Goal: Transaction & Acquisition: Book appointment/travel/reservation

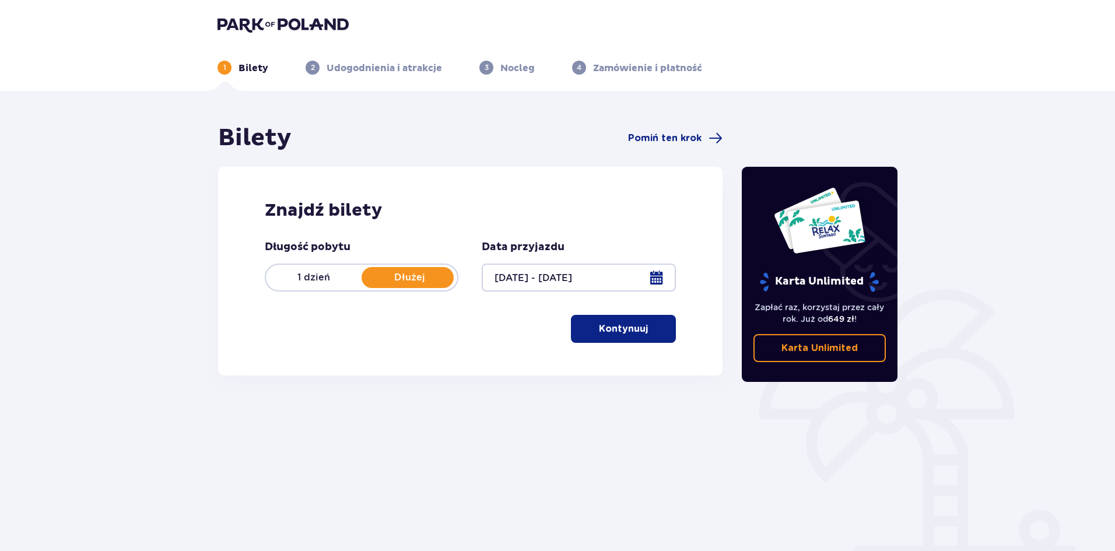
click at [618, 338] on button "Kontynuuj" at bounding box center [623, 329] width 105 height 28
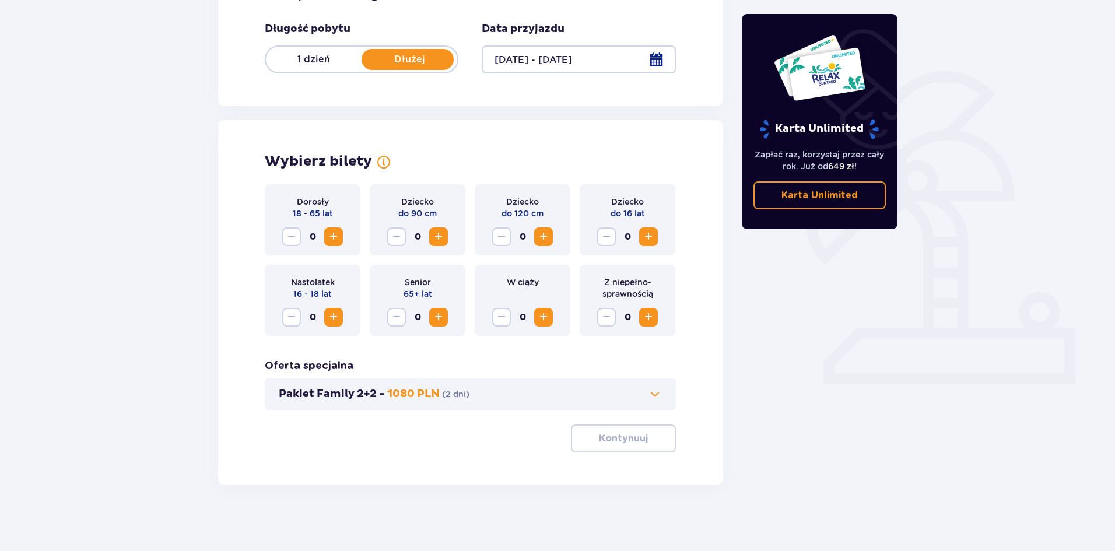
scroll to position [222, 0]
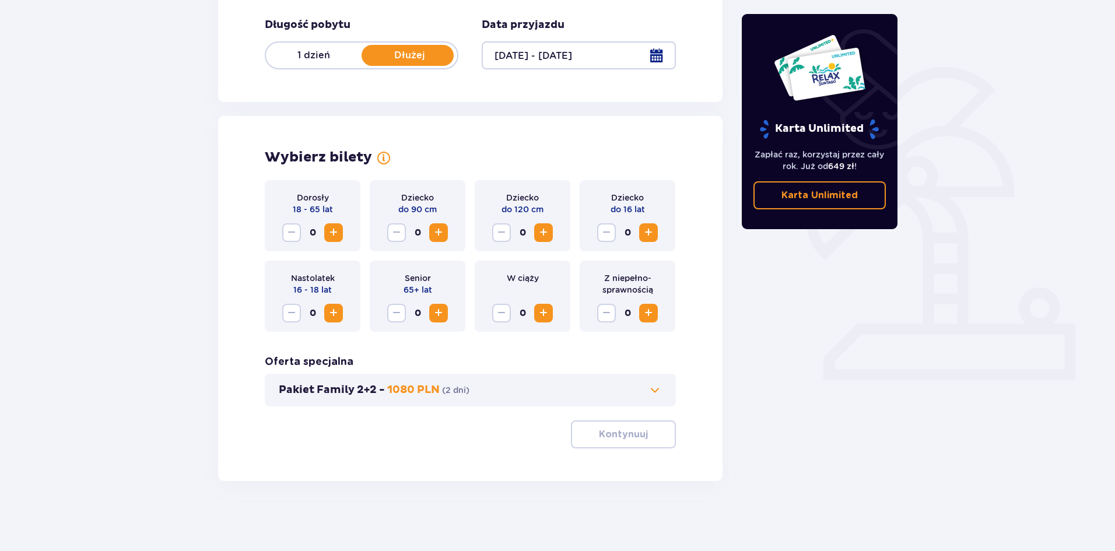
click at [332, 238] on span "Zwiększ" at bounding box center [334, 233] width 14 height 14
click at [627, 427] on button "Kontynuuj" at bounding box center [623, 434] width 105 height 28
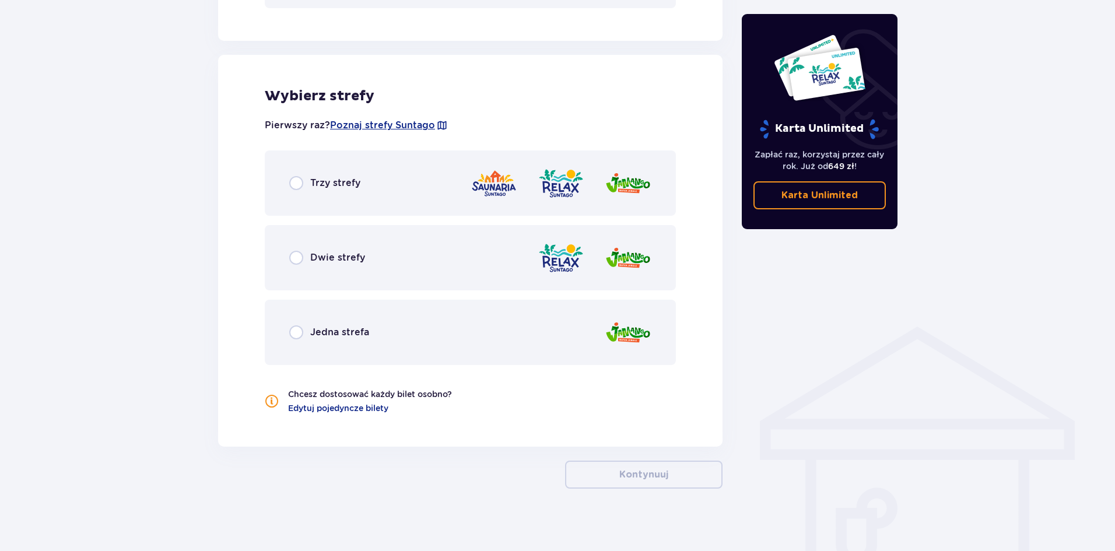
scroll to position [628, 0]
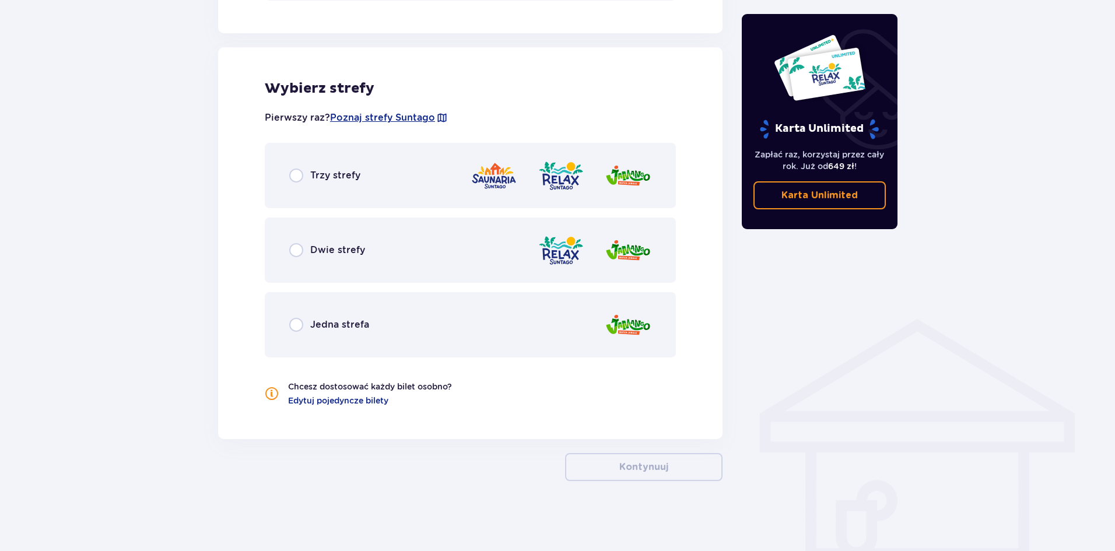
click at [310, 164] on div "Trzy strefy" at bounding box center [470, 175] width 411 height 65
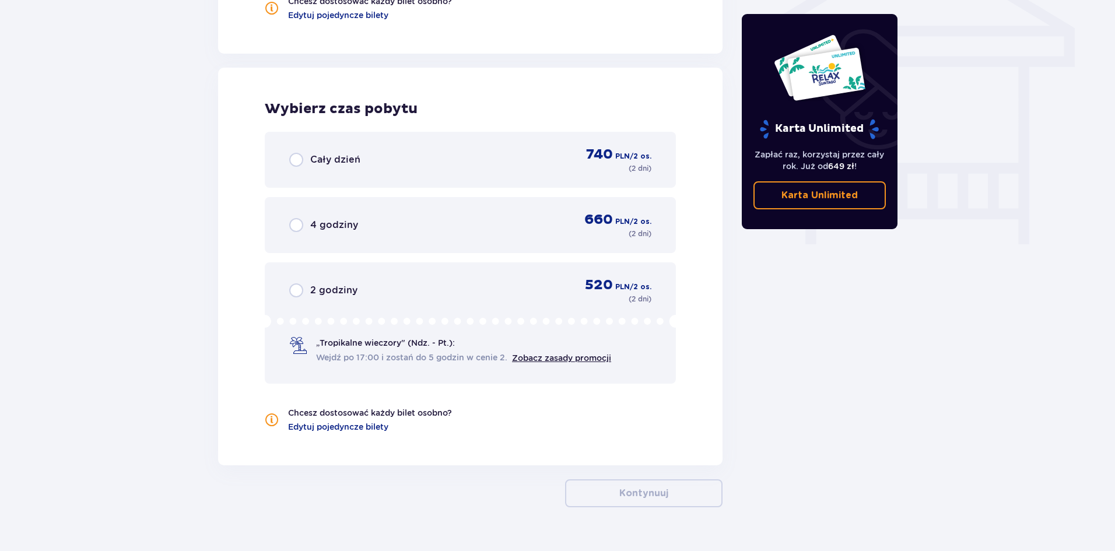
scroll to position [1040, 0]
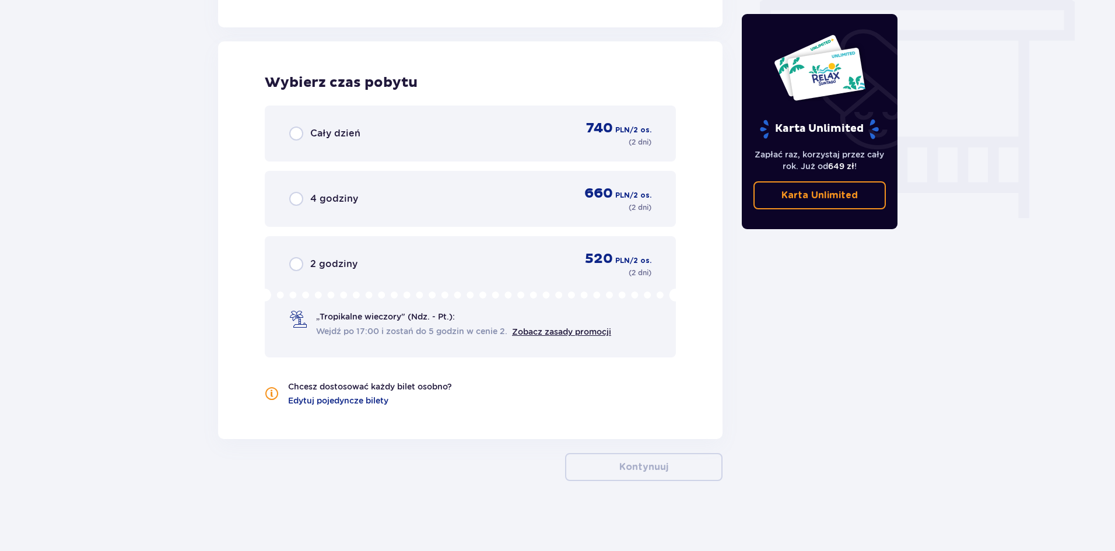
click at [320, 132] on span "Cały dzień" at bounding box center [335, 133] width 50 height 13
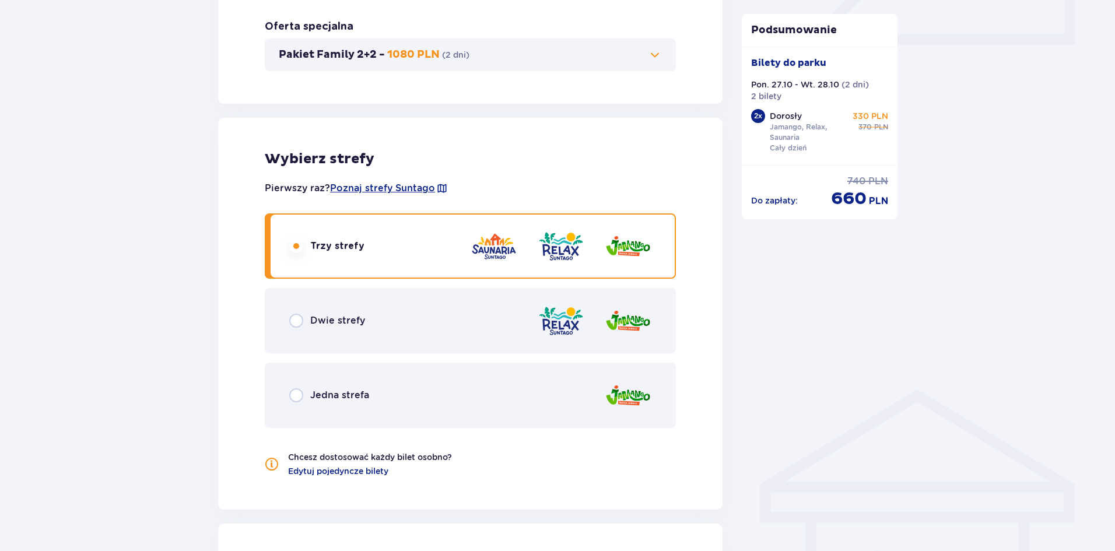
scroll to position [75, 0]
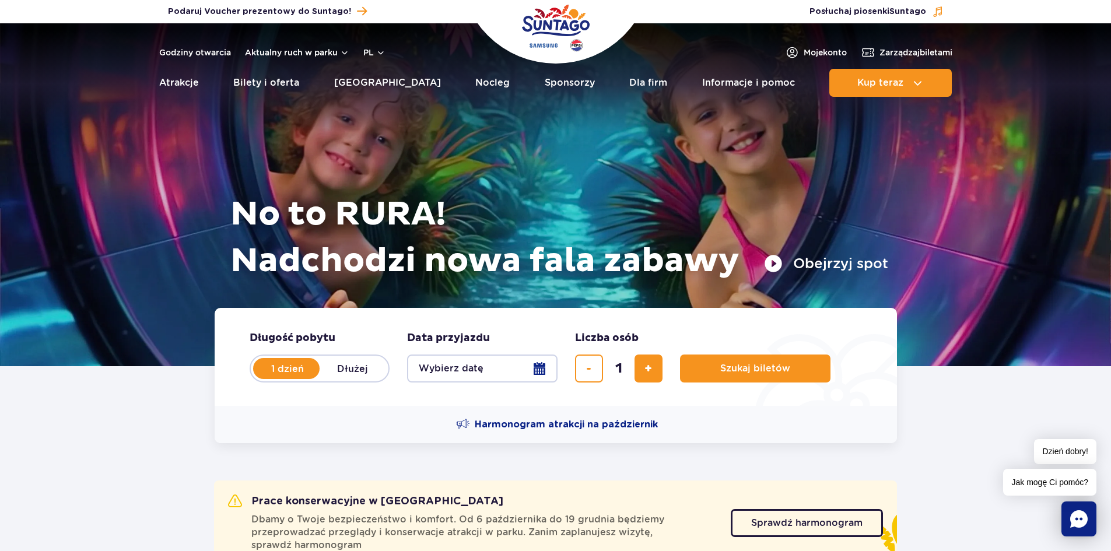
click at [1097, 221] on div at bounding box center [555, 194] width 1111 height 343
click at [1065, 10] on div "Podaruj voucher Podaruj Voucher prezentowy do Suntago! Zarządzaj biletami Posłu…" at bounding box center [555, 11] width 1111 height 23
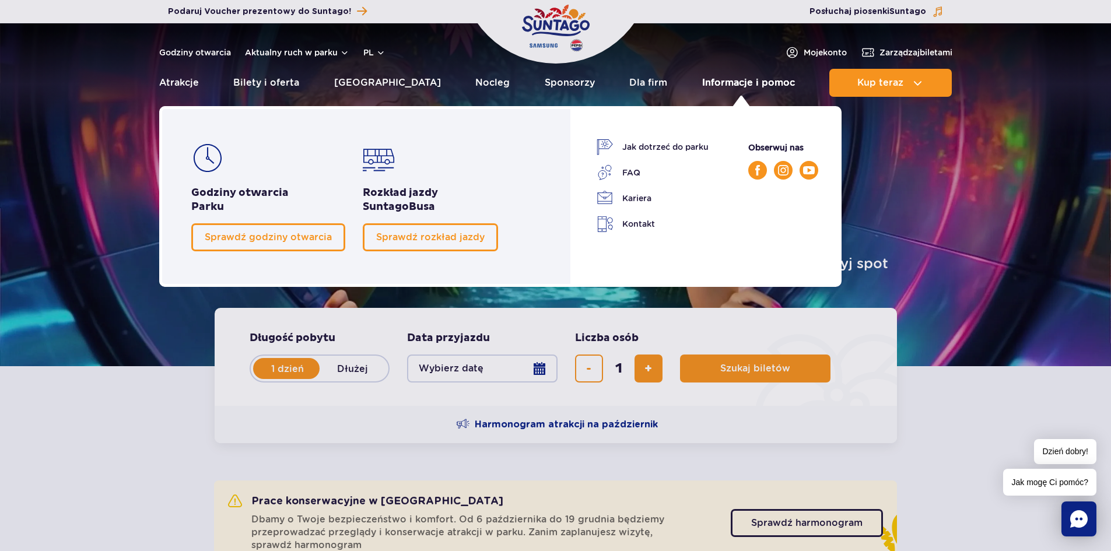
click at [717, 87] on link "Informacje i pomoc" at bounding box center [748, 83] width 93 height 28
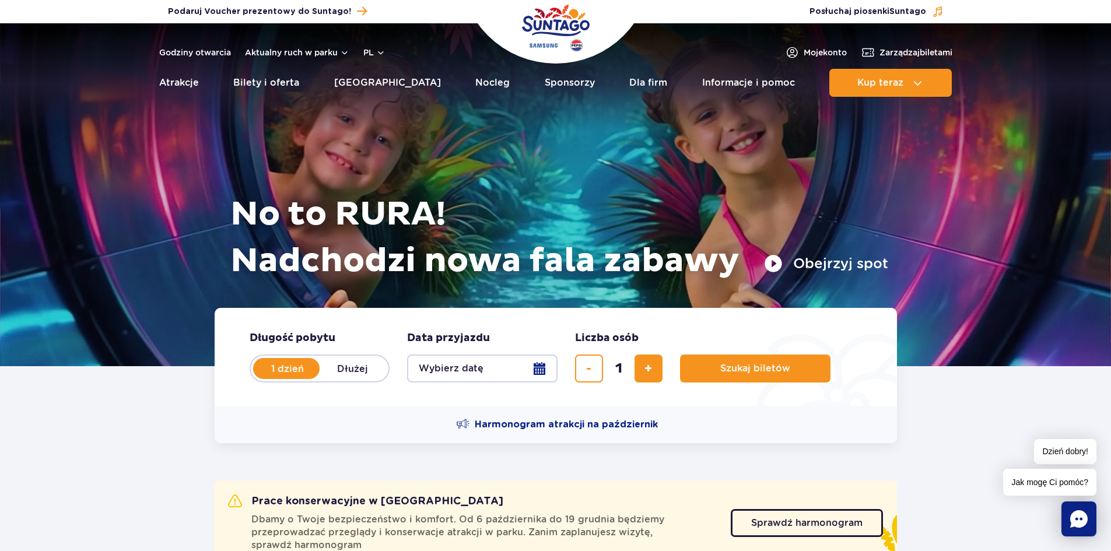
click at [335, 349] on fieldset "Długość pobytu długość pobytu w hero 1 dzień Dłużej" at bounding box center [320, 356] width 140 height 51
click at [344, 367] on label "Dłużej" at bounding box center [353, 368] width 66 height 24
click at [332, 378] on input "Dłużej" at bounding box center [326, 379] width 13 height 2
radio input "false"
radio input "true"
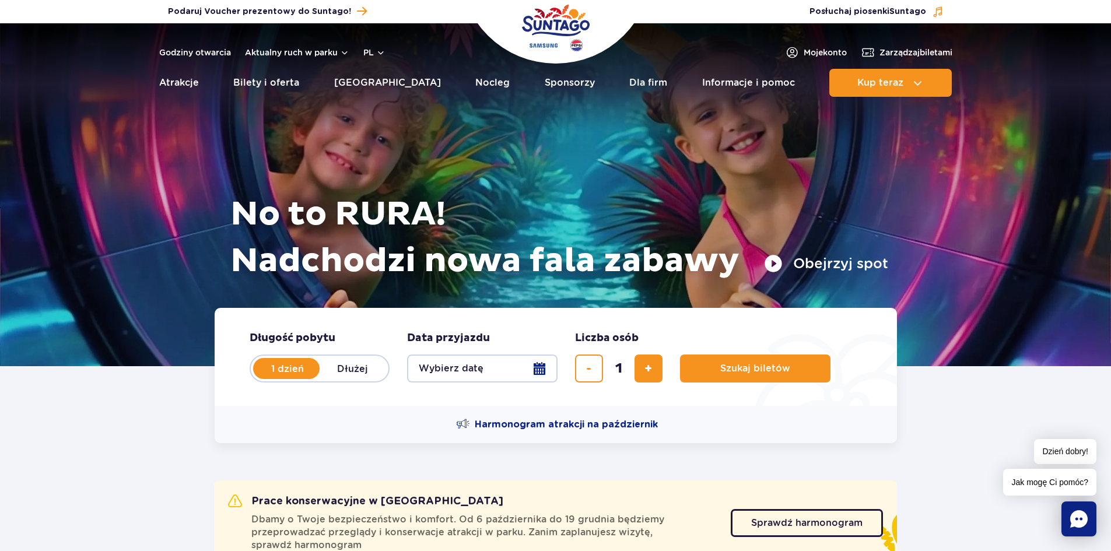
radio input "false"
radio input "true"
click at [459, 365] on button "Wybierz datę" at bounding box center [482, 369] width 150 height 28
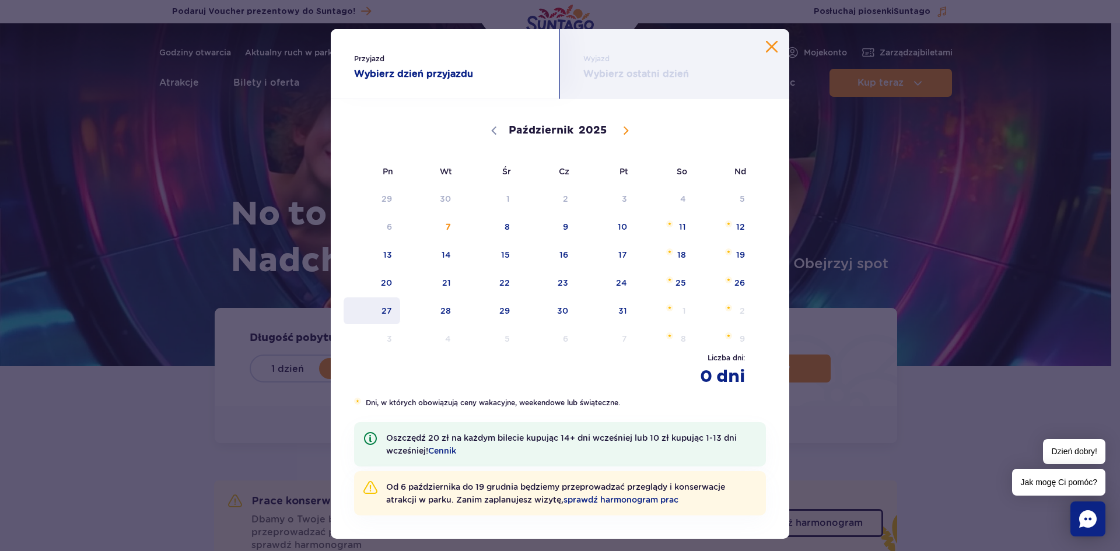
click at [376, 311] on span "27" at bounding box center [371, 310] width 59 height 27
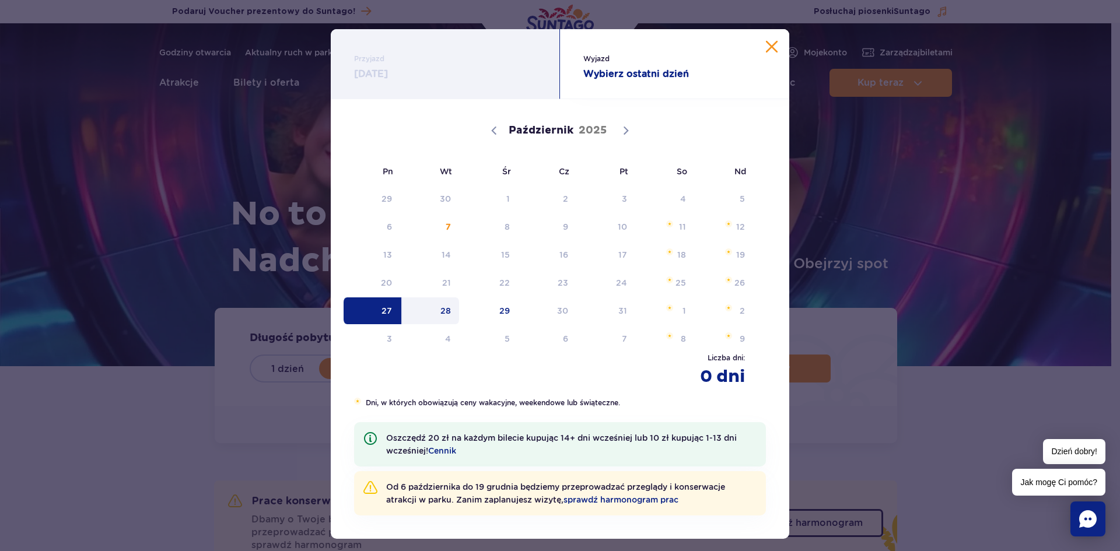
click at [448, 308] on span "28" at bounding box center [430, 310] width 59 height 27
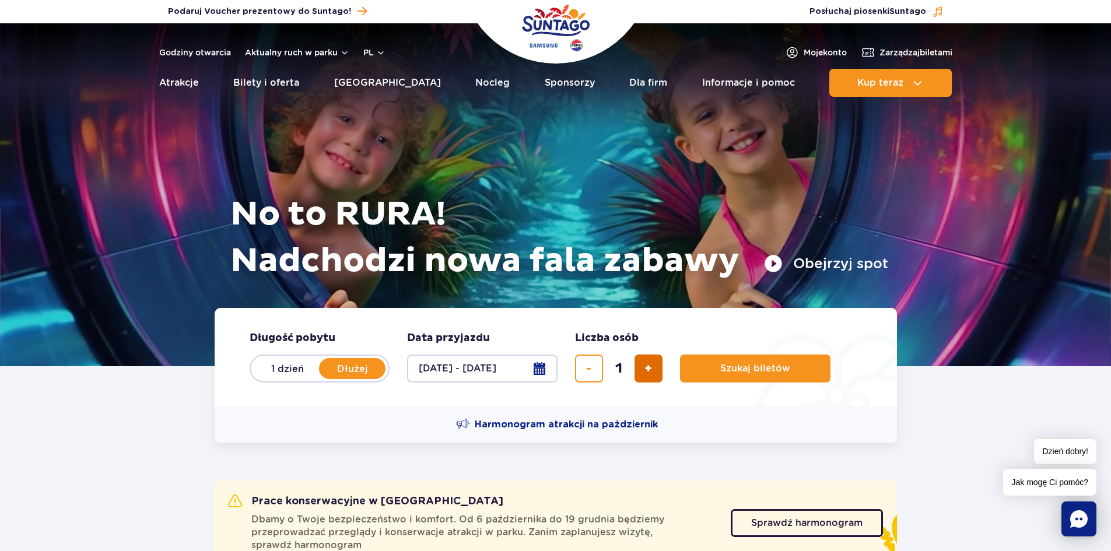
click at [647, 369] on span "dodaj bilet" at bounding box center [648, 369] width 8 height 0
type input "2"
click at [729, 371] on span "Szukaj biletów" at bounding box center [750, 368] width 70 height 10
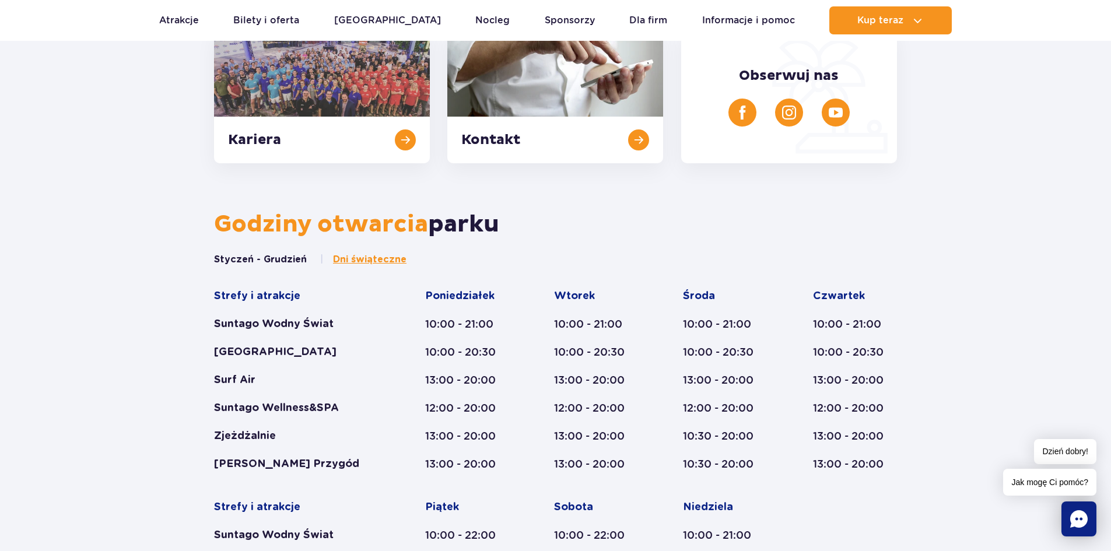
scroll to position [963, 0]
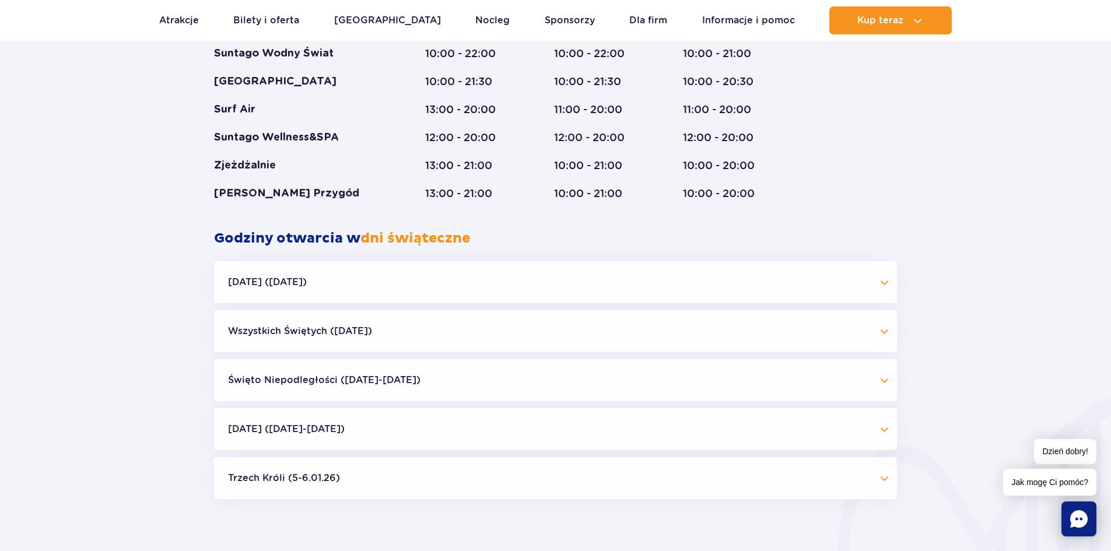
click at [813, 296] on button "Halloween (31.10.25)" at bounding box center [555, 282] width 683 height 42
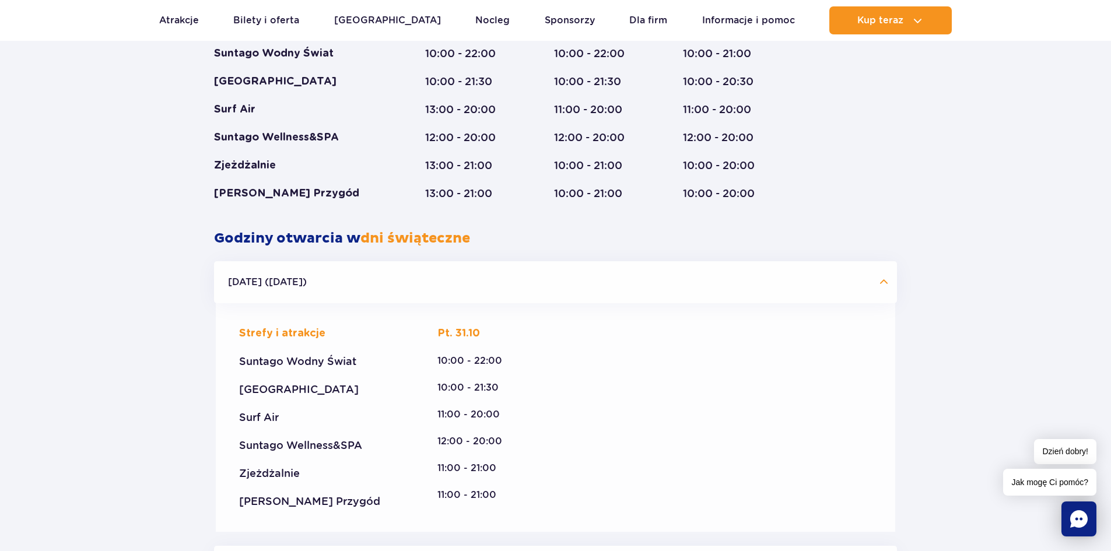
click at [813, 296] on button "Halloween (31.10.25)" at bounding box center [555, 282] width 683 height 42
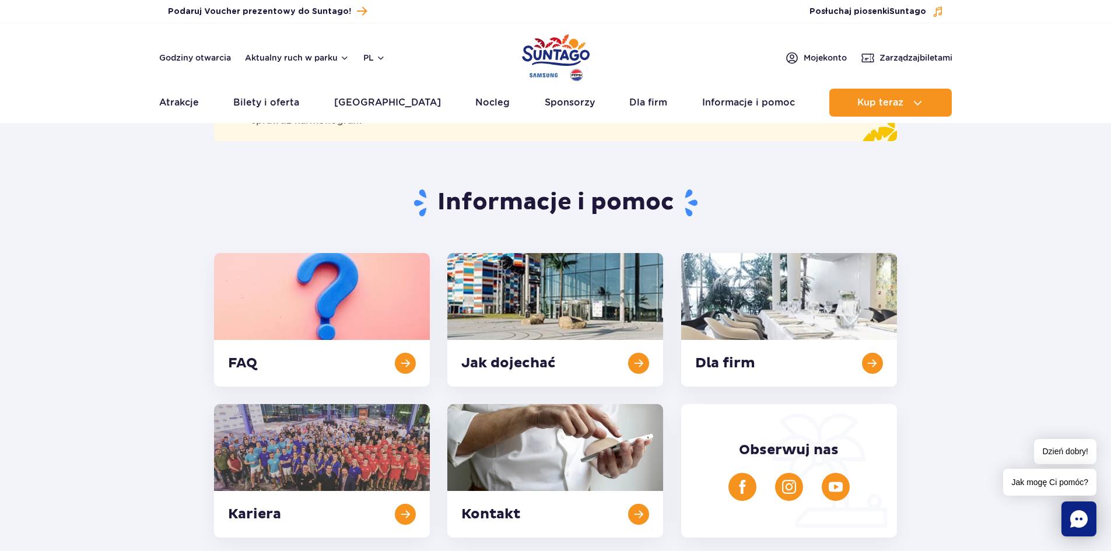
scroll to position [0, 0]
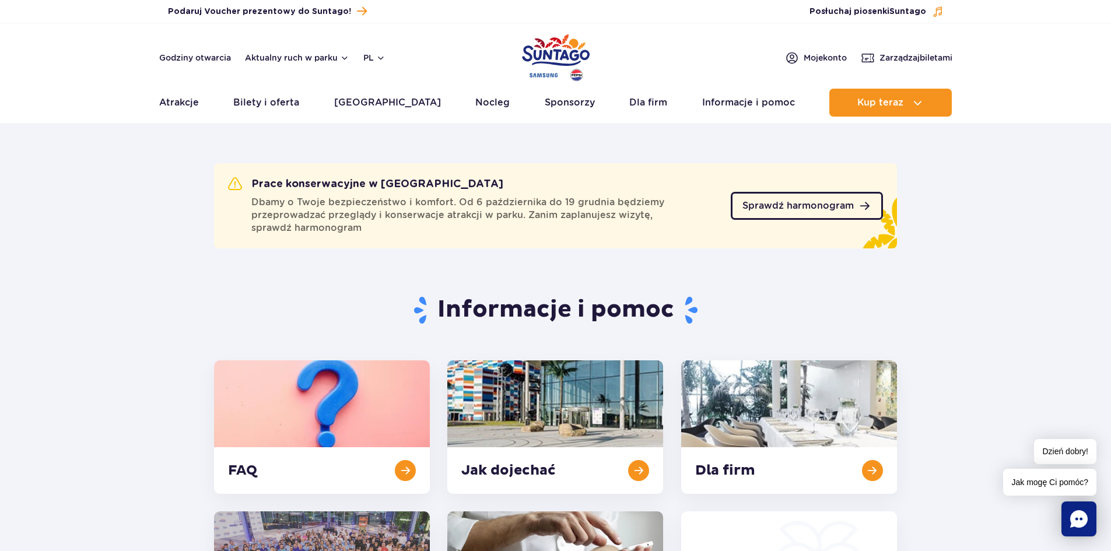
click at [787, 197] on link "Sprawdź harmonogram" at bounding box center [807, 206] width 152 height 28
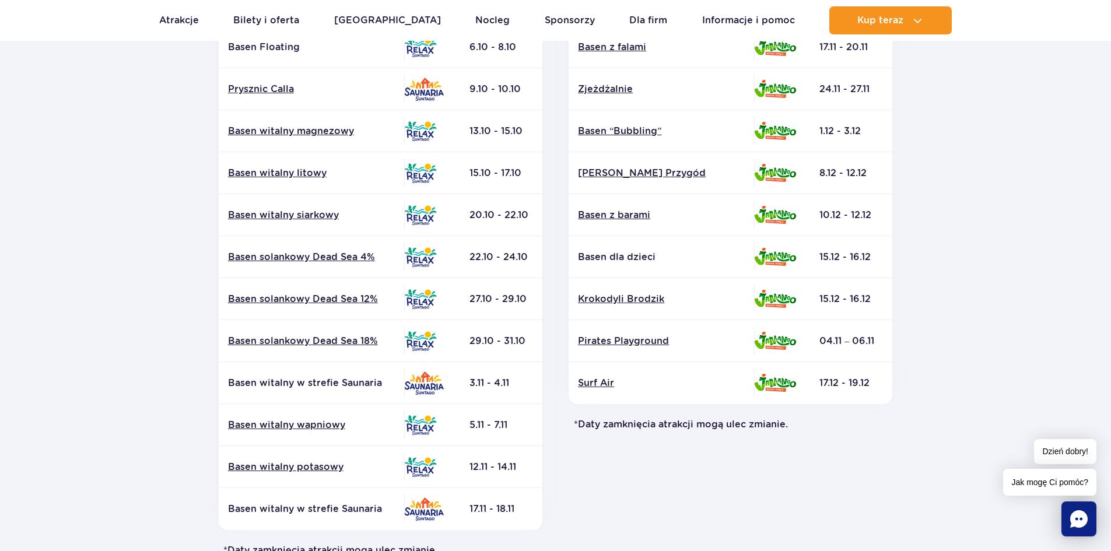
scroll to position [344, 0]
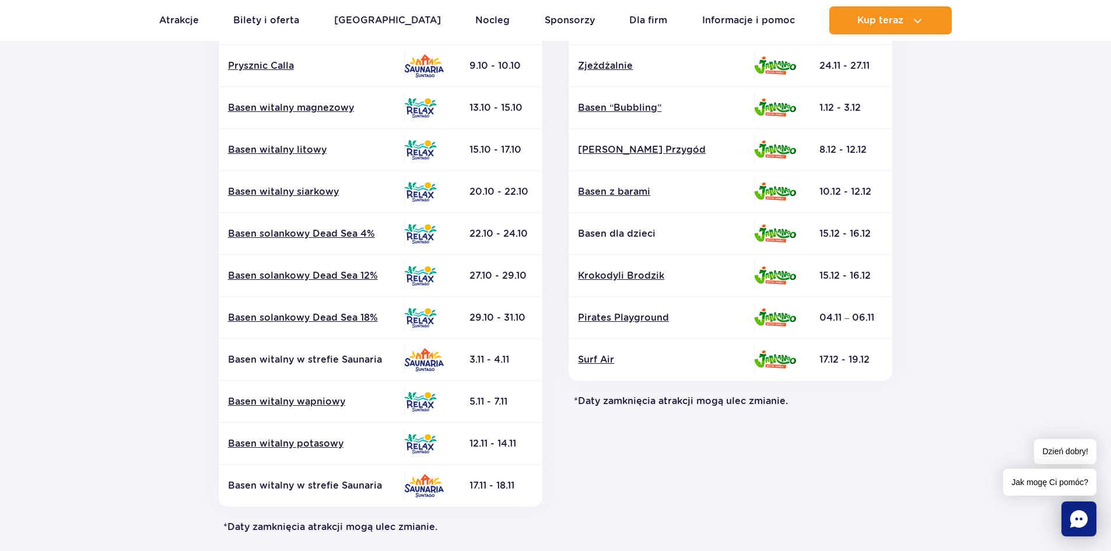
click at [1110, 79] on section "Powrót do strony głównej Harmonogram prac konserwacyjnych 2025 Relax i Saunaria…" at bounding box center [555, 200] width 1111 height 836
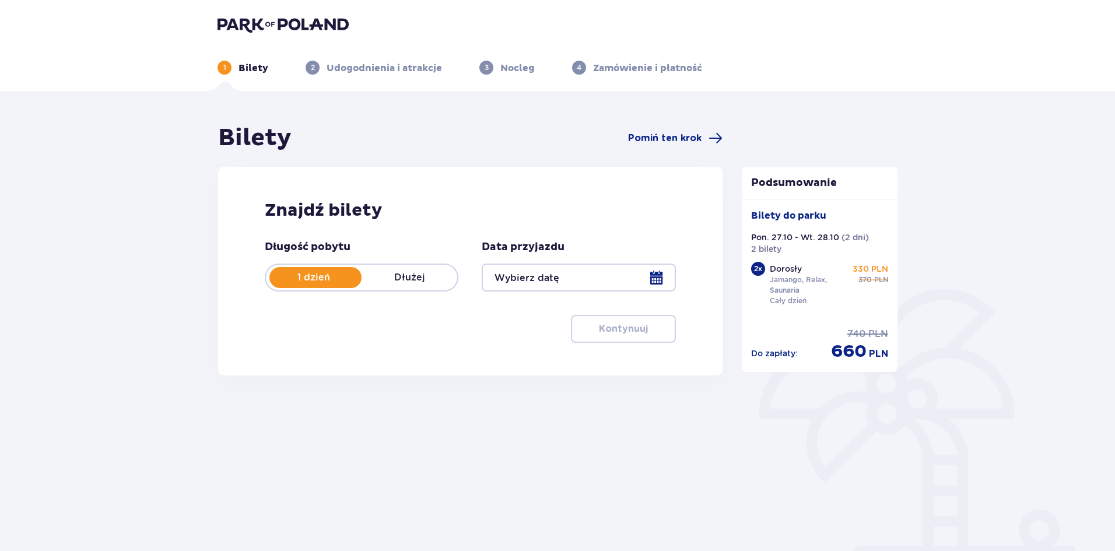
type input "[DATE] - [DATE]"
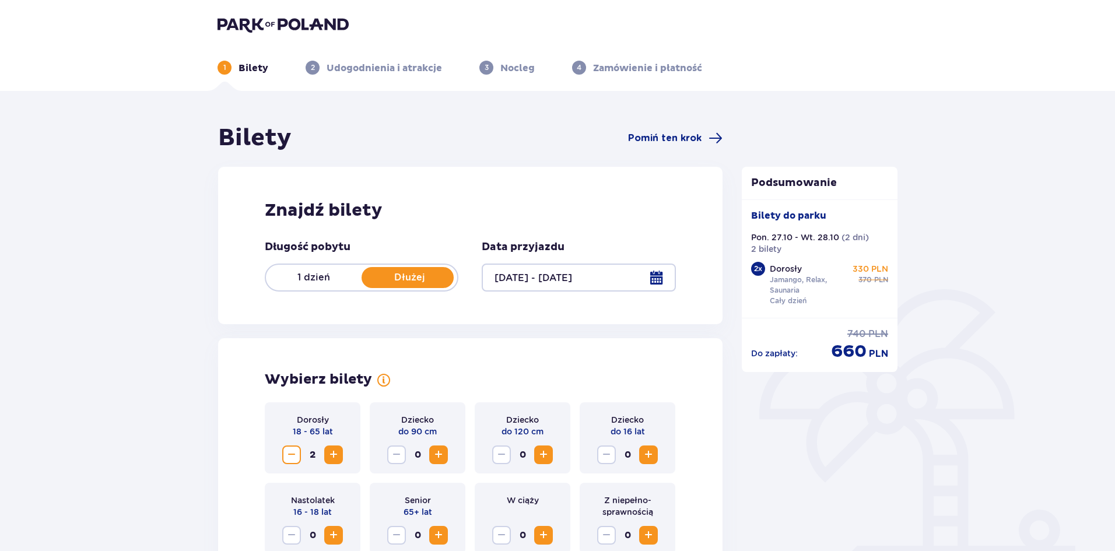
drag, startPoint x: 1109, startPoint y: 137, endPoint x: 1109, endPoint y: 180, distance: 42.6
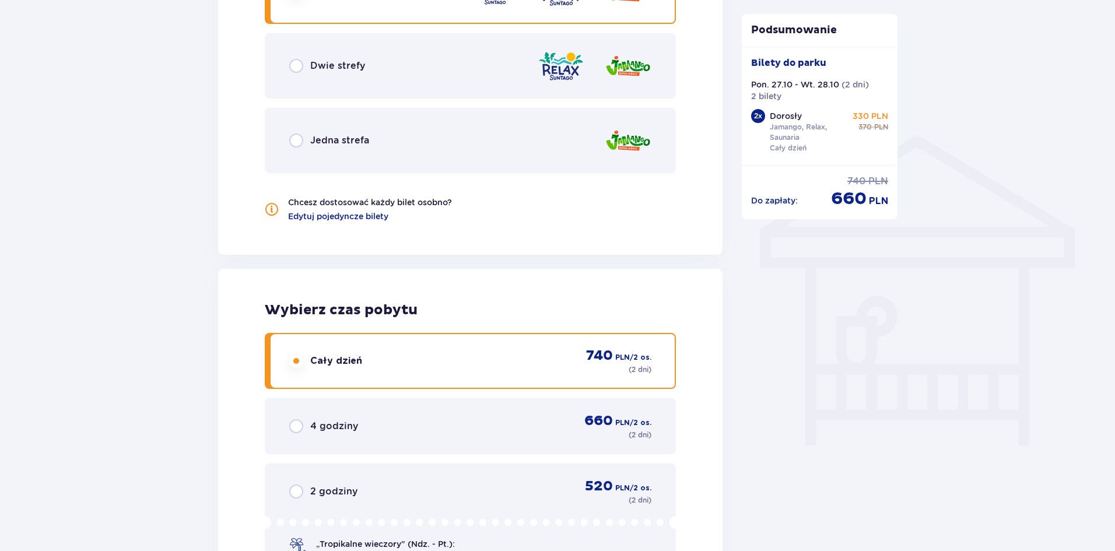
scroll to position [818, 0]
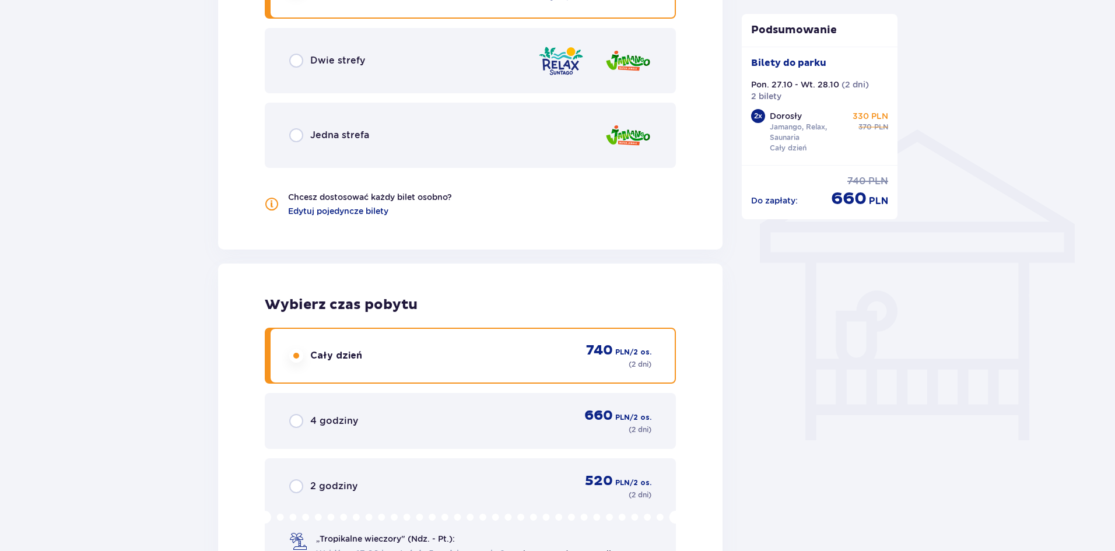
drag, startPoint x: 1085, startPoint y: 376, endPoint x: 1079, endPoint y: 399, distance: 23.5
click at [1079, 399] on div "Bilety Pomiń ten krok Znajdź bilety Długość pobytu 1 dzień Dłużej Data przyjazd…" at bounding box center [557, 55] width 1115 height 1565
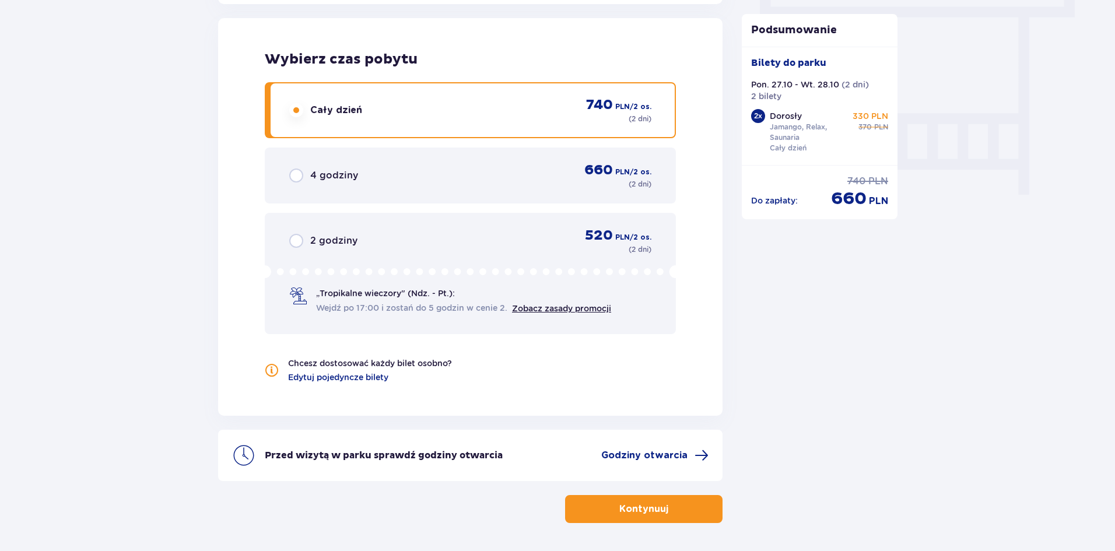
scroll to position [1105, 0]
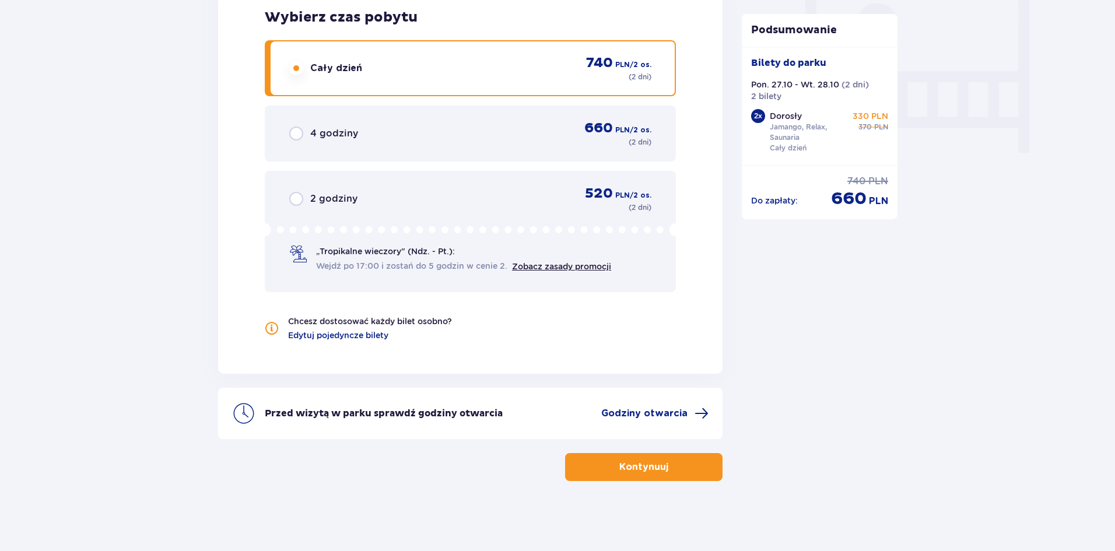
click at [650, 471] on p "Kontynuuj" at bounding box center [643, 467] width 49 height 13
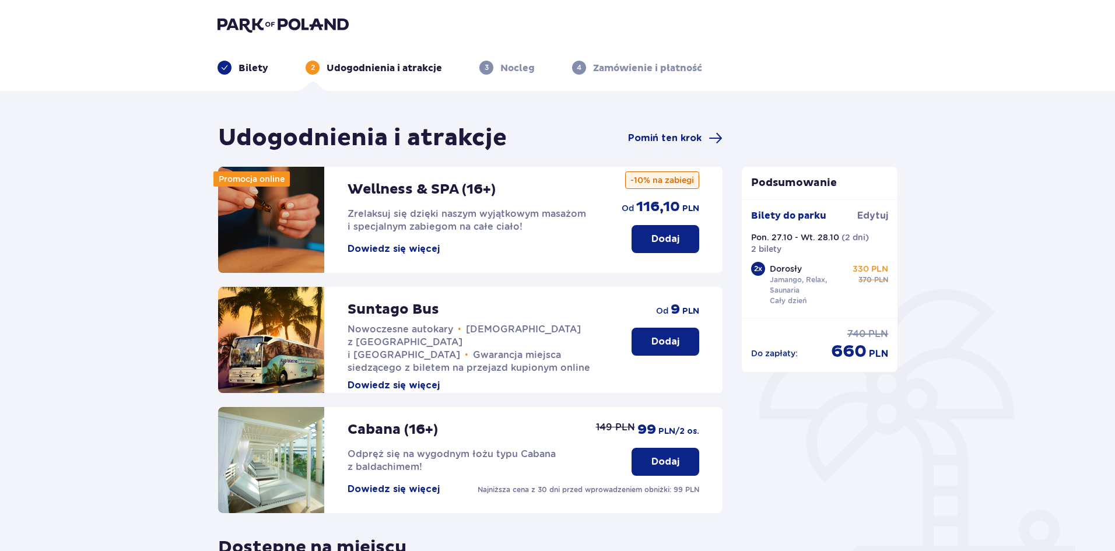
drag, startPoint x: 1118, startPoint y: 467, endPoint x: 1063, endPoint y: 201, distance: 272.1
click at [1063, 201] on div "Udogodnienia i atrakcje Pomiń ten krok Promocja online Wellness & SPA (16+) Zre…" at bounding box center [557, 441] width 1115 height 700
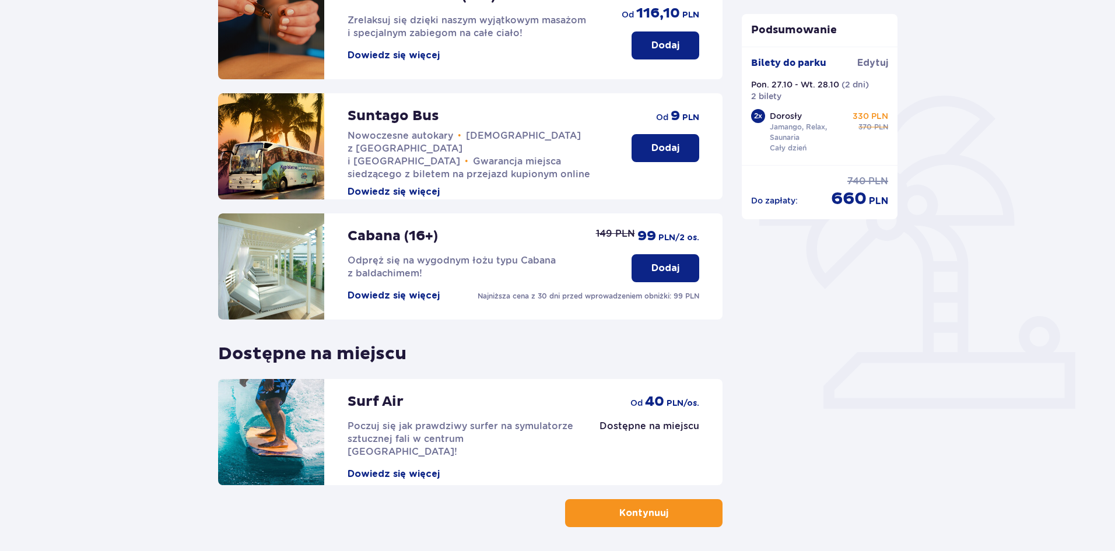
scroll to position [240, 0]
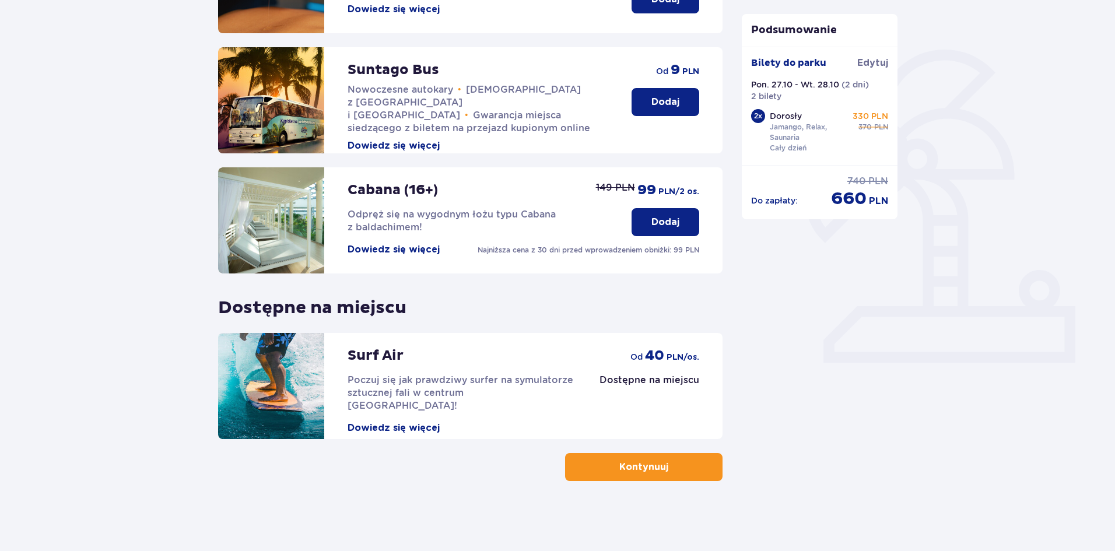
drag, startPoint x: 646, startPoint y: 460, endPoint x: 627, endPoint y: 469, distance: 20.6
click at [627, 469] on p "Kontynuuj" at bounding box center [643, 467] width 49 height 13
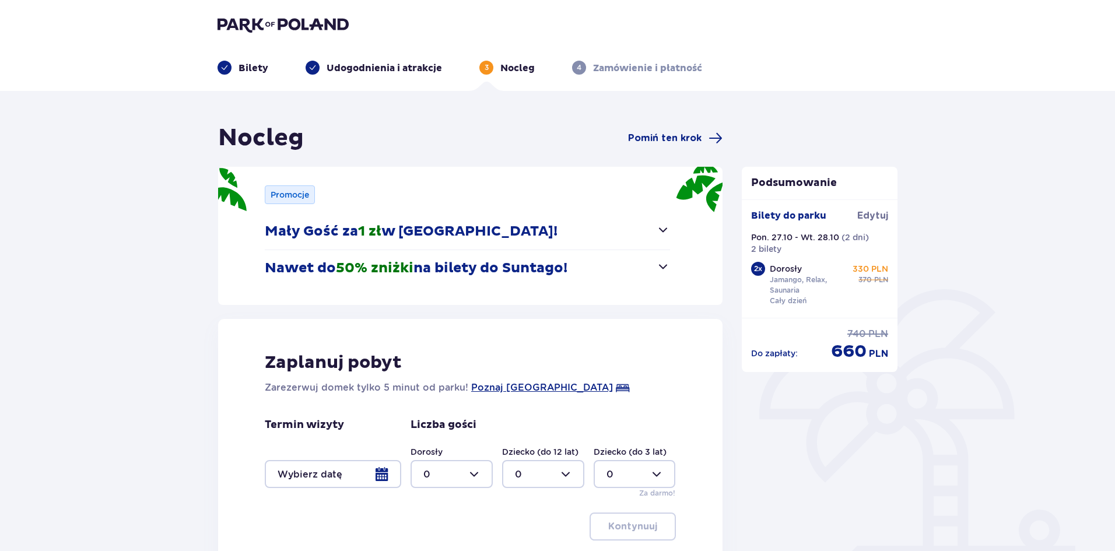
click at [443, 470] on div at bounding box center [452, 474] width 82 height 28
click at [435, 419] on span "2" at bounding box center [452, 409] width 80 height 24
type input "2"
click at [356, 462] on div at bounding box center [333, 474] width 136 height 28
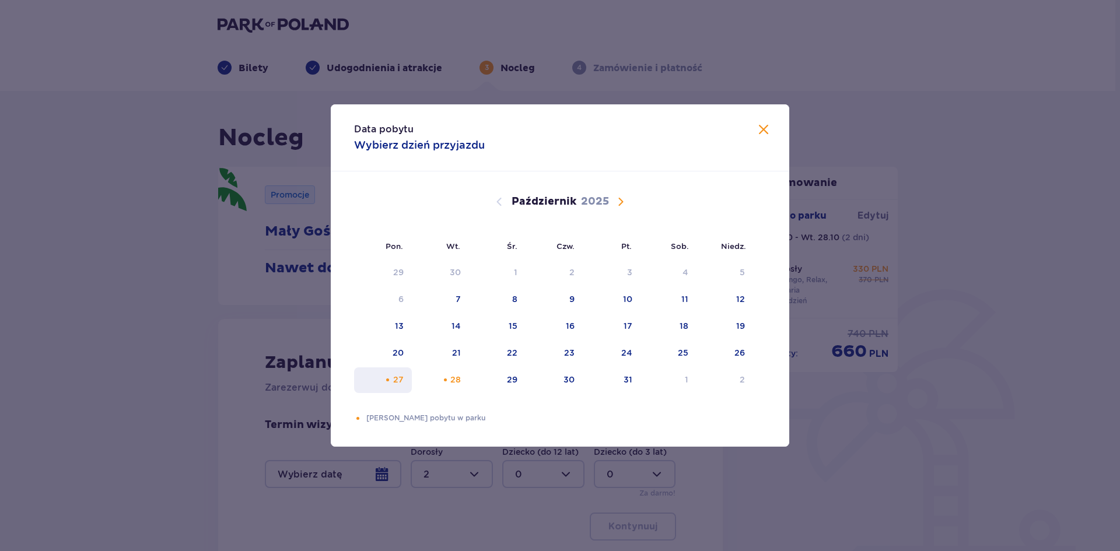
click at [397, 383] on div "27" at bounding box center [398, 380] width 10 height 12
click at [444, 388] on div "28" at bounding box center [441, 380] width 58 height 26
type input "[DATE] - [DATE]"
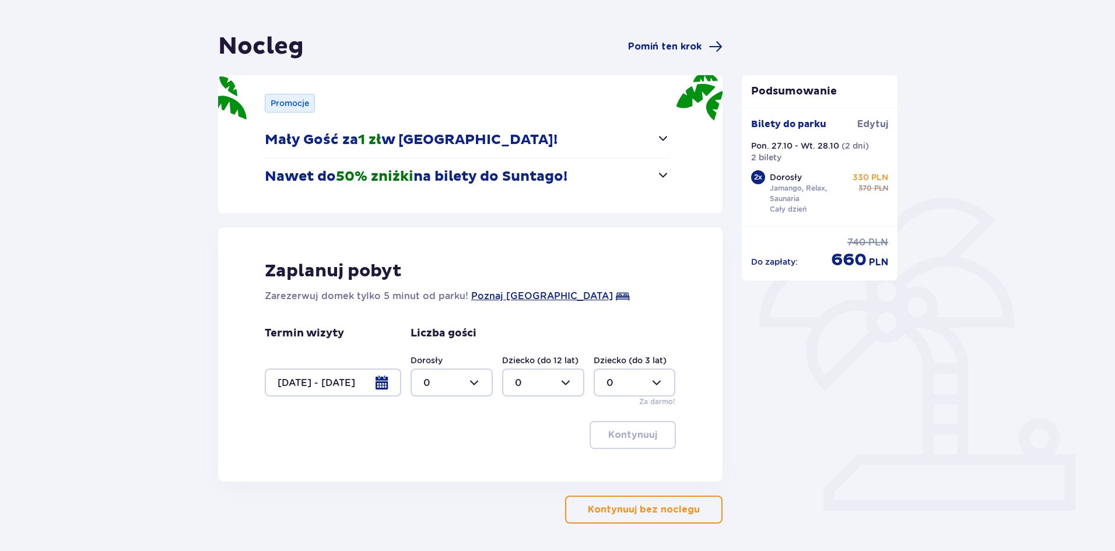
scroll to position [134, 0]
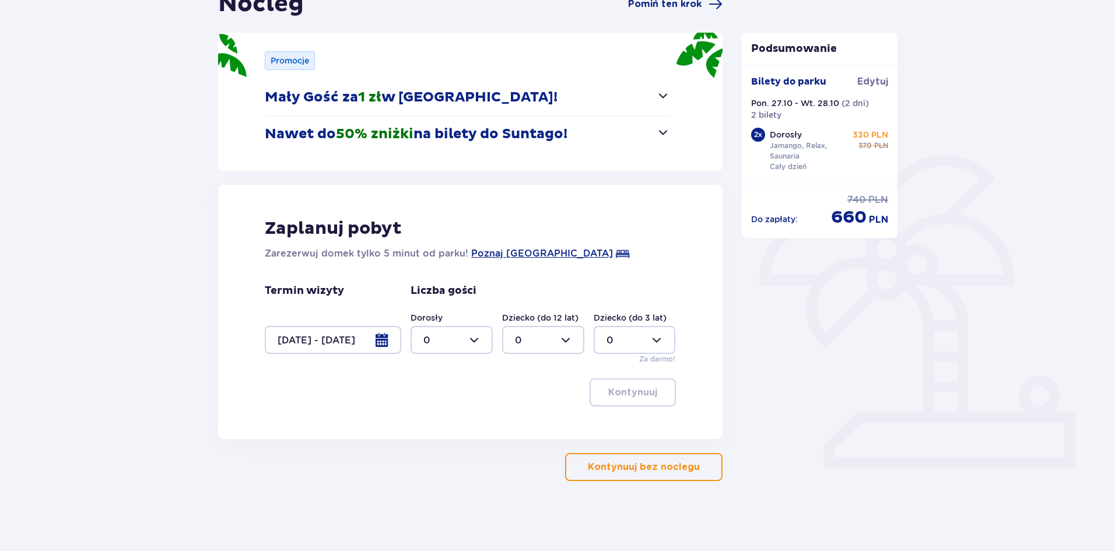
click at [461, 326] on div at bounding box center [452, 340] width 82 height 28
click at [428, 426] on p "2" at bounding box center [426, 424] width 6 height 13
type input "2"
click at [428, 426] on div "Zaplanuj pobyt Zarezerwuj domek tylko 5 minut od parku! [GEOGRAPHIC_DATA] Termi…" at bounding box center [470, 312] width 504 height 254
click at [632, 404] on button "Kontynuuj" at bounding box center [633, 392] width 86 height 28
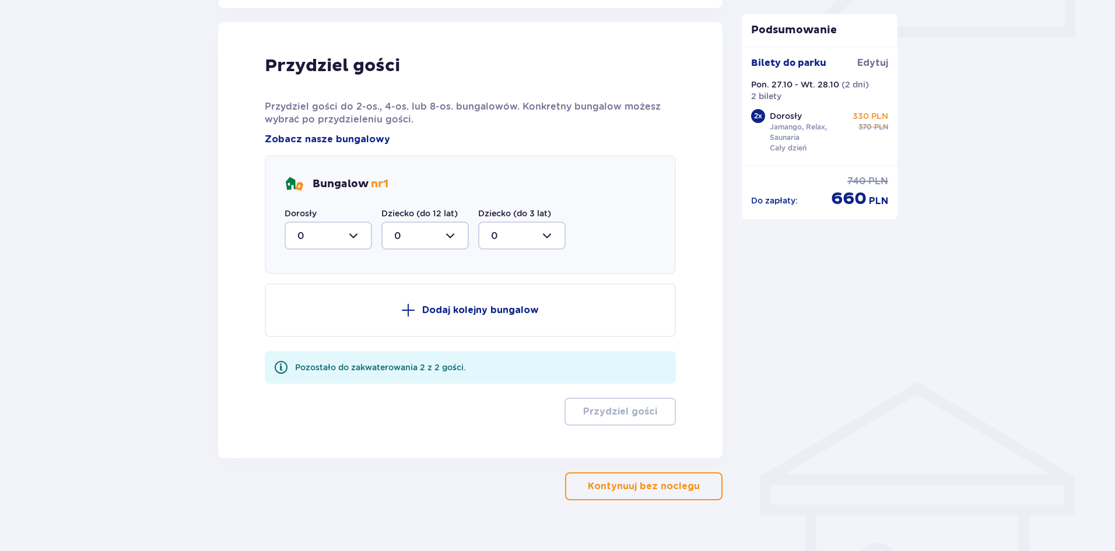
scroll to position [573, 0]
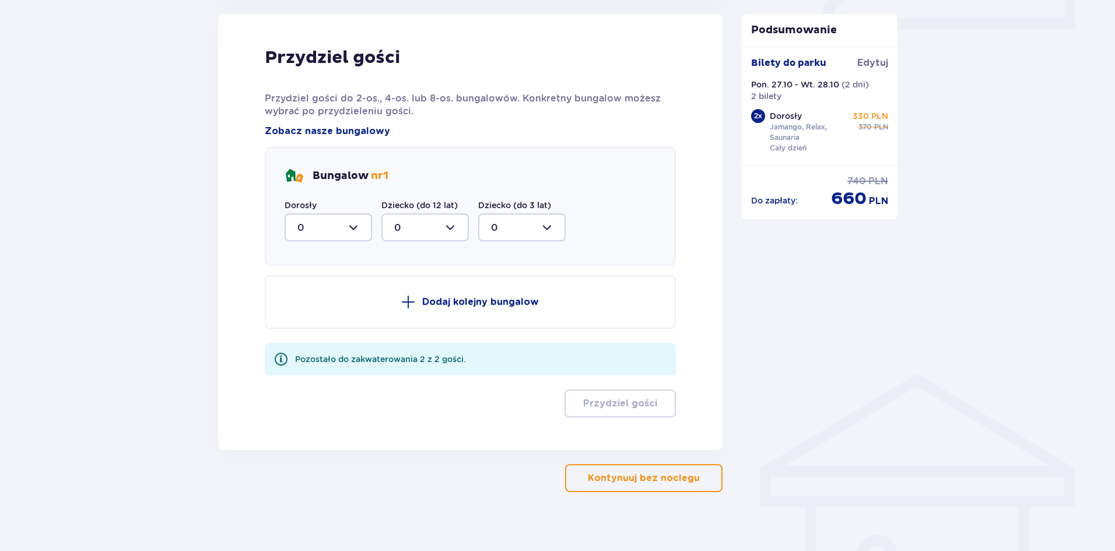
click at [340, 220] on div at bounding box center [328, 227] width 87 height 28
click at [297, 303] on span "2" at bounding box center [328, 312] width 85 height 24
type input "2"
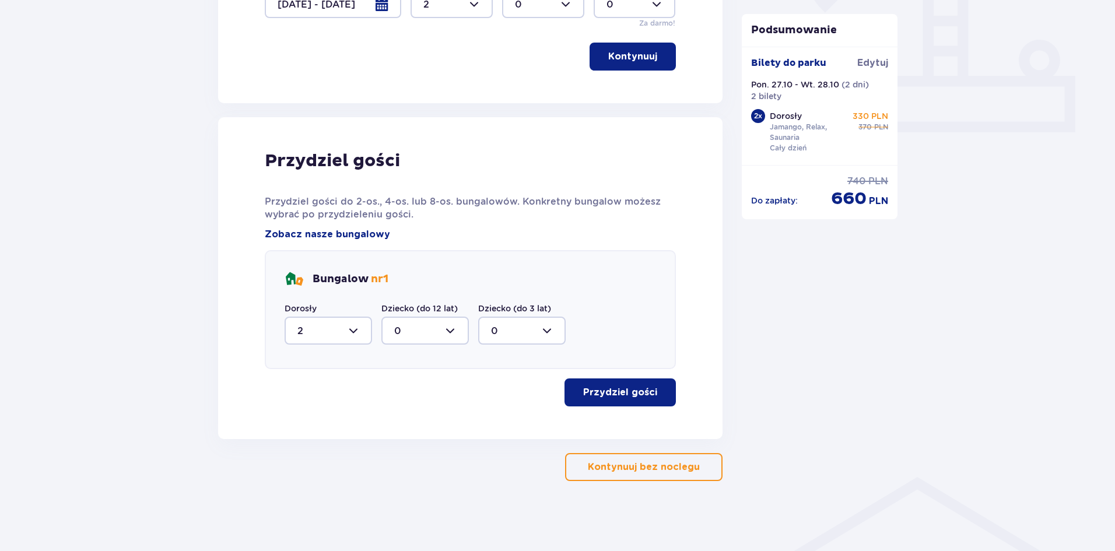
scroll to position [470, 0]
click at [626, 401] on button "Przydziel gości" at bounding box center [619, 392] width 111 height 28
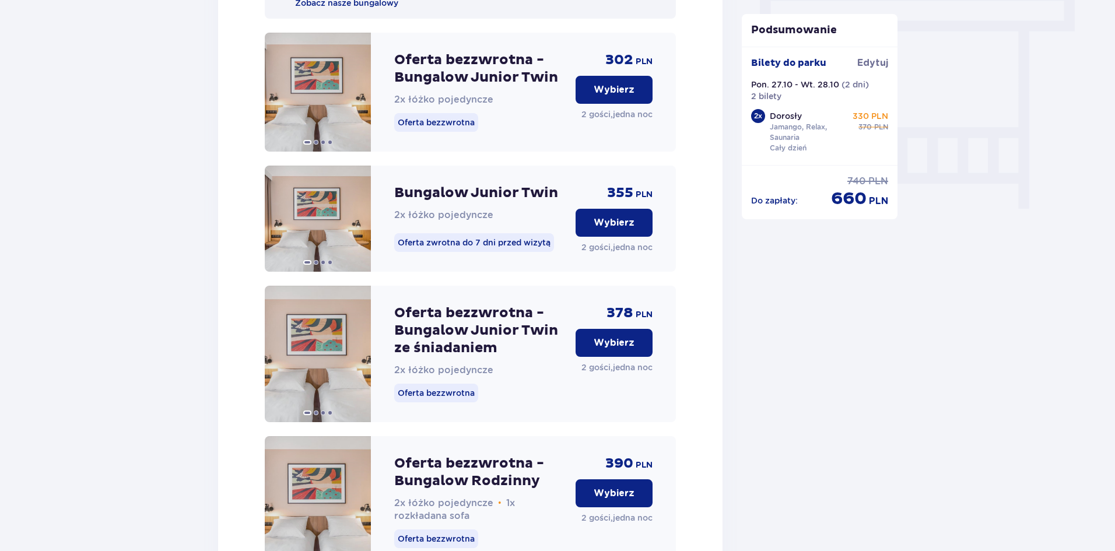
scroll to position [1087, 0]
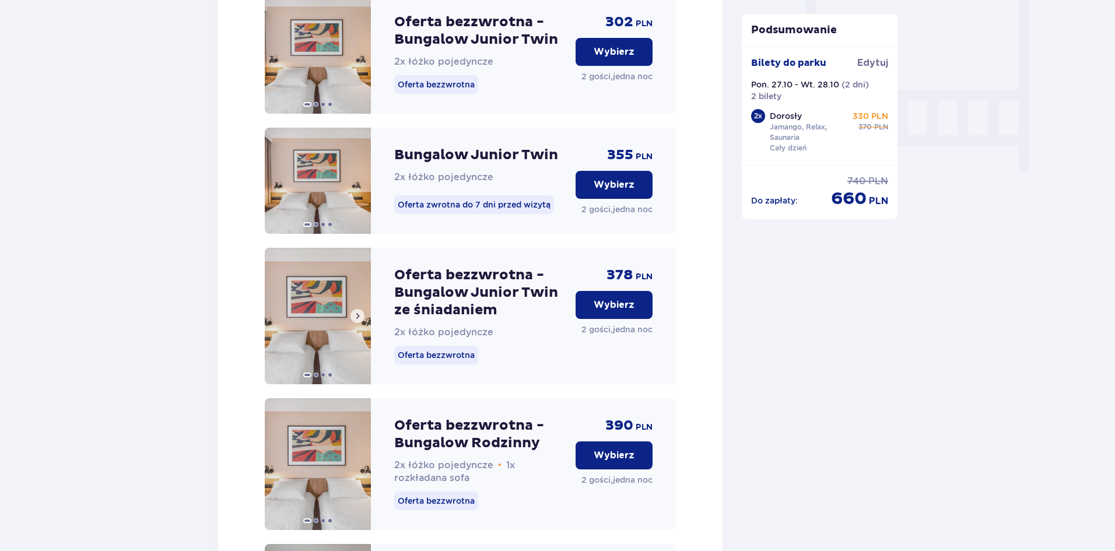
click at [317, 340] on img at bounding box center [318, 316] width 106 height 136
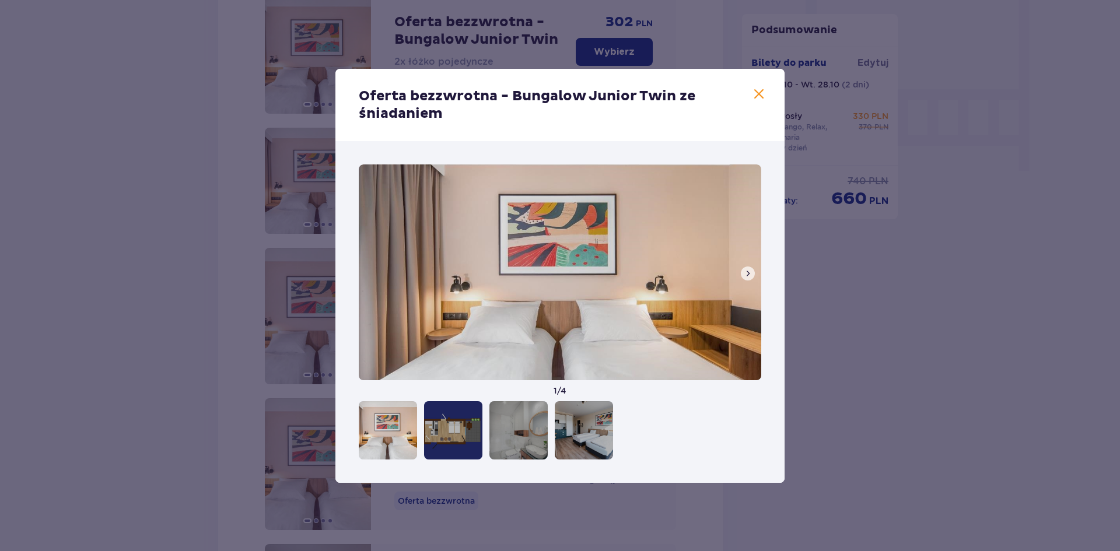
click at [750, 278] on span at bounding box center [747, 273] width 9 height 9
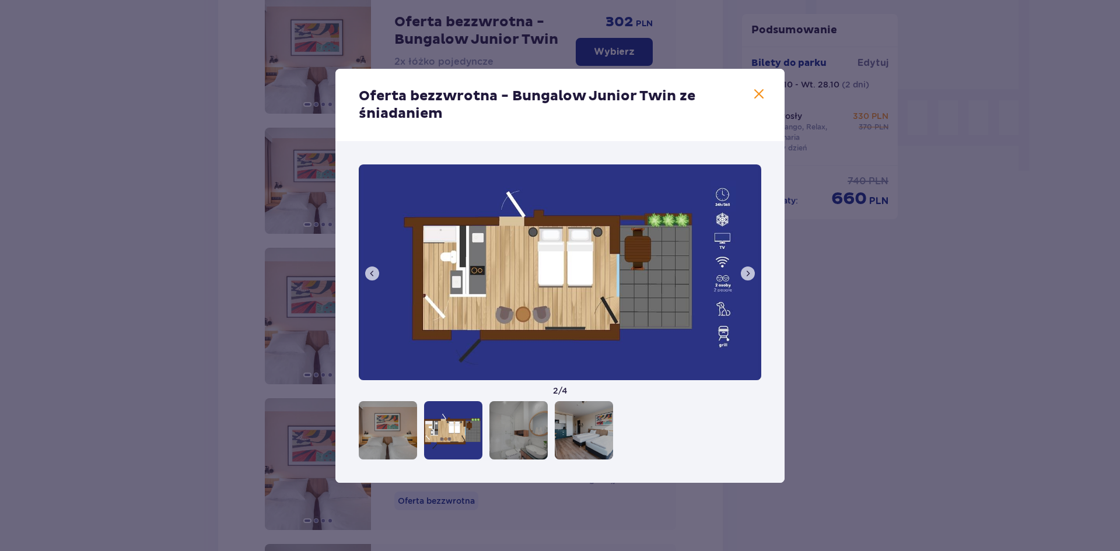
click at [755, 96] on span at bounding box center [759, 94] width 14 height 14
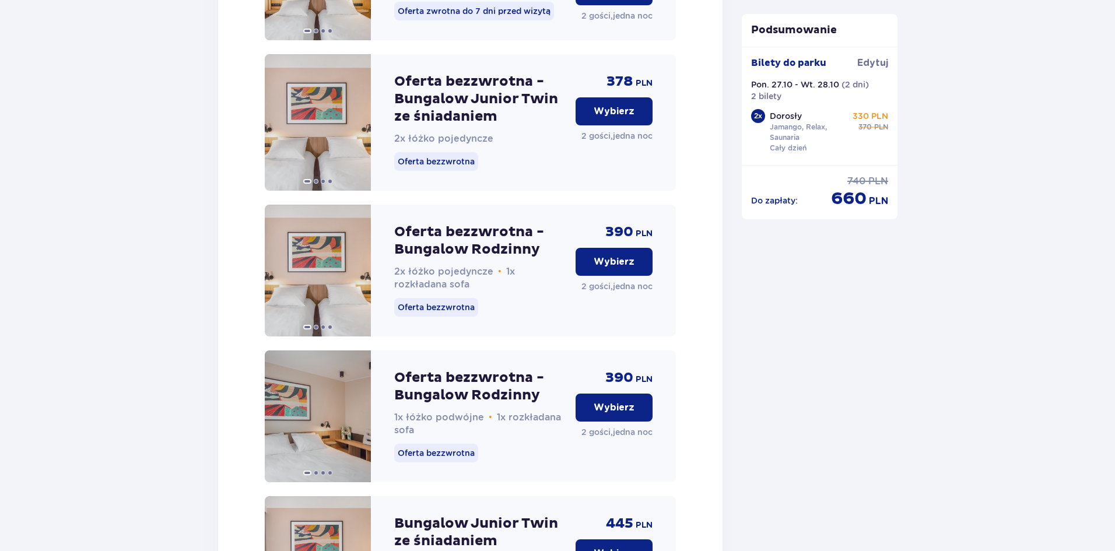
scroll to position [1287, 0]
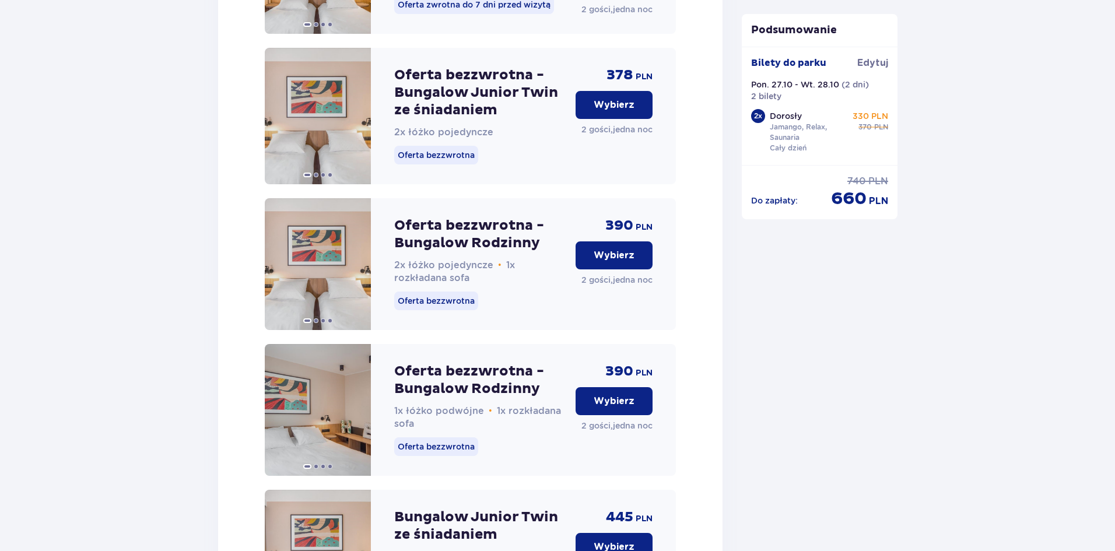
click at [1092, 273] on div "Nocleg Pomiń ten krok Promocje Mały Gość za 1 zł w Suntago Village! Noc za złot…" at bounding box center [557, 227] width 1115 height 2847
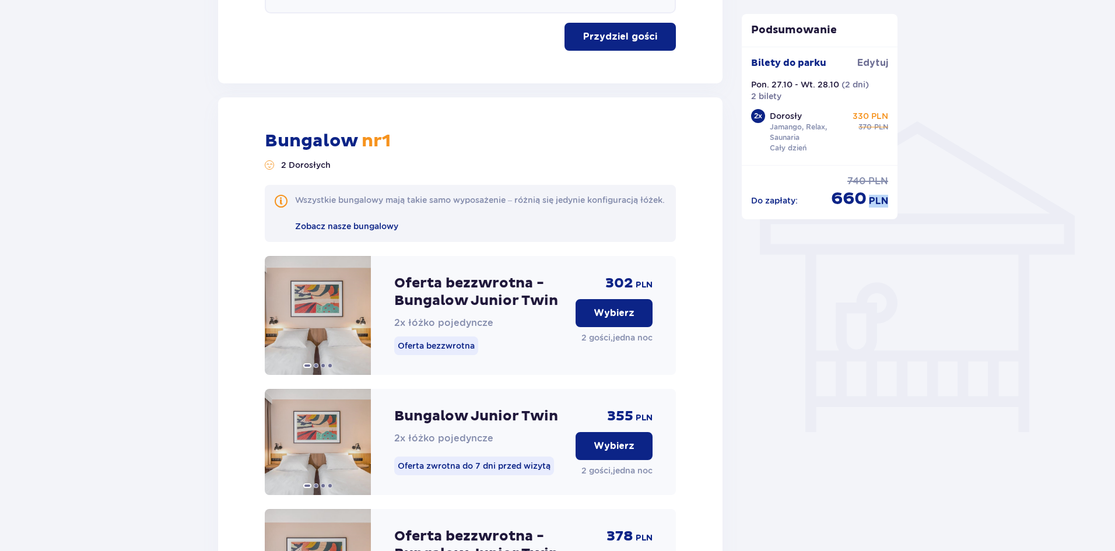
scroll to position [1308, 0]
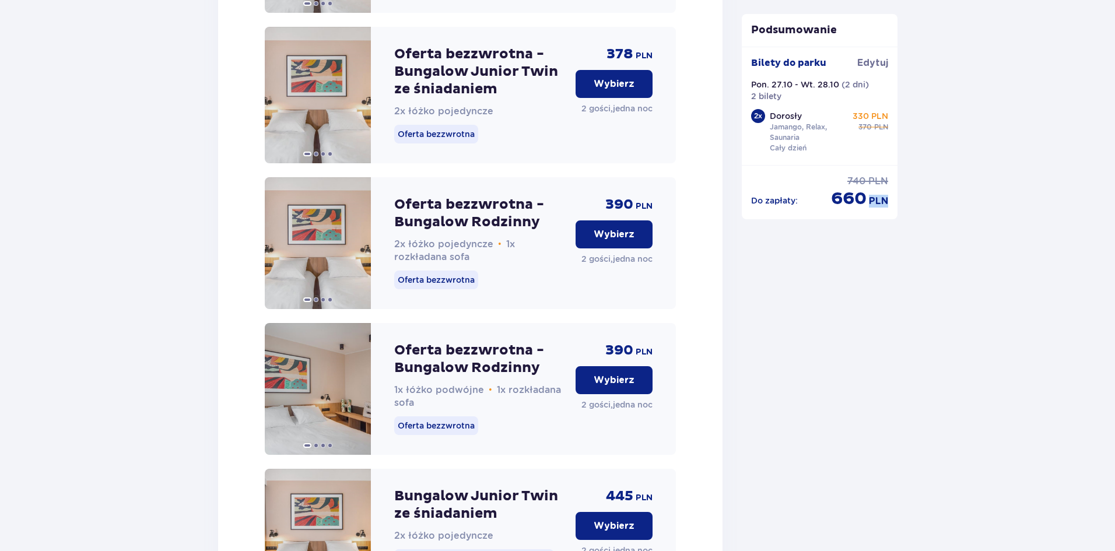
click at [1114, 294] on div "Nocleg Pomiń ten krok Promocje Mały Gość za 1 zł w Suntago Village! Noc za złot…" at bounding box center [557, 206] width 1115 height 2847
click at [322, 111] on img at bounding box center [318, 95] width 106 height 136
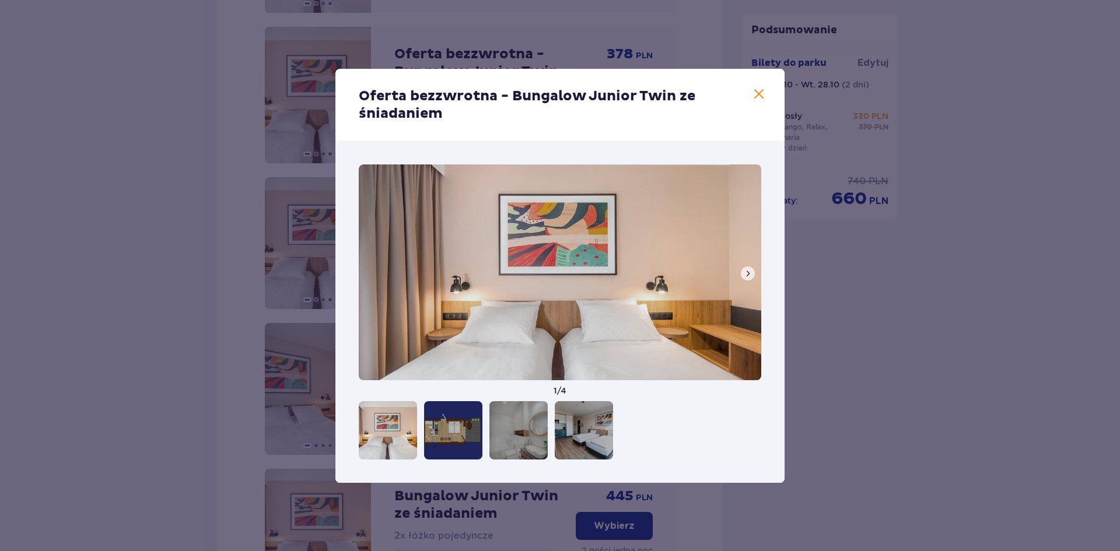
click at [745, 278] on button at bounding box center [748, 273] width 14 height 14
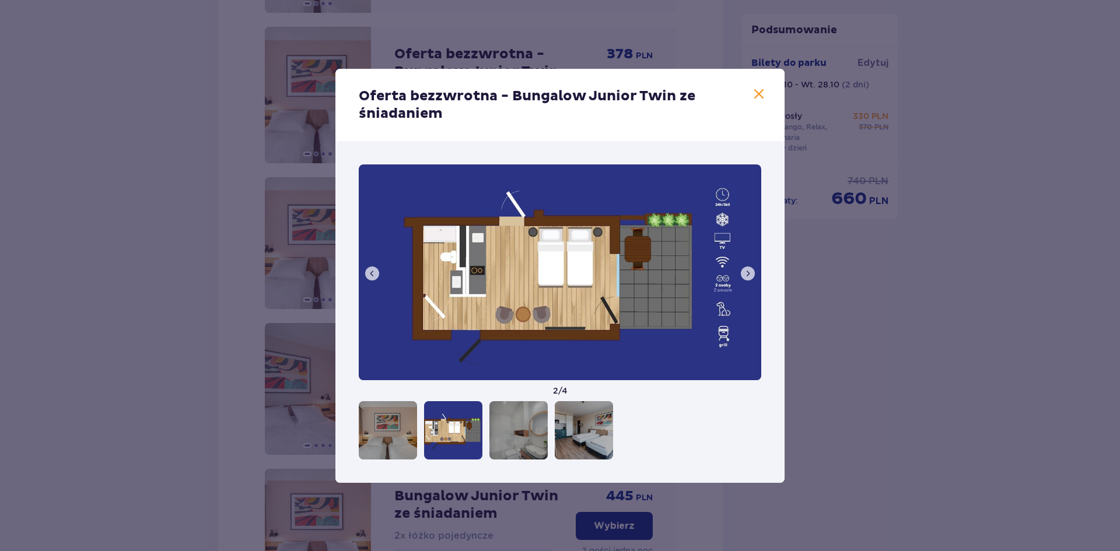
click at [745, 278] on button at bounding box center [748, 273] width 14 height 14
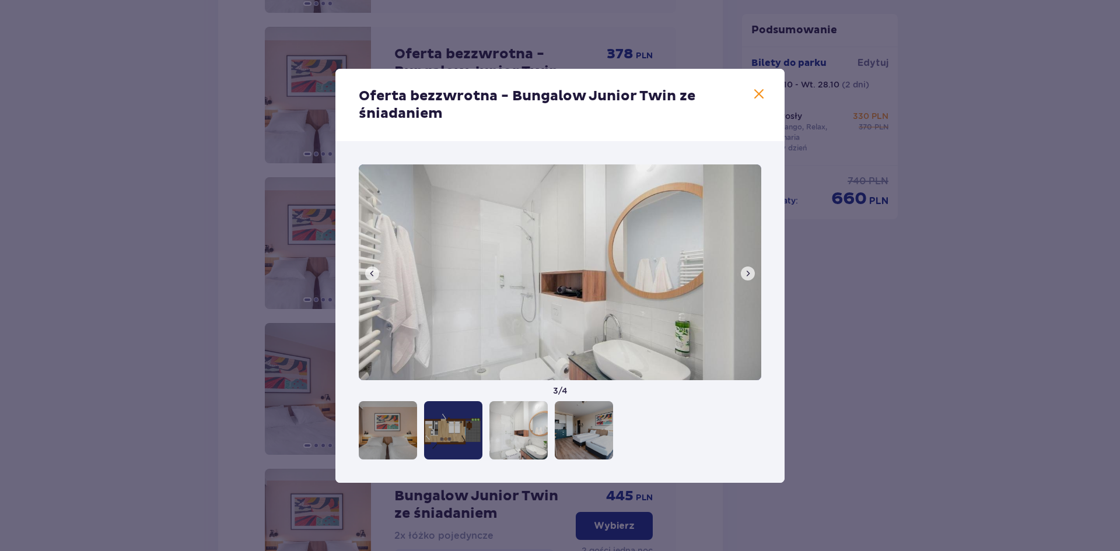
click at [745, 278] on button at bounding box center [748, 273] width 14 height 14
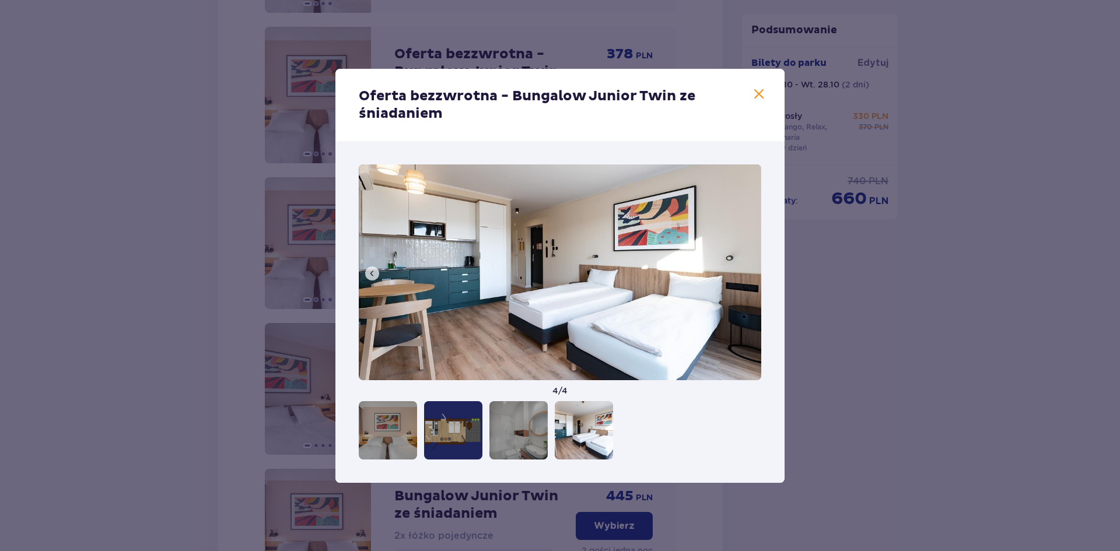
click at [757, 91] on span at bounding box center [759, 94] width 14 height 14
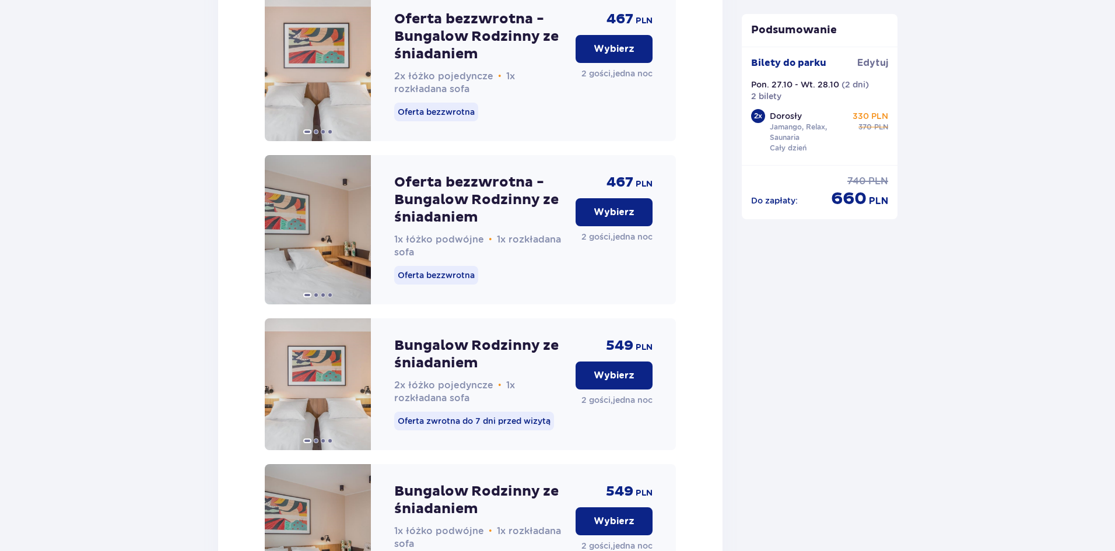
scroll to position [2399, 0]
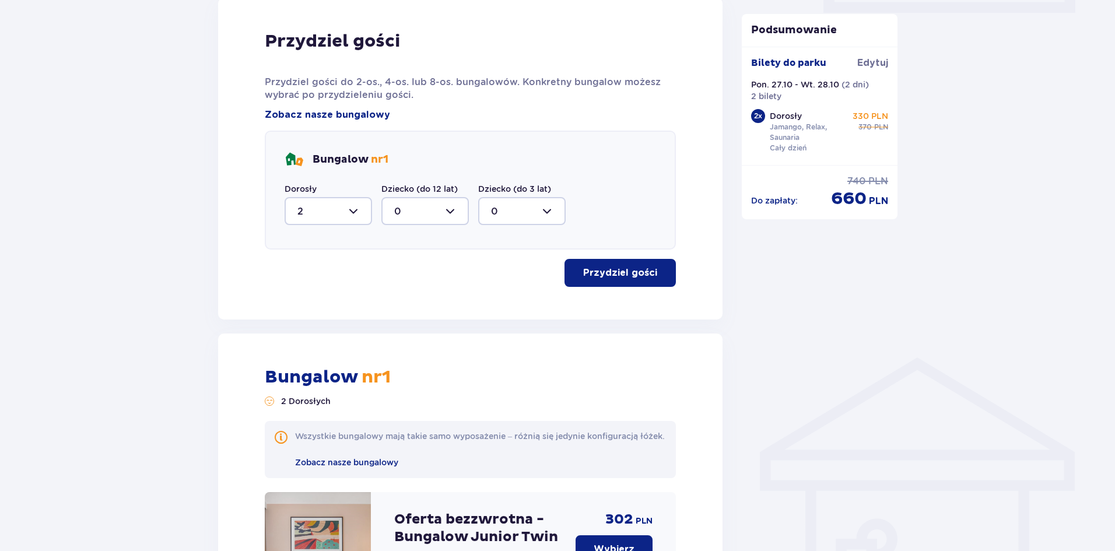
scroll to position [107, 0]
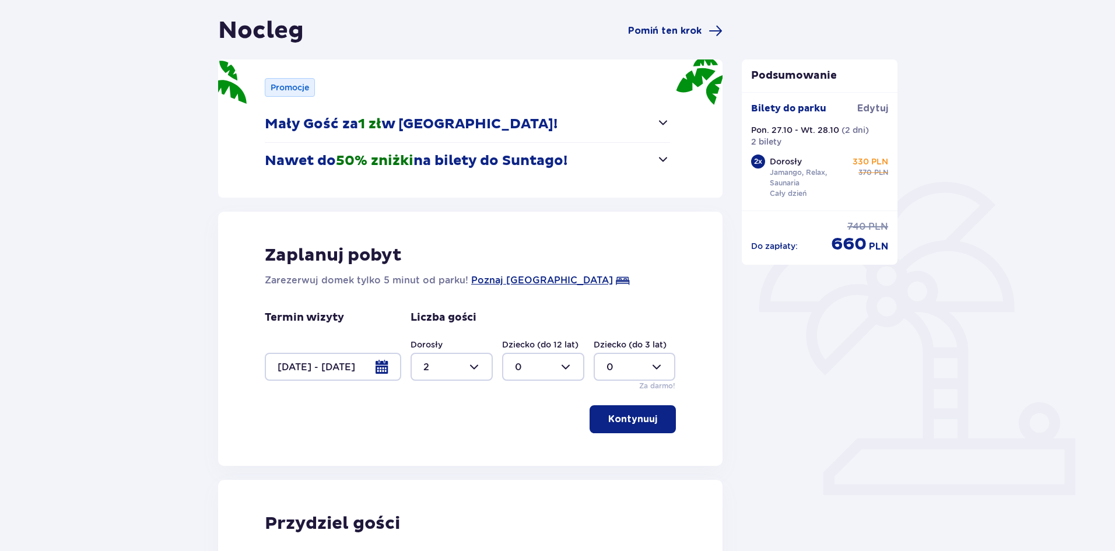
click at [355, 371] on div at bounding box center [333, 367] width 136 height 28
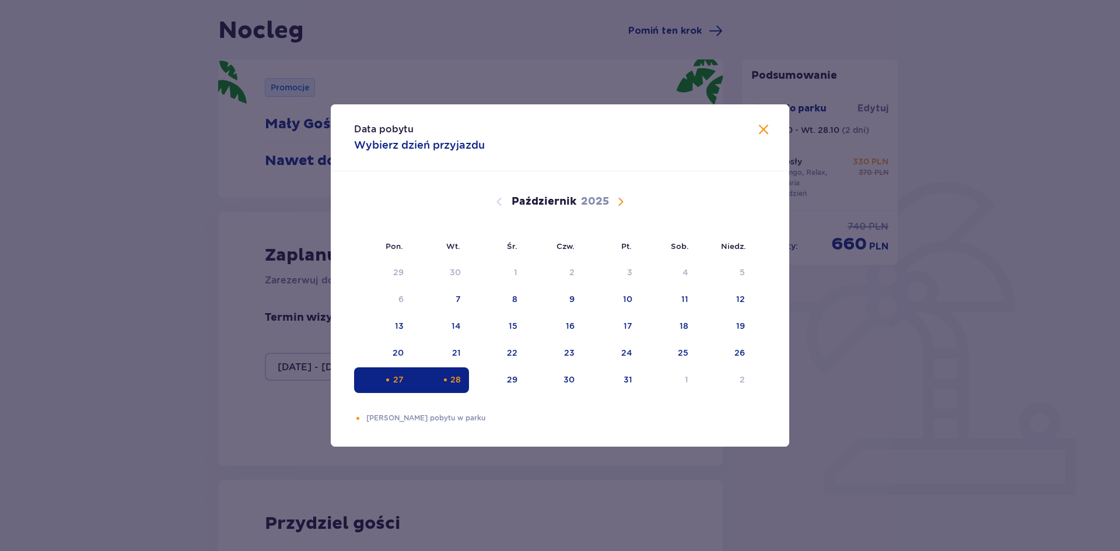
click at [455, 373] on div "28" at bounding box center [441, 380] width 58 height 26
click at [521, 378] on div "29" at bounding box center [497, 380] width 57 height 26
type input "[DATE] - [DATE]"
type input "0"
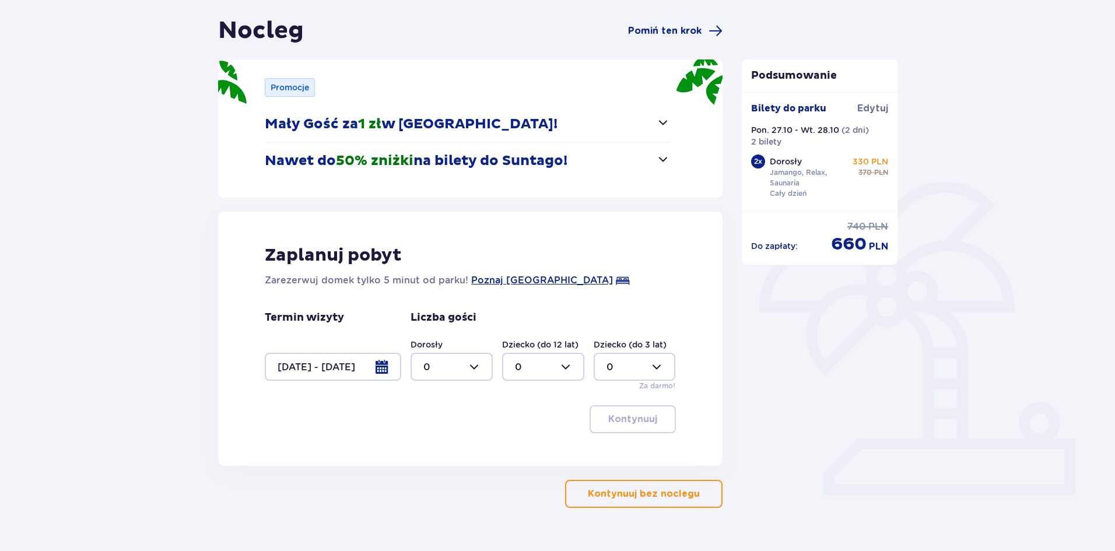
scroll to position [128, 0]
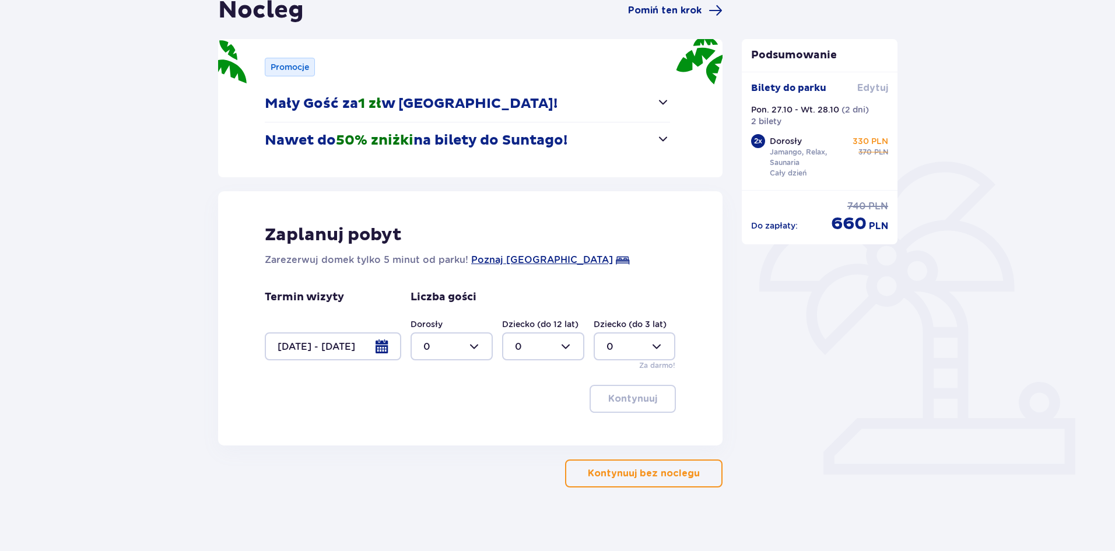
click at [877, 87] on span "Edytuj" at bounding box center [872, 88] width 31 height 13
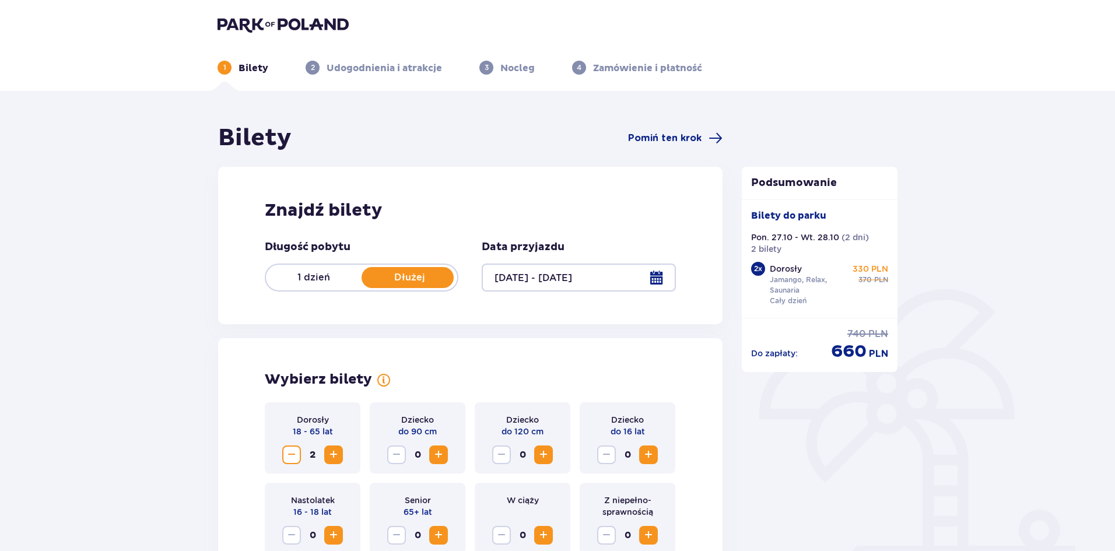
click at [572, 273] on div at bounding box center [579, 278] width 194 height 28
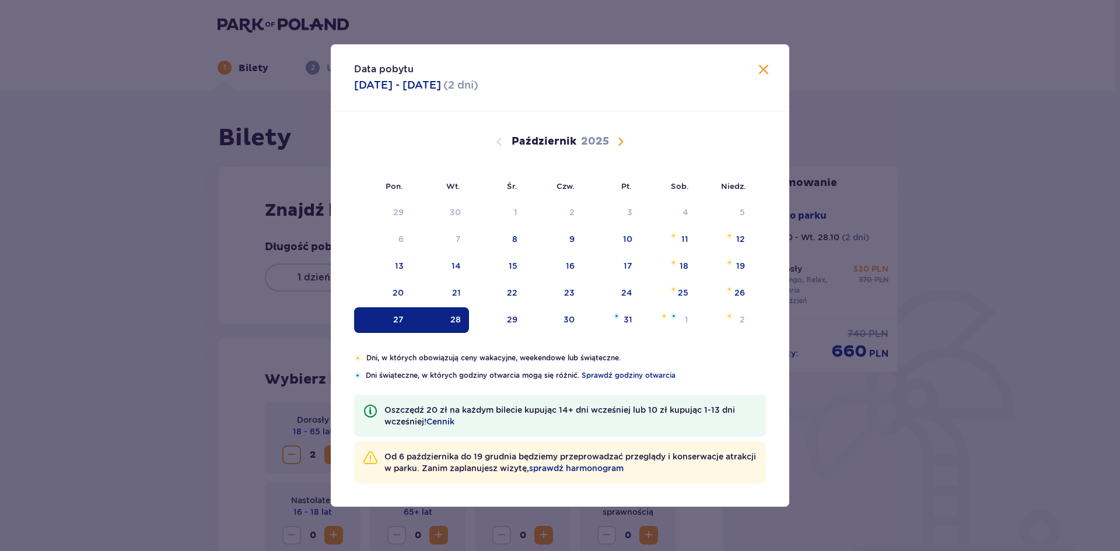
click at [462, 316] on div "28" at bounding box center [441, 320] width 58 height 26
click at [507, 321] on div "29" at bounding box center [497, 320] width 57 height 26
type input "[DATE] - [DATE]"
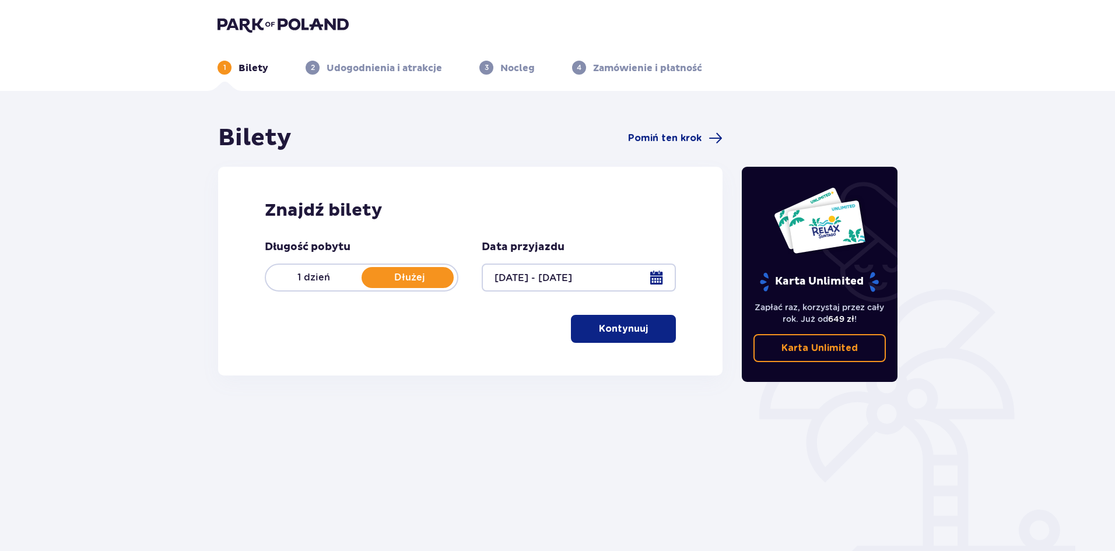
click at [634, 334] on p "Kontynuuj" at bounding box center [623, 328] width 49 height 13
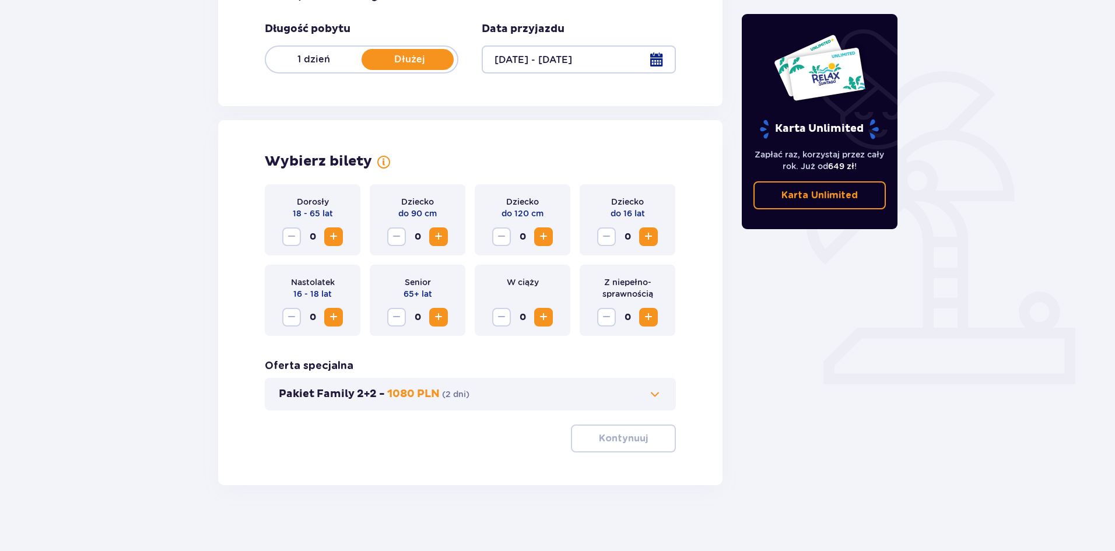
scroll to position [222, 0]
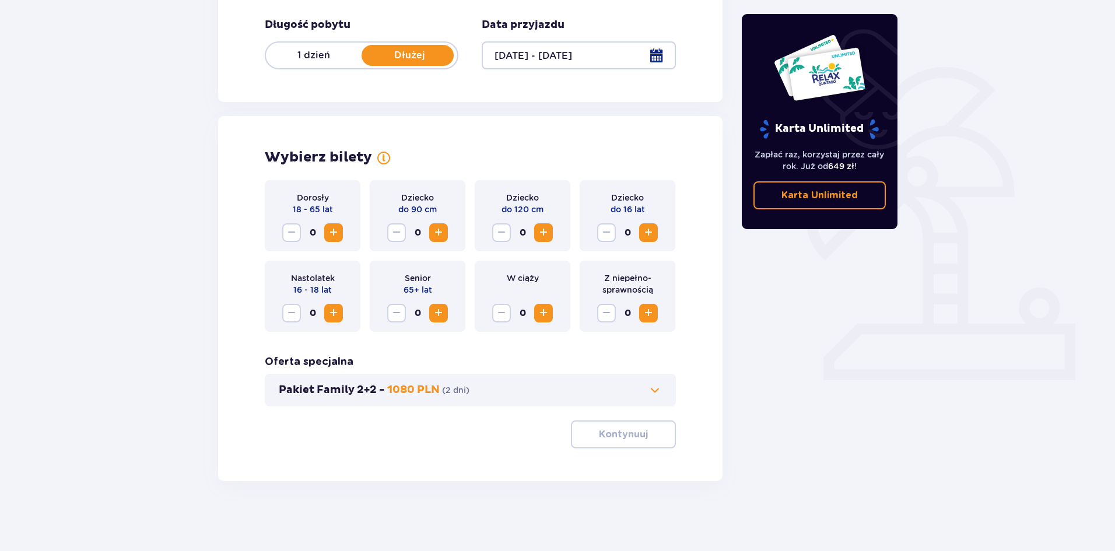
click at [339, 229] on span "Zwiększ" at bounding box center [334, 233] width 14 height 14
click at [627, 440] on p "Kontynuuj" at bounding box center [623, 434] width 49 height 13
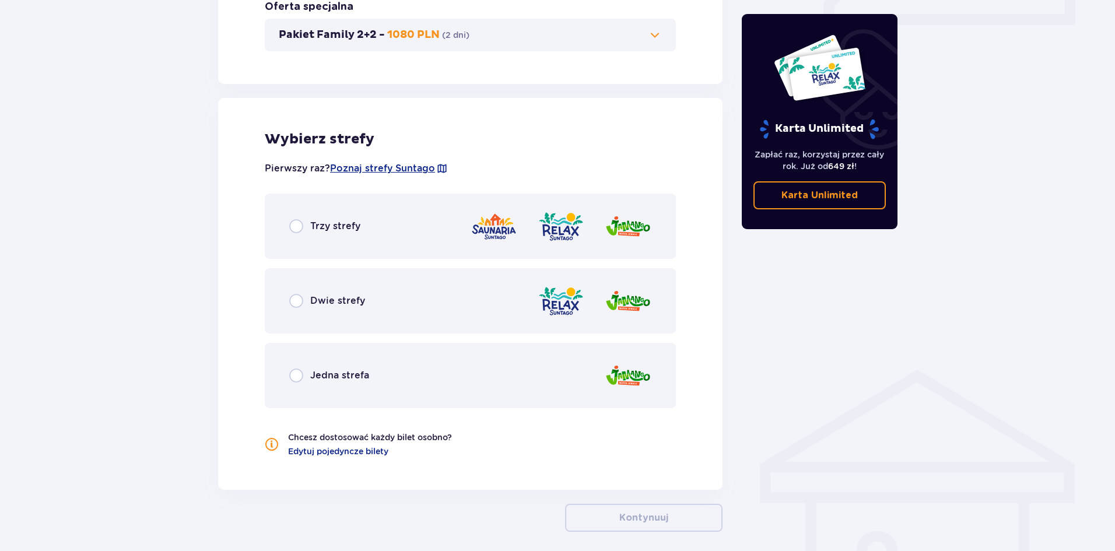
scroll to position [628, 0]
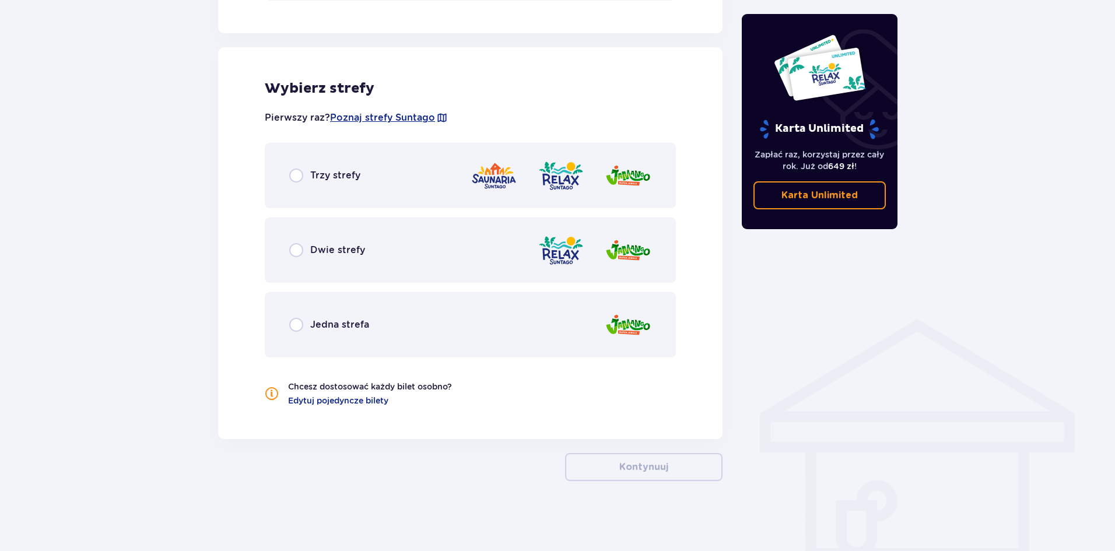
click at [314, 177] on span "Trzy strefy" at bounding box center [335, 175] width 50 height 13
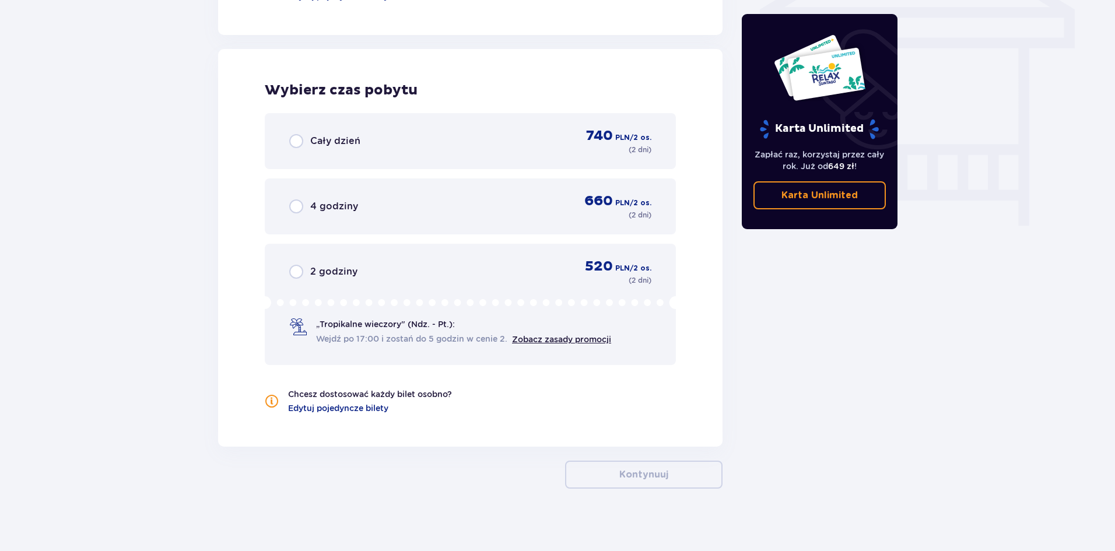
scroll to position [1040, 0]
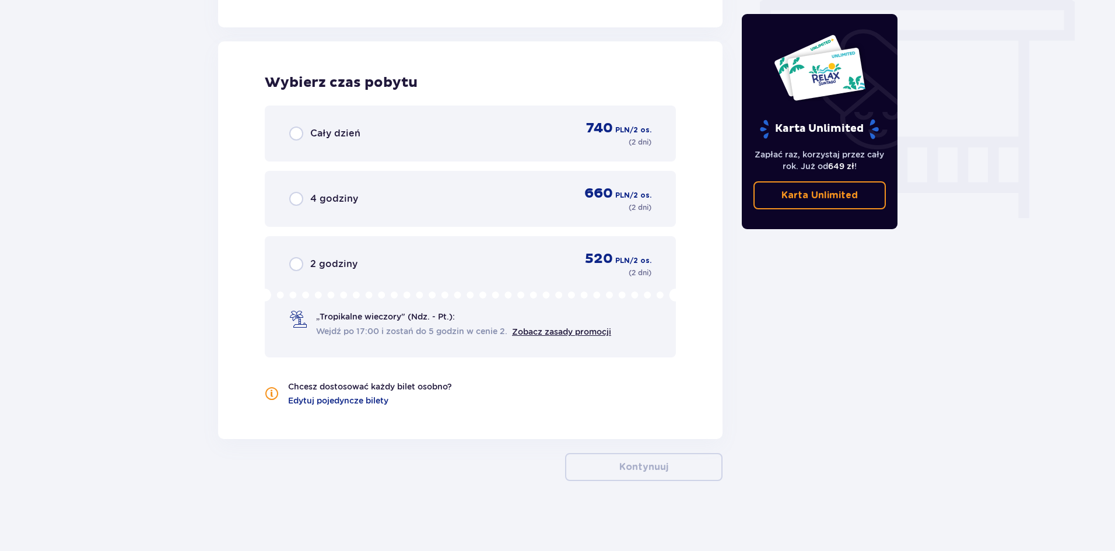
click at [319, 119] on div "Cały dzień 740 PLN / 2 os. ( 2 dni )" at bounding box center [470, 134] width 411 height 56
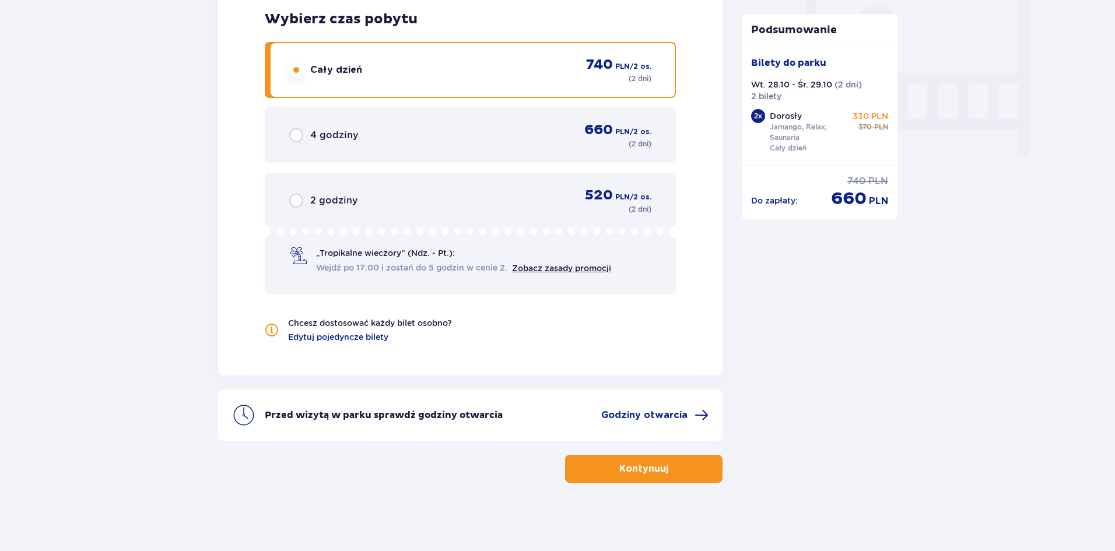
scroll to position [1105, 0]
click at [671, 462] on span "button" at bounding box center [671, 467] width 14 height 14
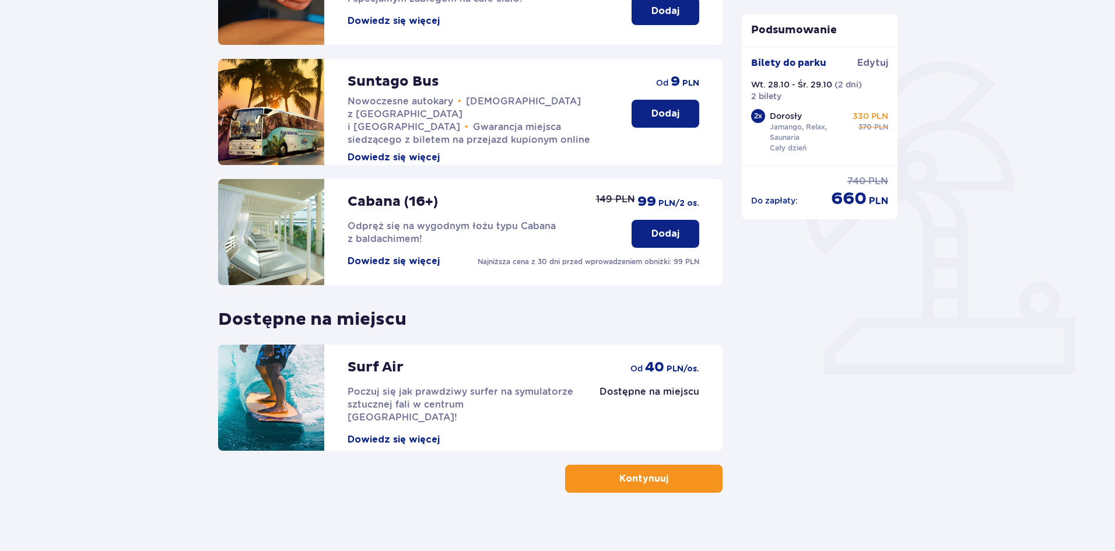
scroll to position [240, 0]
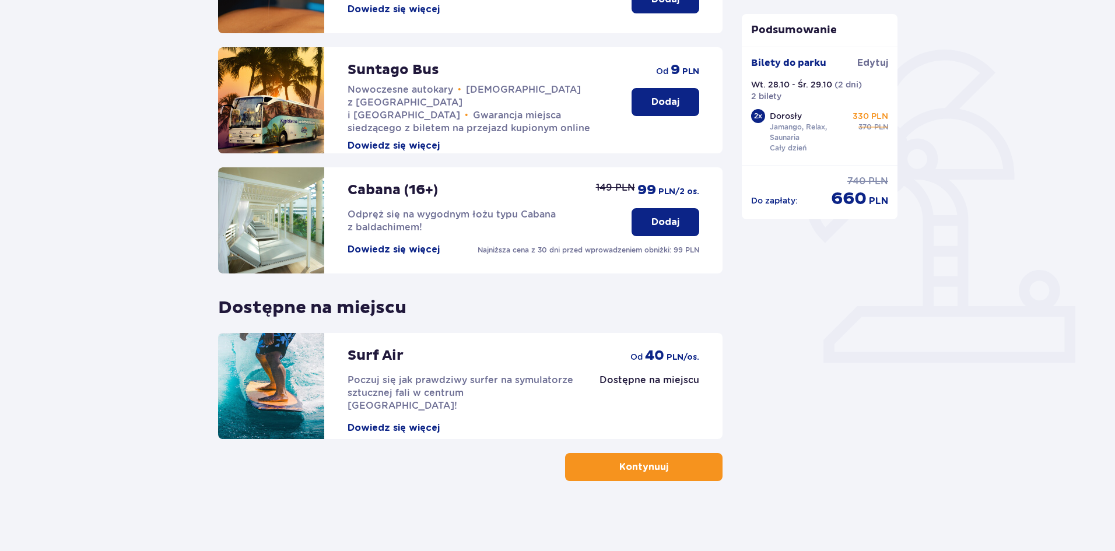
click at [664, 467] on span "button" at bounding box center [671, 467] width 14 height 14
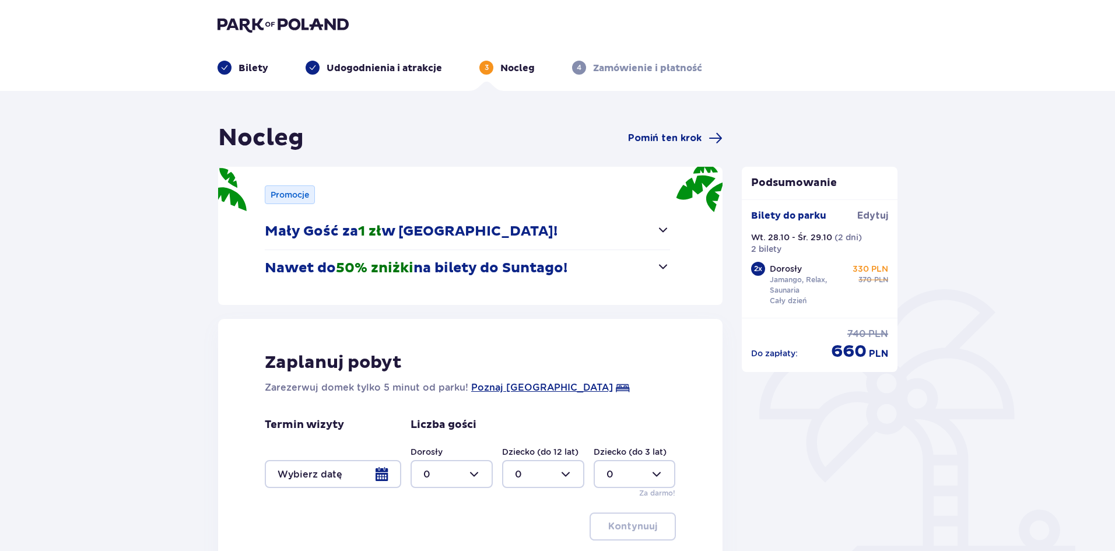
click at [328, 493] on div "Termin wizyty Liczba gości Dorosły 0 Dziecko (do 12 lat) 0 Dziecko (do 3 lat) 0…" at bounding box center [470, 458] width 411 height 80
click at [340, 480] on div at bounding box center [333, 474] width 136 height 28
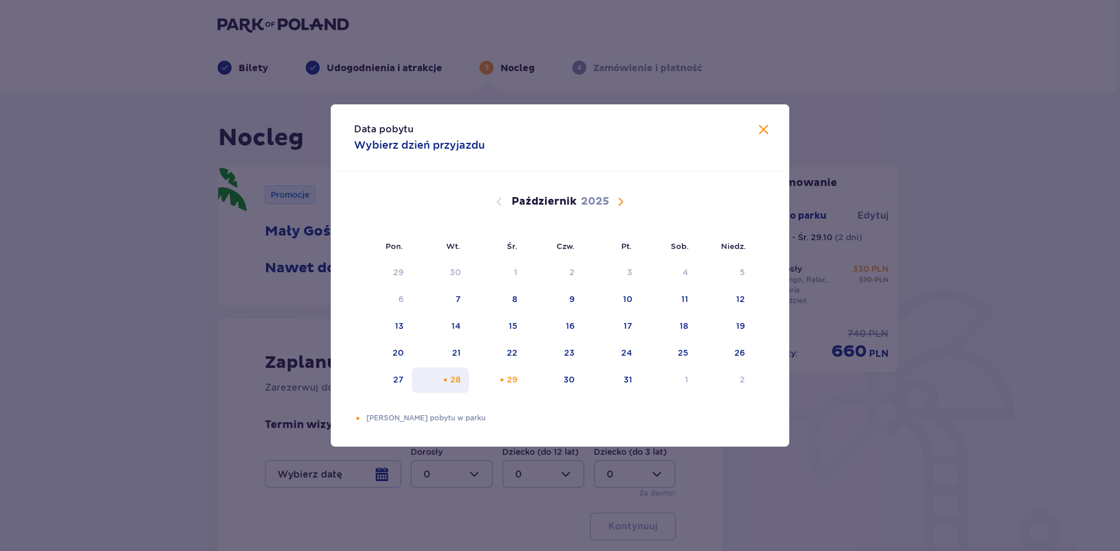
click at [458, 385] on div "28" at bounding box center [455, 380] width 10 height 12
click at [497, 376] on div "29" at bounding box center [497, 380] width 57 height 26
type input "[DATE] - [DATE]"
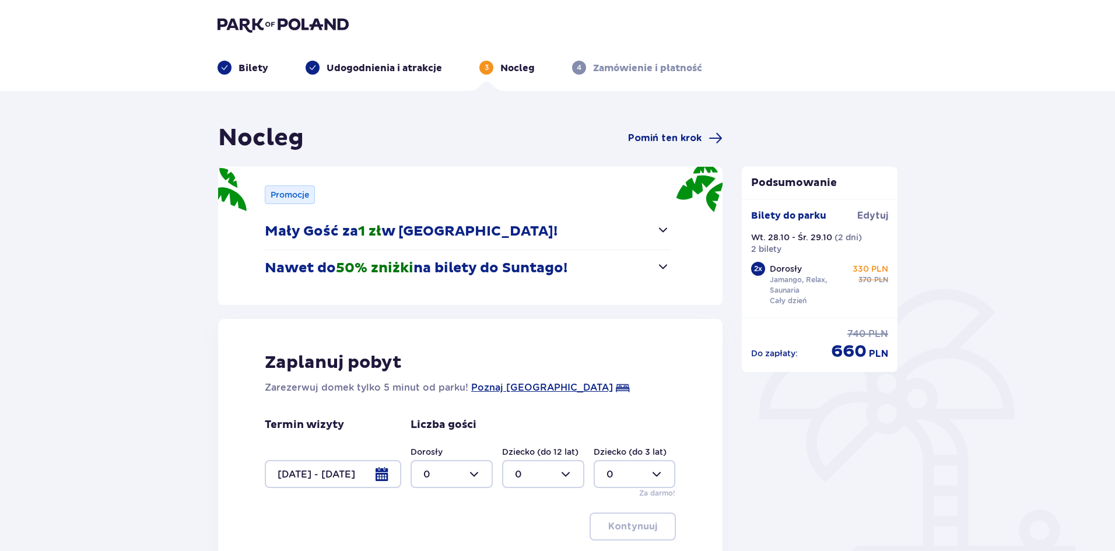
click at [475, 465] on div at bounding box center [452, 474] width 82 height 28
click at [454, 413] on div "2" at bounding box center [451, 409] width 57 height 13
type input "2"
click at [636, 530] on p "Kontynuuj" at bounding box center [632, 526] width 49 height 13
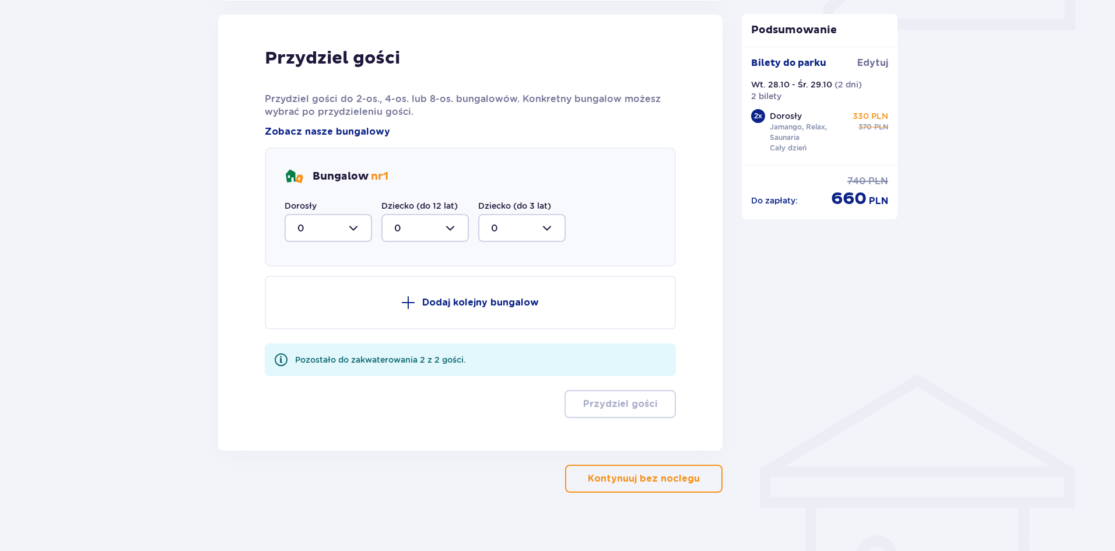
scroll to position [573, 0]
click at [348, 228] on div at bounding box center [328, 227] width 87 height 28
click at [303, 309] on p "2" at bounding box center [300, 312] width 6 height 13
type input "2"
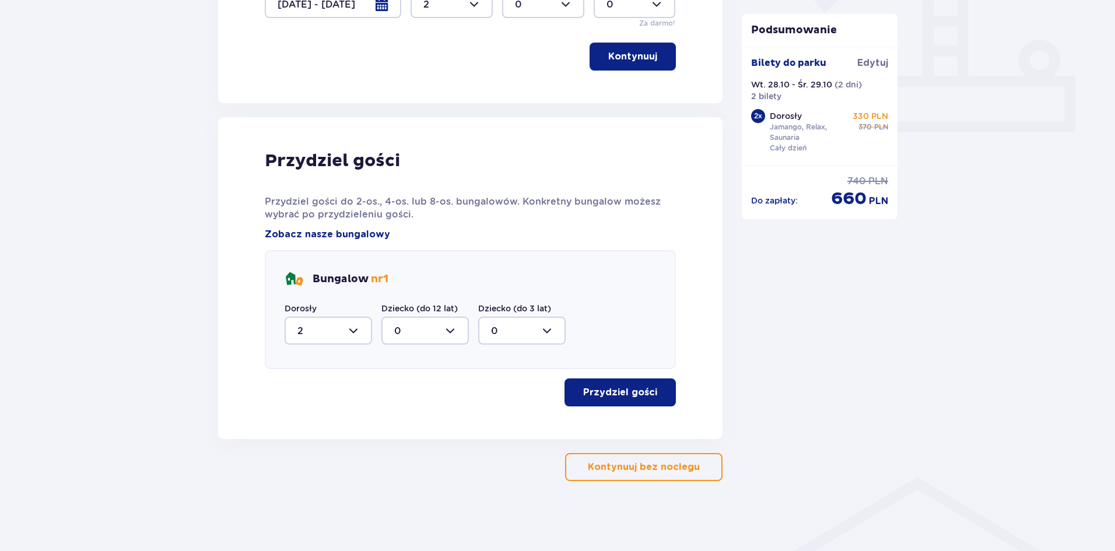
scroll to position [470, 0]
click at [631, 386] on p "Przydziel gości" at bounding box center [620, 392] width 74 height 13
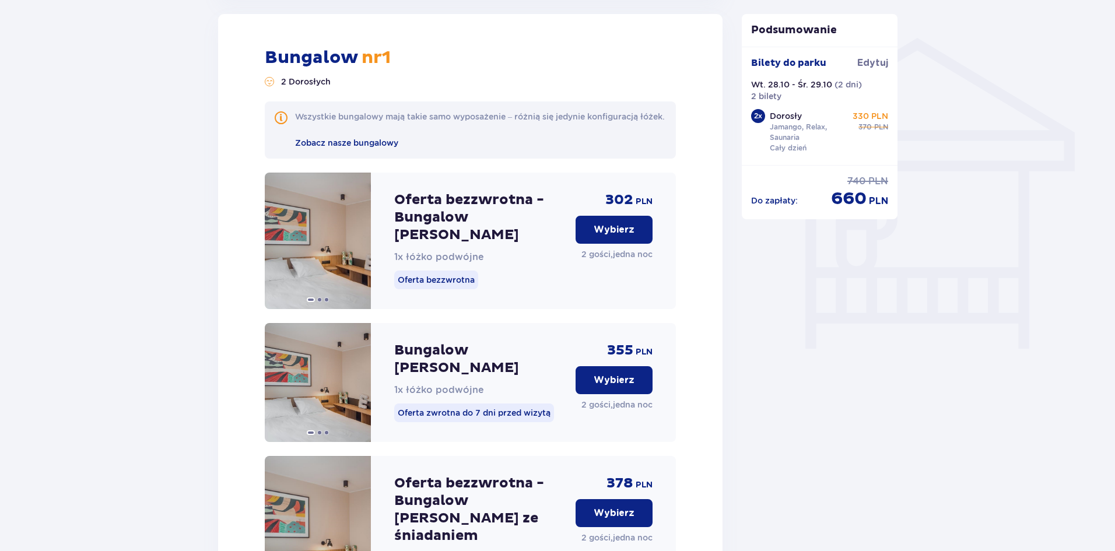
scroll to position [427, 0]
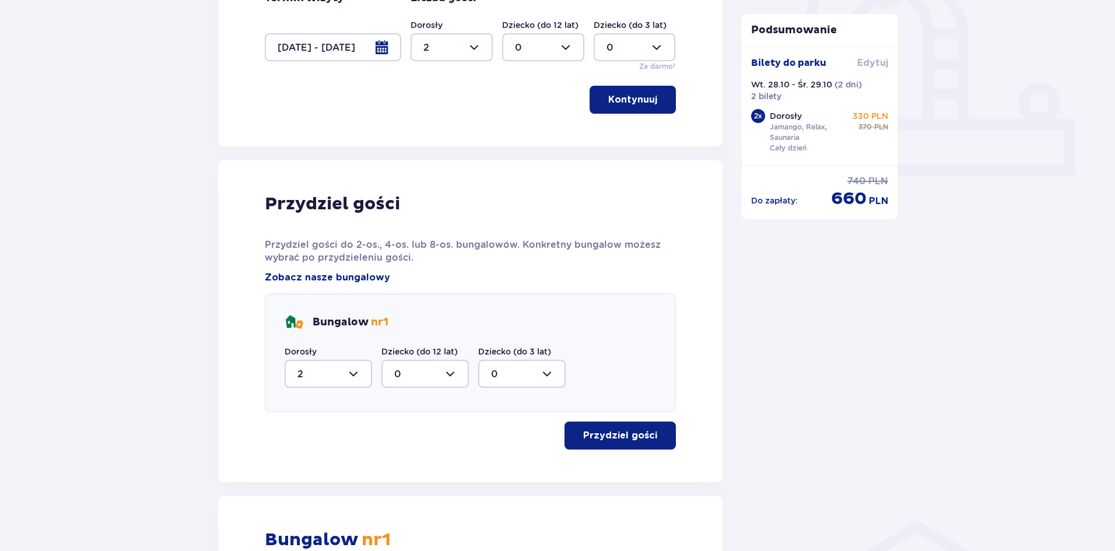
click at [875, 63] on span "Edytuj" at bounding box center [872, 63] width 31 height 13
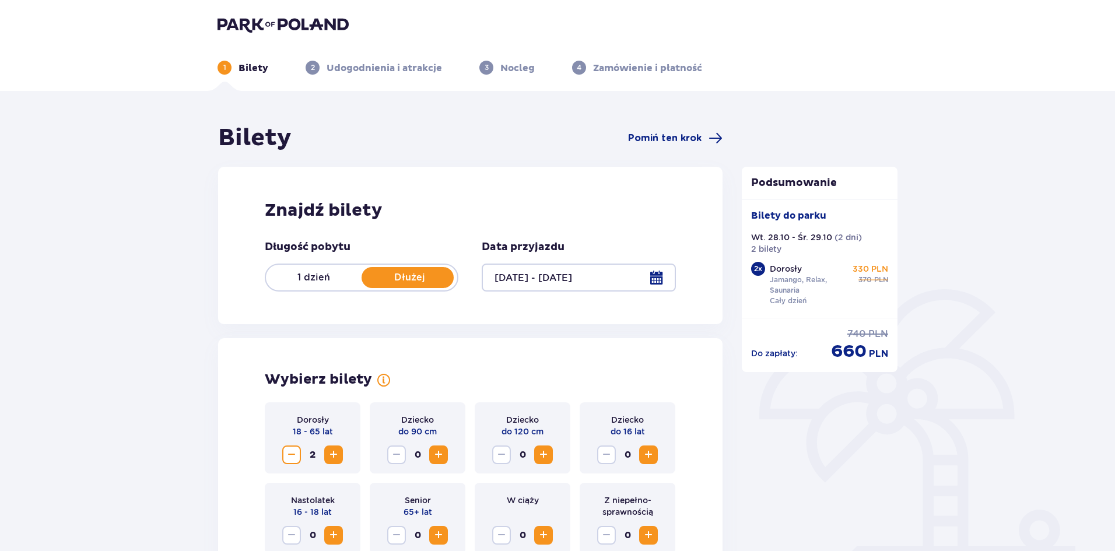
click at [571, 288] on div at bounding box center [579, 278] width 194 height 28
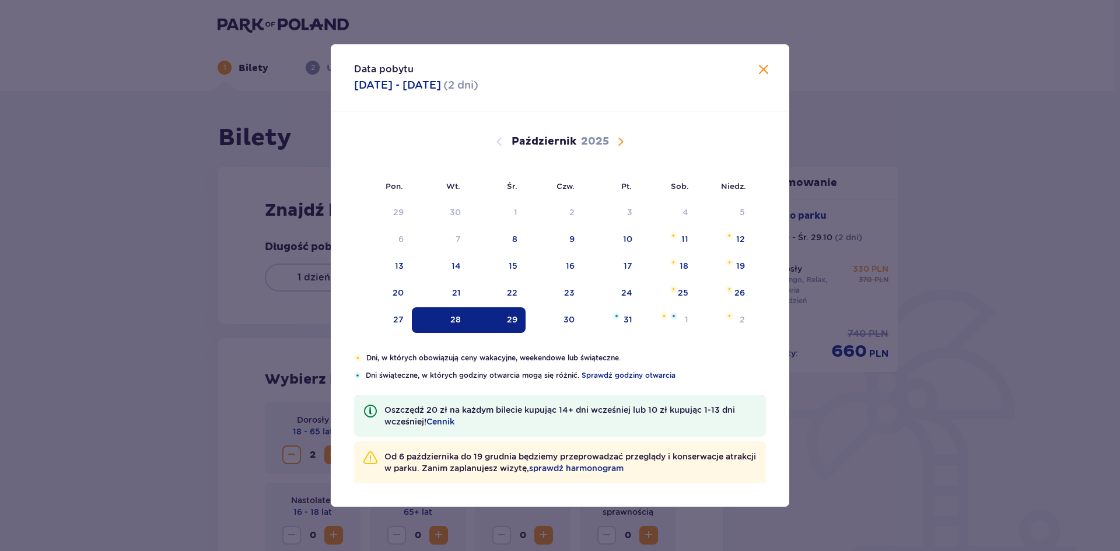
click at [414, 322] on div "28" at bounding box center [441, 320] width 58 height 26
click at [402, 322] on div "27" at bounding box center [398, 320] width 10 height 12
drag, startPoint x: 402, startPoint y: 322, endPoint x: 460, endPoint y: 322, distance: 58.3
click at [460, 322] on tr "27 28 29 30 31 1 2" at bounding box center [553, 320] width 399 height 26
click at [460, 322] on div "28" at bounding box center [455, 320] width 10 height 12
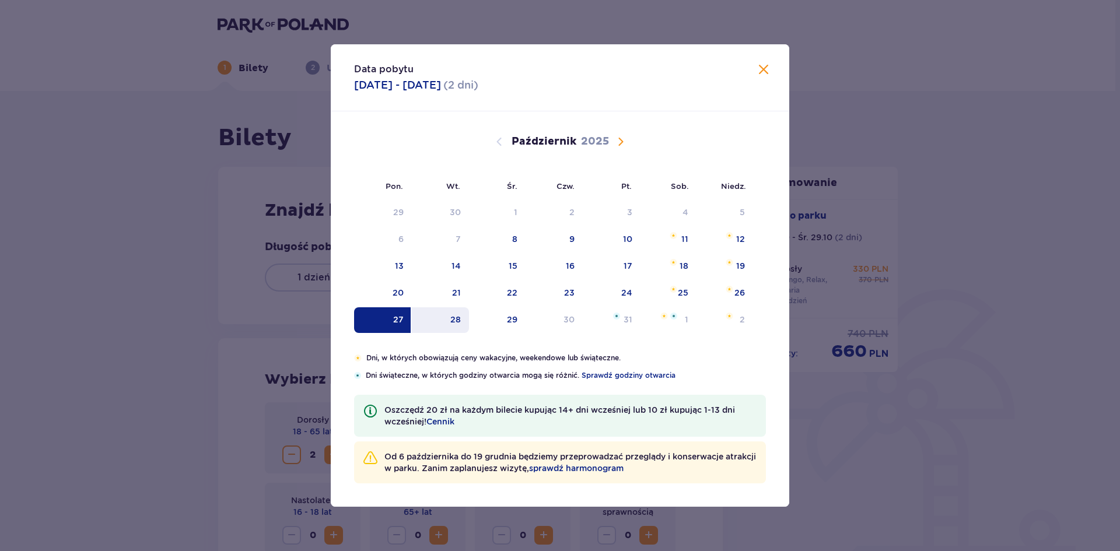
type input "27.10.25 - 28.10.25"
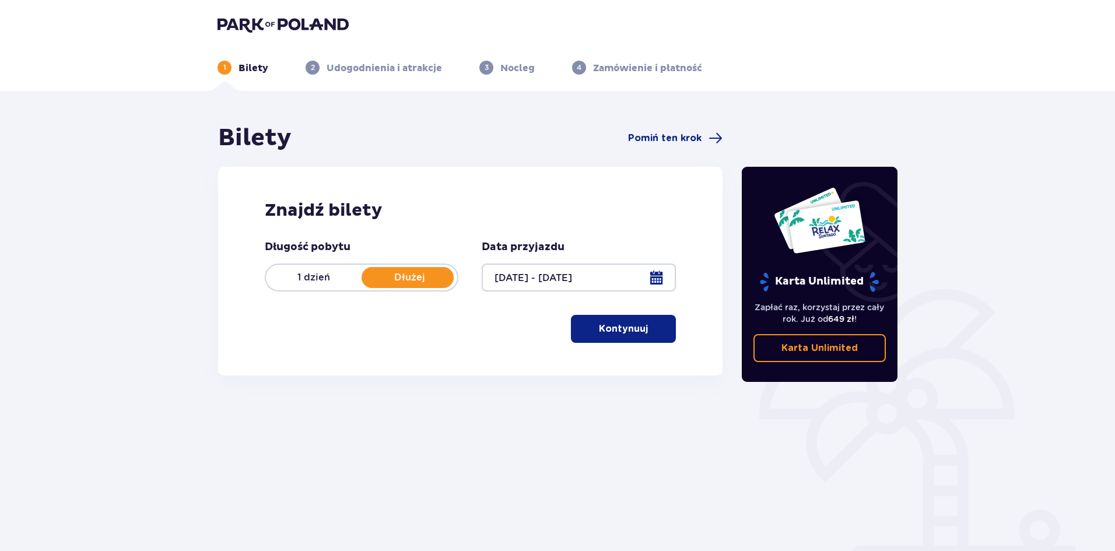
click at [613, 332] on p "Kontynuuj" at bounding box center [623, 328] width 49 height 13
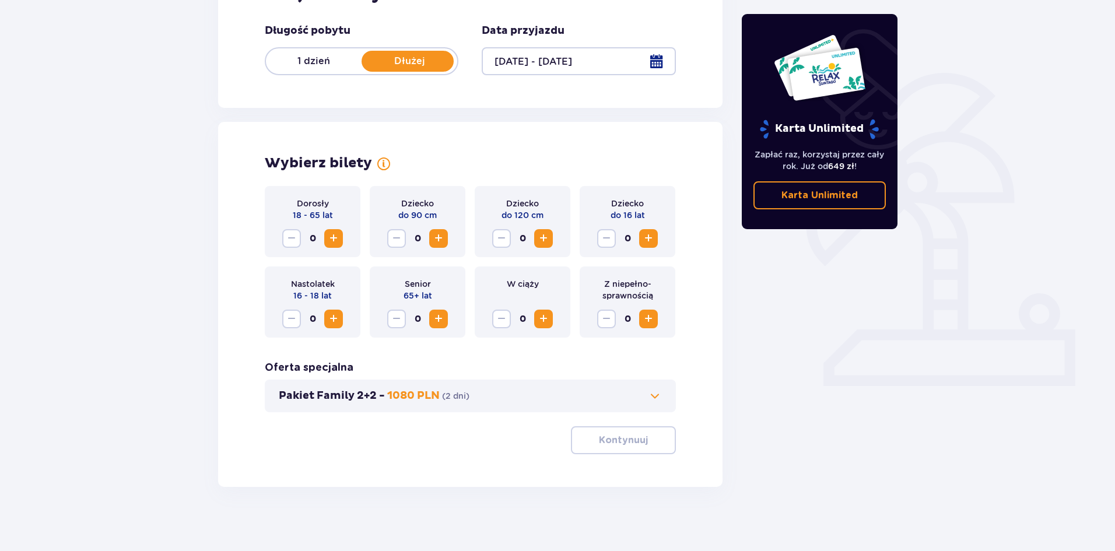
scroll to position [222, 0]
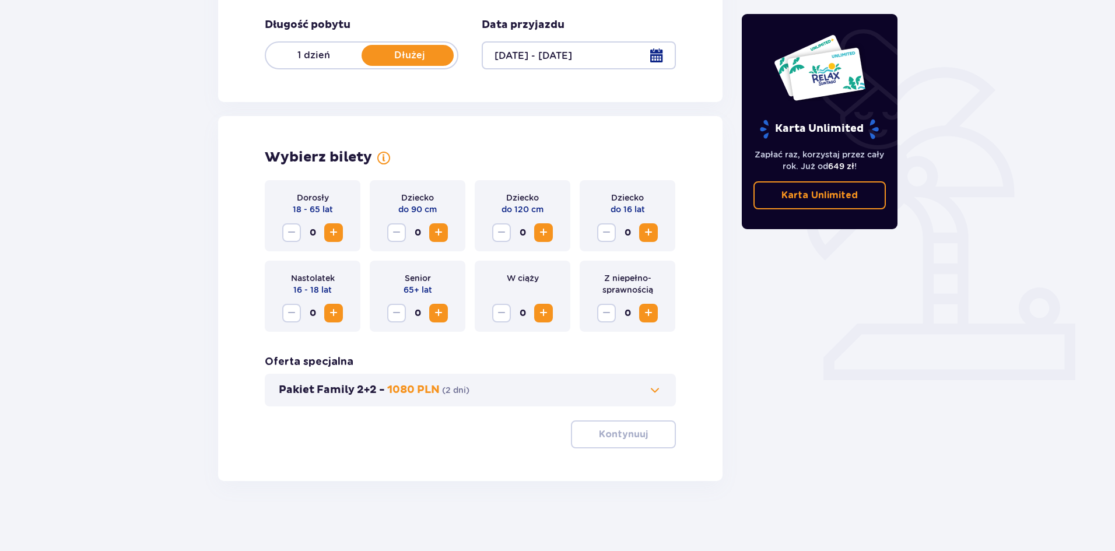
click at [350, 222] on div "Dorosły 18 - 65 lat 0" at bounding box center [313, 215] width 96 height 71
click at [344, 227] on div "Dorosły 18 - 65 lat 0" at bounding box center [313, 215] width 96 height 71
click at [341, 229] on button "Zwiększ" at bounding box center [333, 232] width 19 height 19
click at [613, 430] on p "Kontynuuj" at bounding box center [623, 434] width 49 height 13
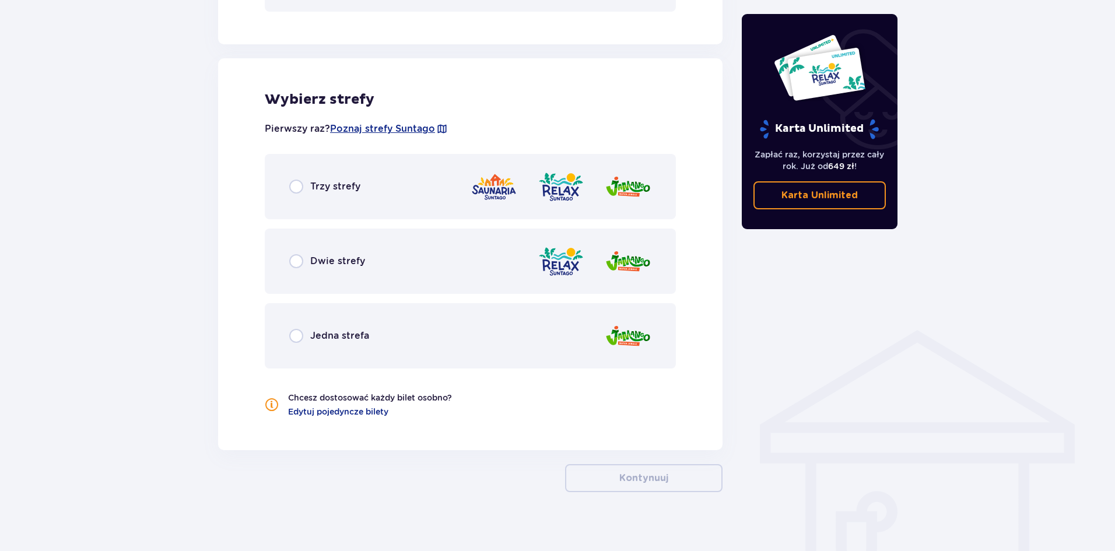
scroll to position [628, 0]
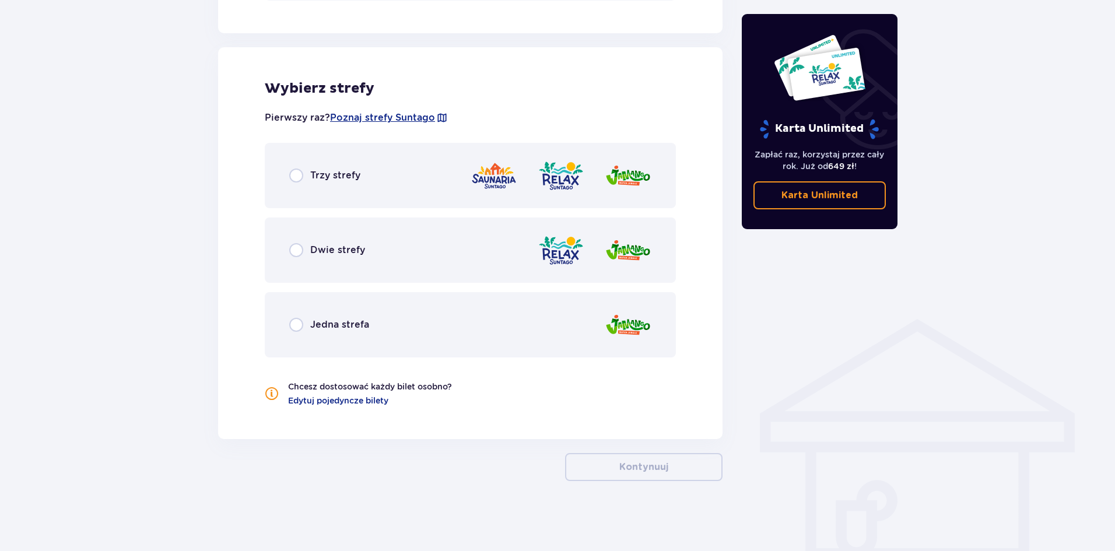
click at [374, 183] on div "Trzy strefy" at bounding box center [470, 175] width 411 height 65
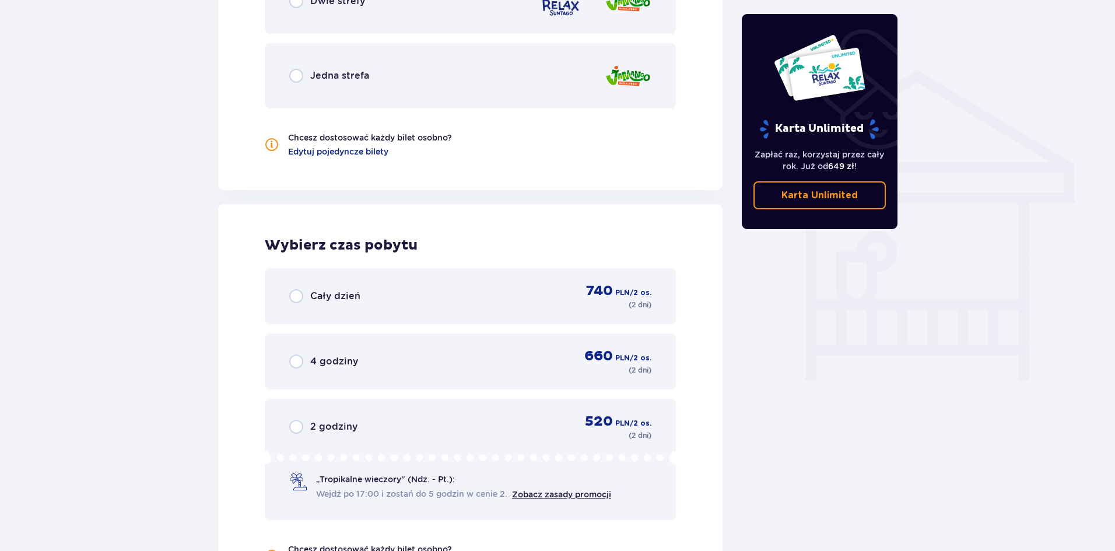
click at [374, 183] on div "Wybierz strefy Pierwszy raz? Poznaj strefy Suntago Trzy strefy Dwie strefy Jedn…" at bounding box center [470, 193] width 504 height 818
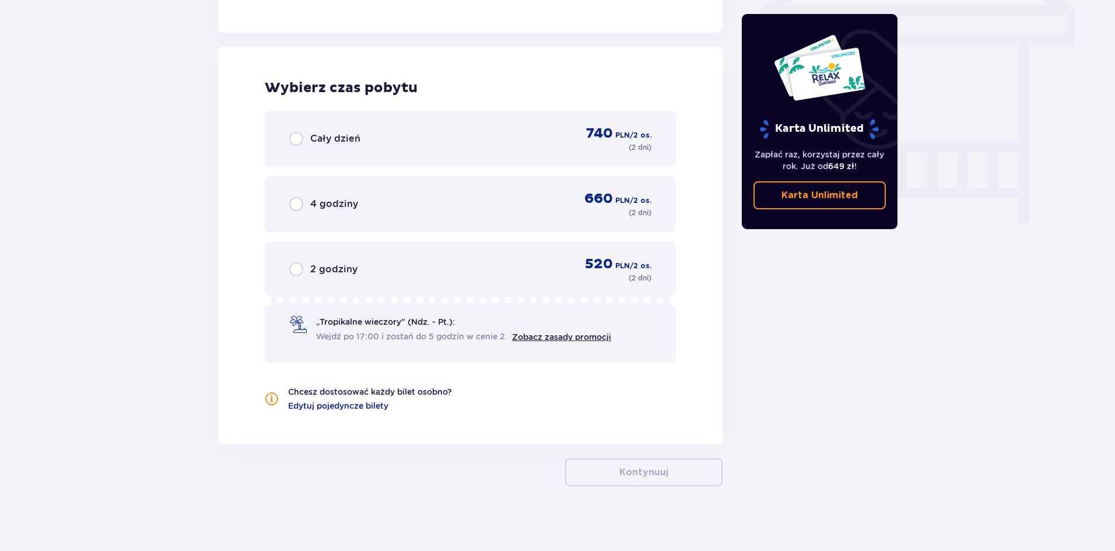
scroll to position [1040, 0]
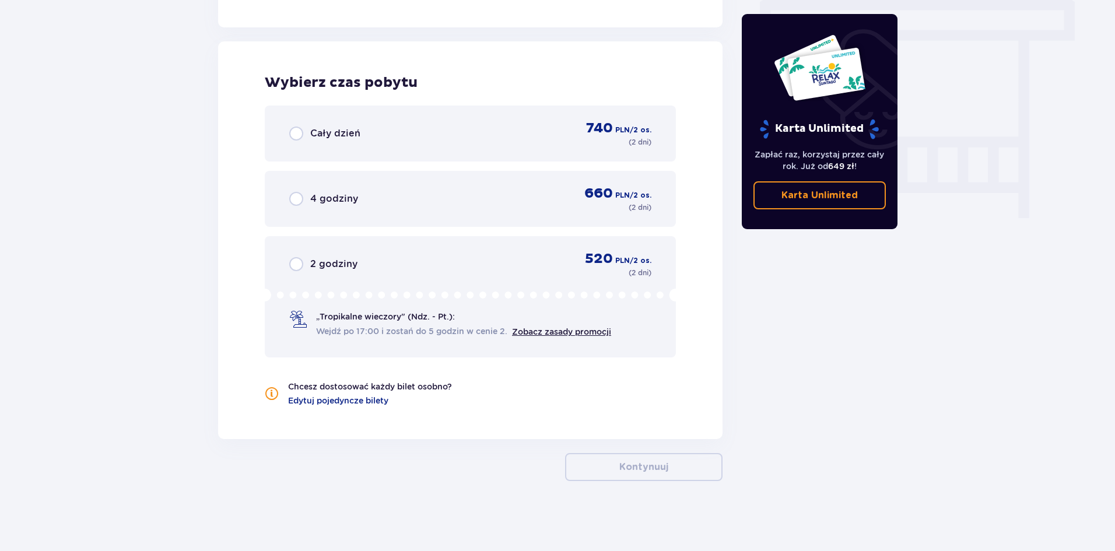
click at [317, 135] on span "Cały dzień" at bounding box center [335, 133] width 50 height 13
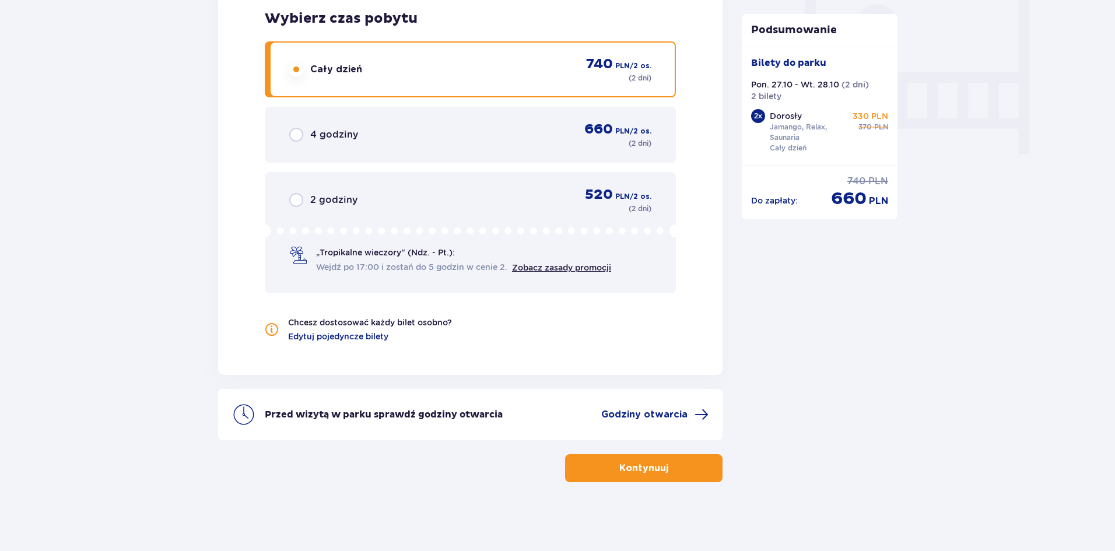
scroll to position [1105, 0]
click at [637, 472] on p "Kontynuuj" at bounding box center [643, 467] width 49 height 13
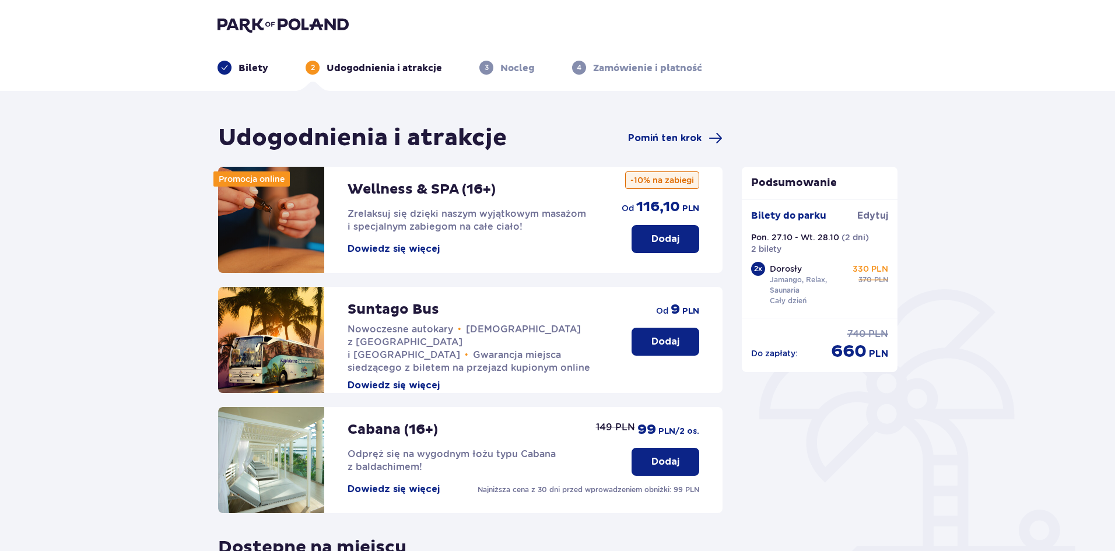
scroll to position [240, 0]
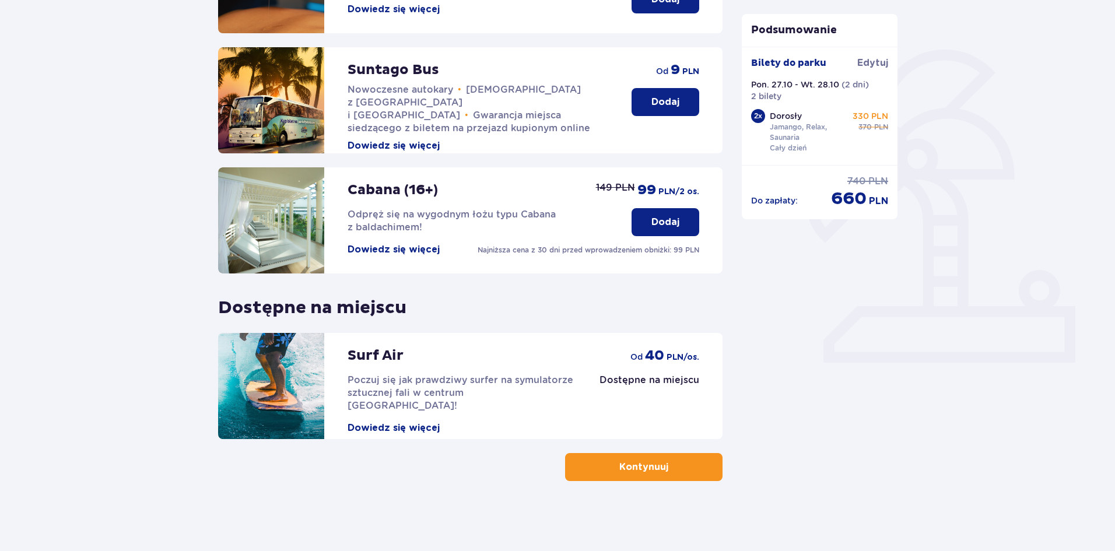
click at [655, 465] on p "Kontynuuj" at bounding box center [643, 467] width 49 height 13
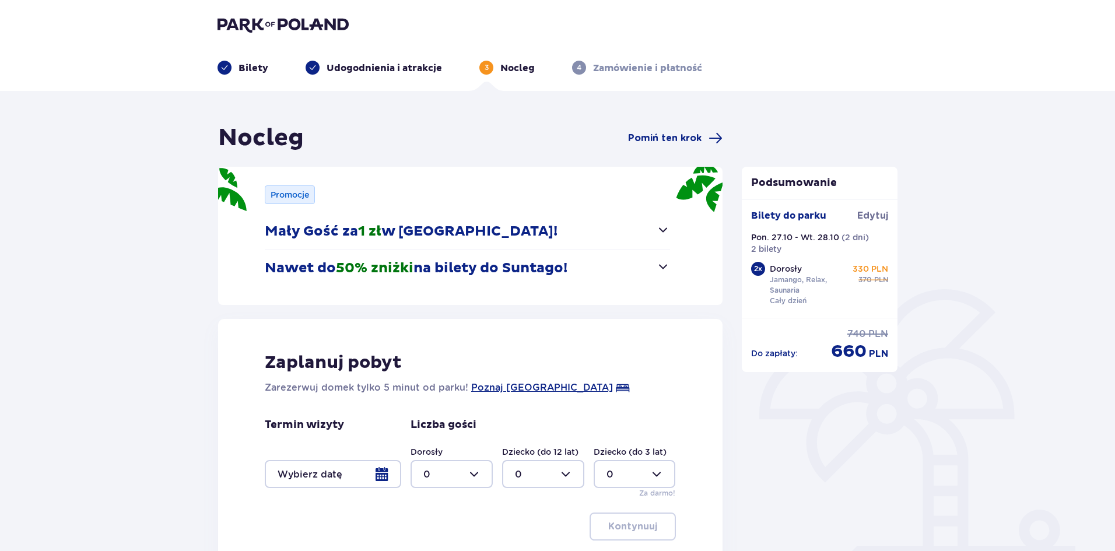
click at [322, 472] on div at bounding box center [333, 474] width 136 height 28
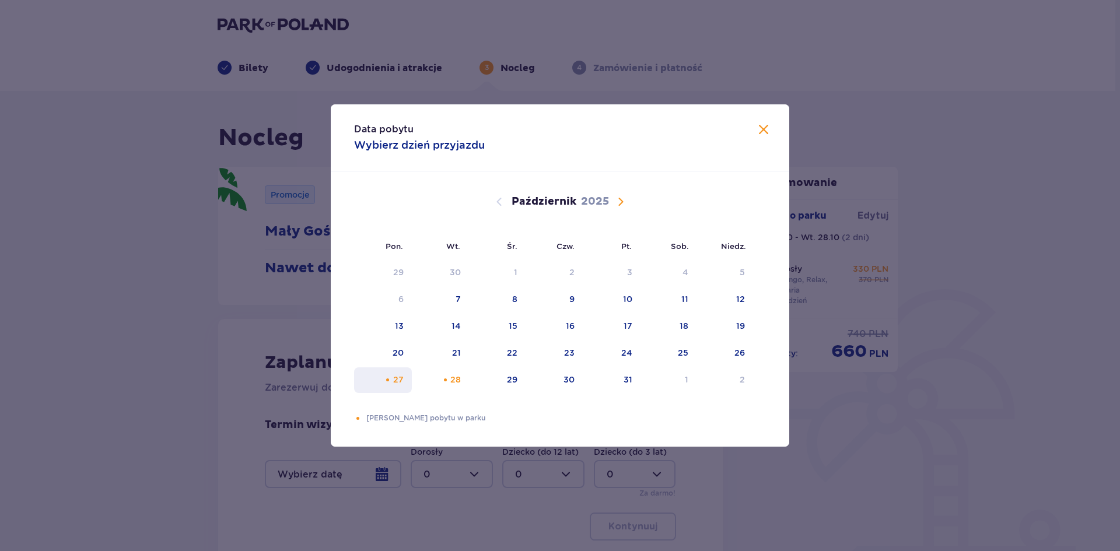
click at [405, 377] on div "27" at bounding box center [383, 380] width 58 height 26
click at [446, 371] on div "28" at bounding box center [441, 380] width 58 height 26
type input "27.10.25 - 28.10.25"
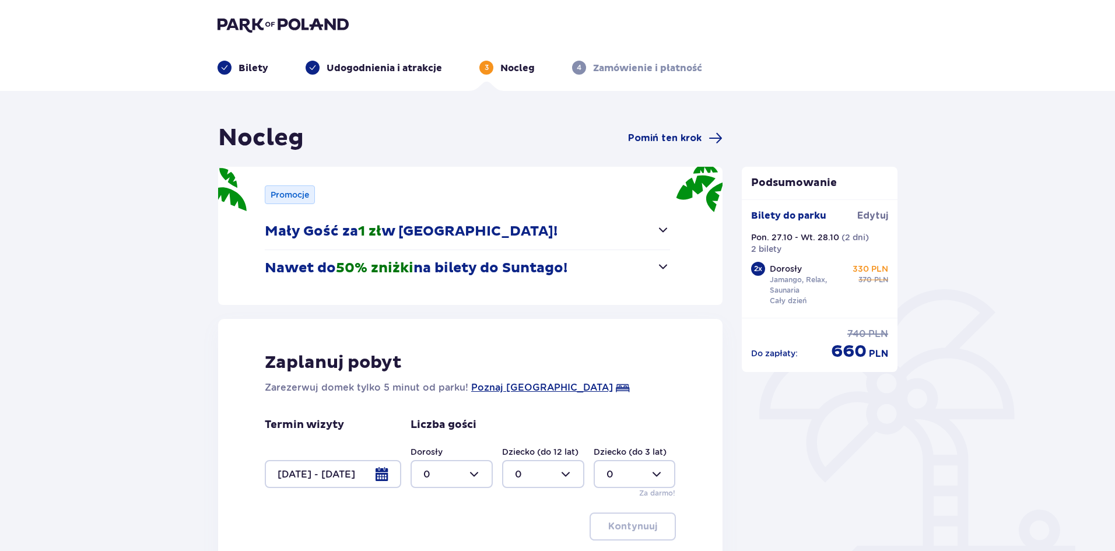
click at [447, 476] on div at bounding box center [452, 474] width 82 height 28
click at [456, 409] on div "2" at bounding box center [451, 409] width 57 height 13
type input "2"
click at [647, 532] on p "Kontynuuj" at bounding box center [632, 526] width 49 height 13
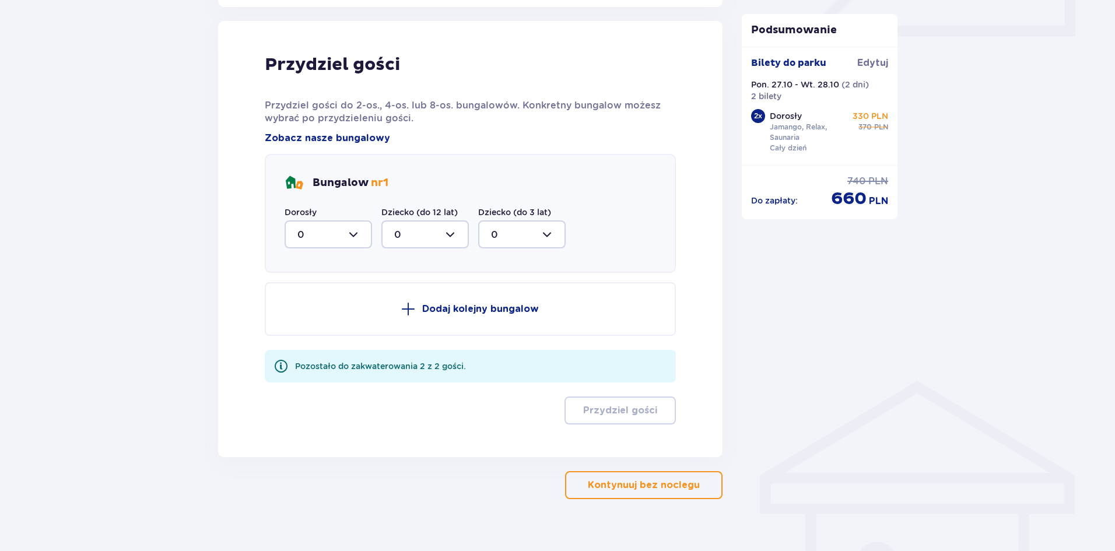
scroll to position [573, 0]
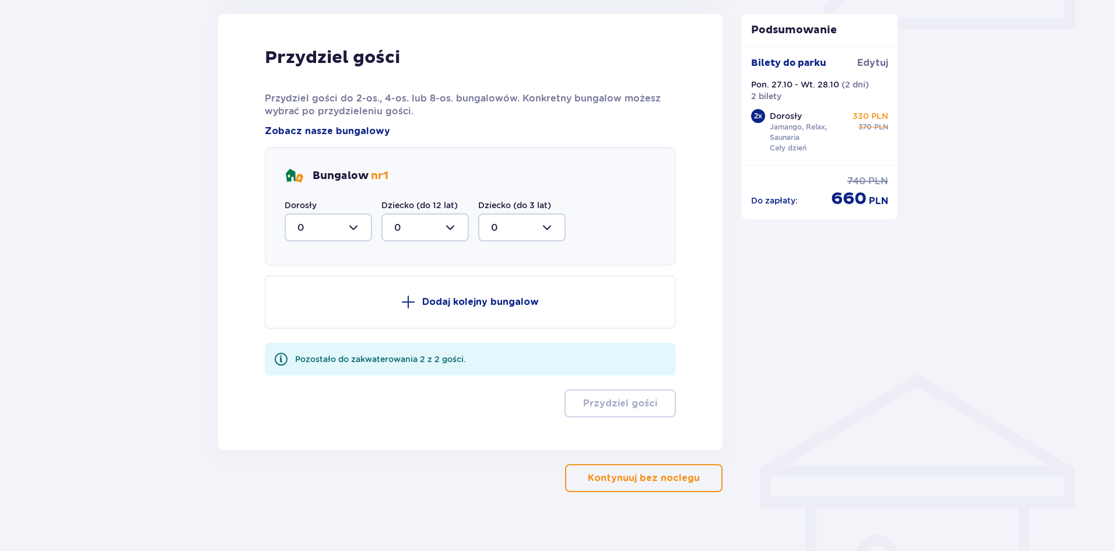
click at [321, 220] on div at bounding box center [328, 227] width 87 height 28
click at [308, 309] on div "2" at bounding box center [328, 312] width 62 height 13
type input "2"
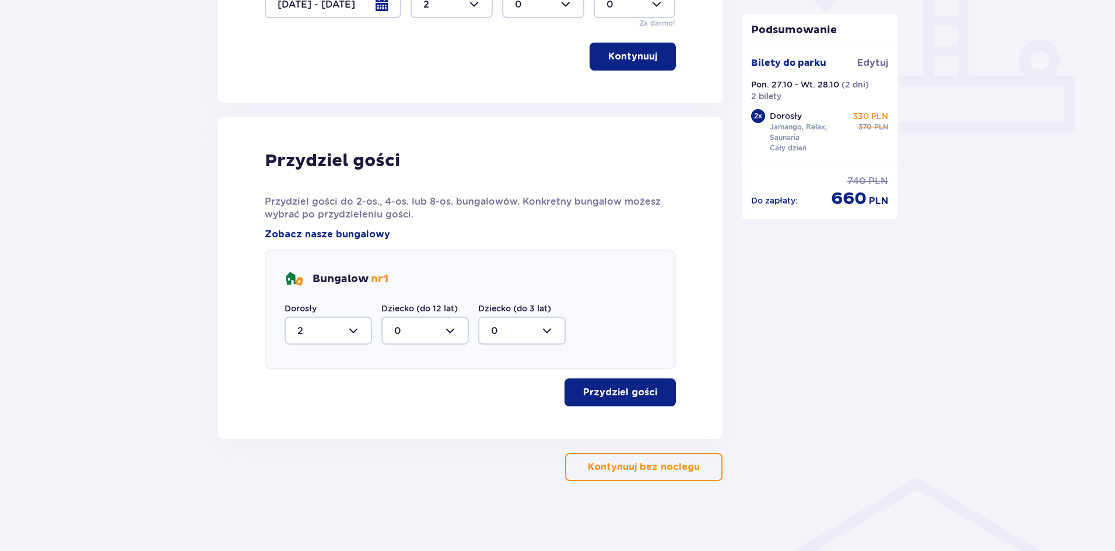
scroll to position [470, 0]
click at [619, 398] on p "Przydziel gości" at bounding box center [620, 392] width 74 height 13
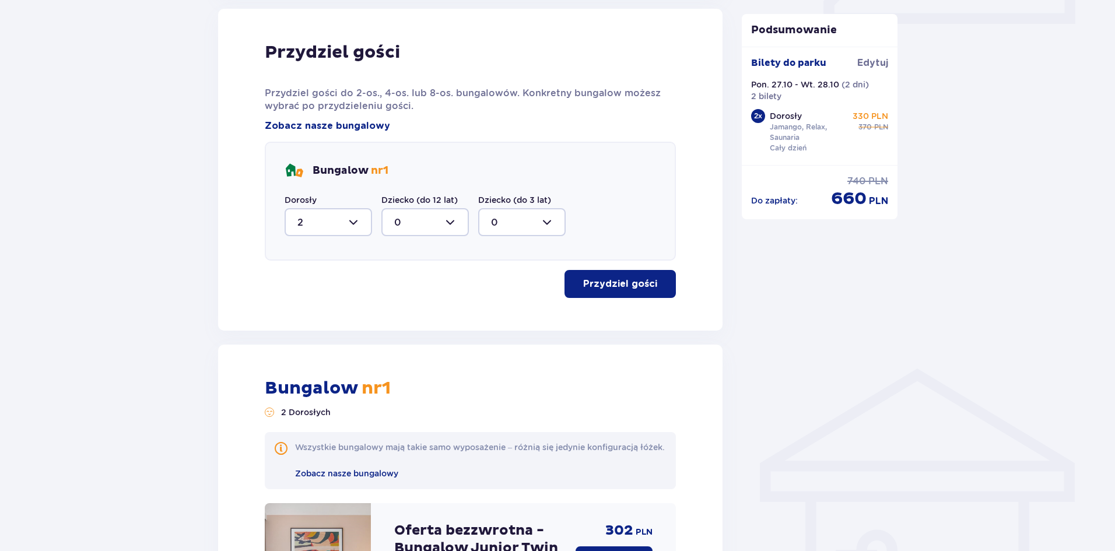
scroll to position [53, 0]
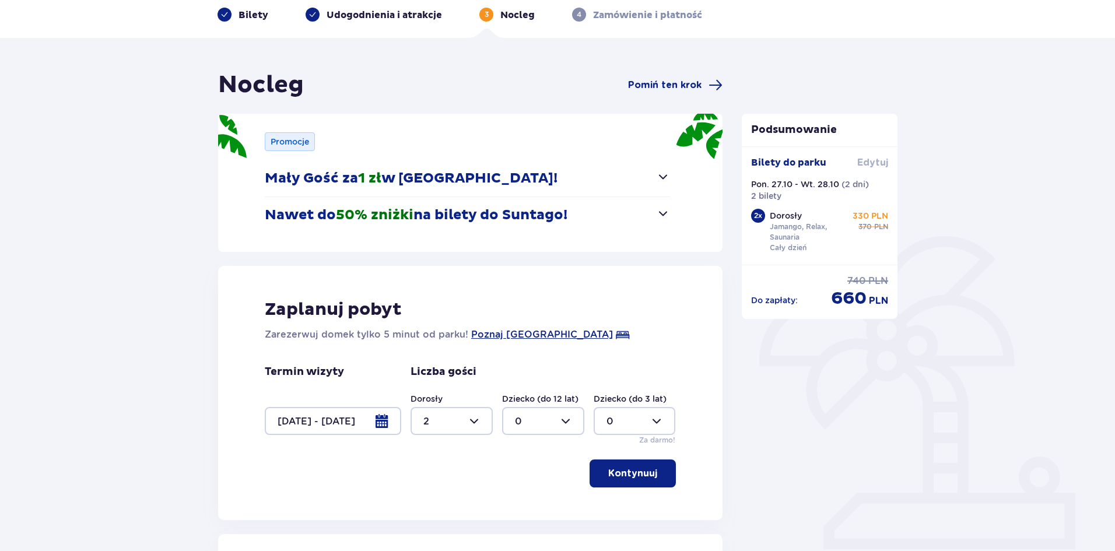
click at [866, 160] on span "Edytuj" at bounding box center [872, 162] width 31 height 13
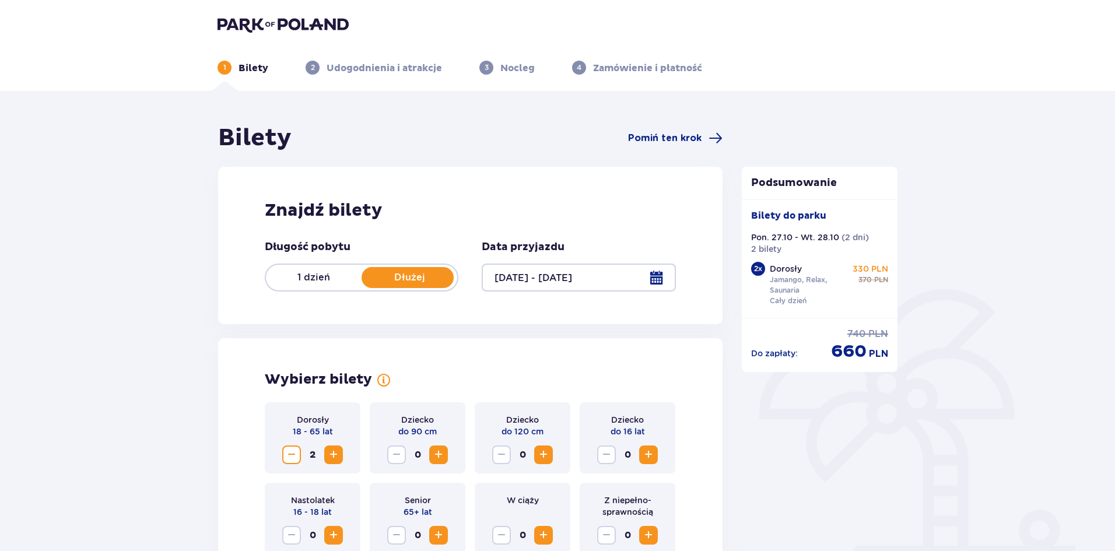
click at [631, 272] on div at bounding box center [579, 278] width 194 height 28
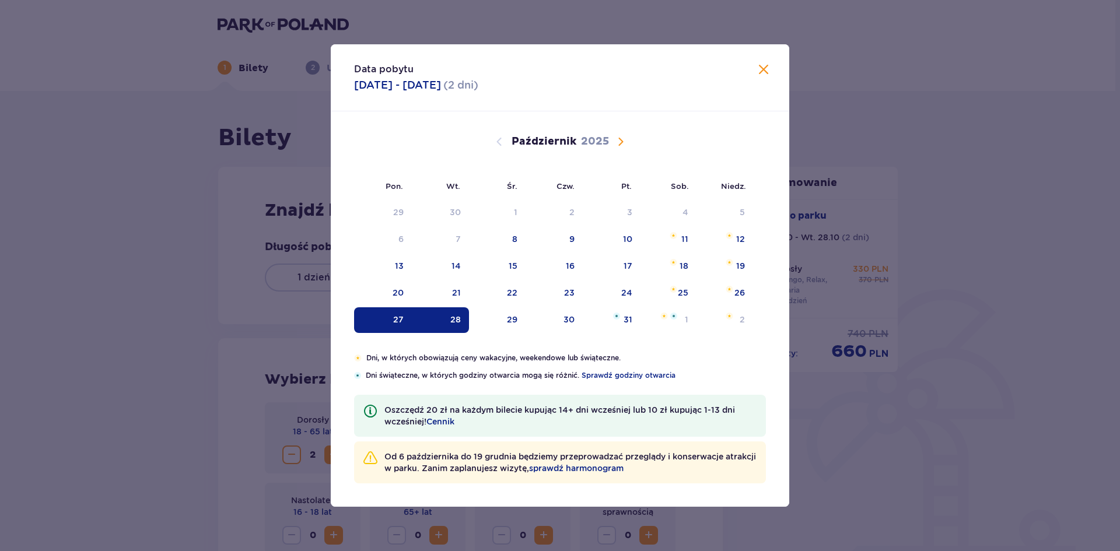
click at [459, 322] on div "28" at bounding box center [455, 320] width 10 height 12
click at [497, 320] on div "29" at bounding box center [497, 320] width 57 height 26
type input "[DATE] - [DATE]"
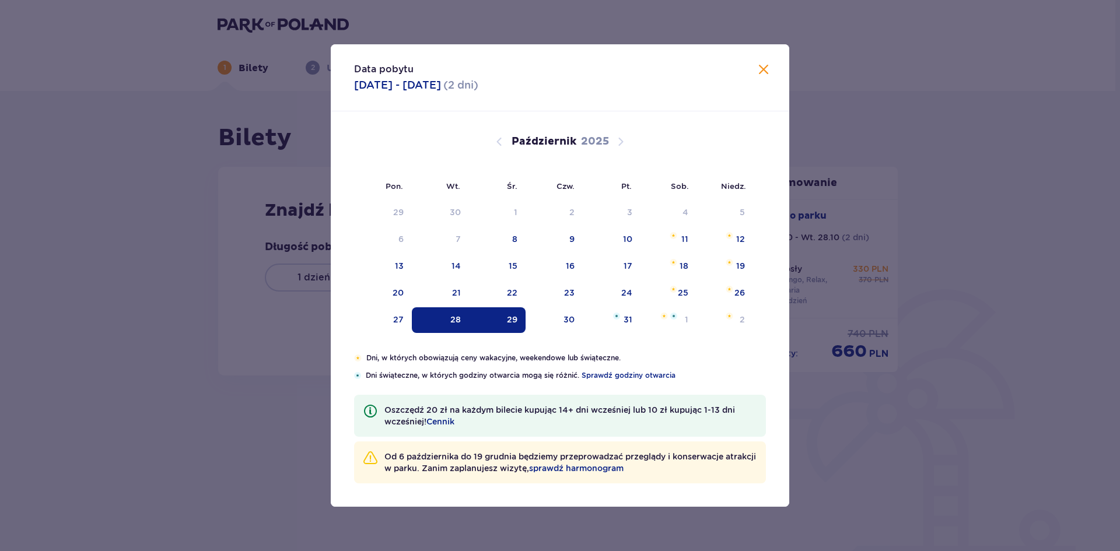
click at [497, 320] on div "29" at bounding box center [497, 320] width 57 height 26
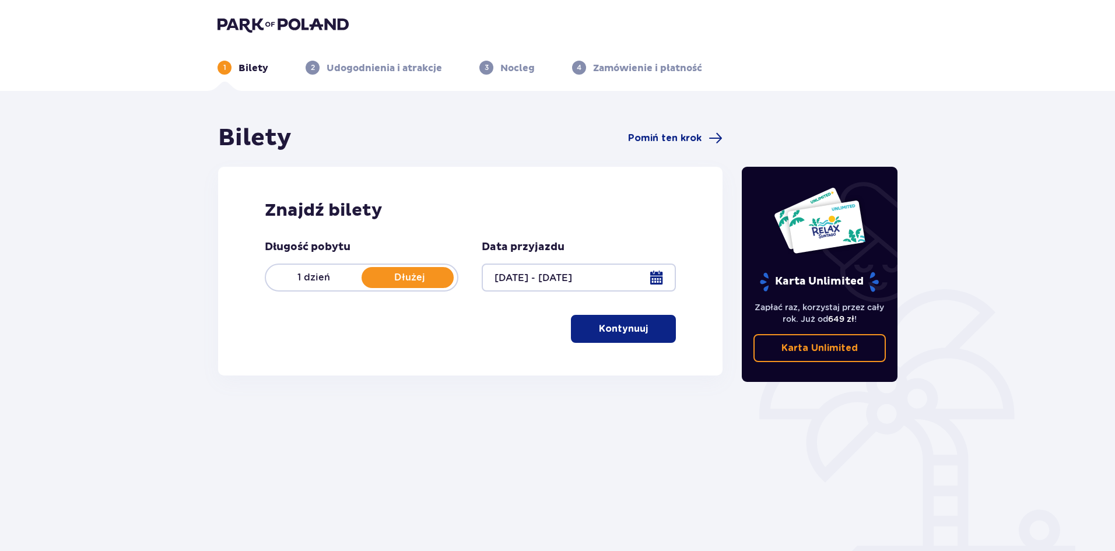
click at [620, 325] on p "Kontynuuj" at bounding box center [623, 328] width 49 height 13
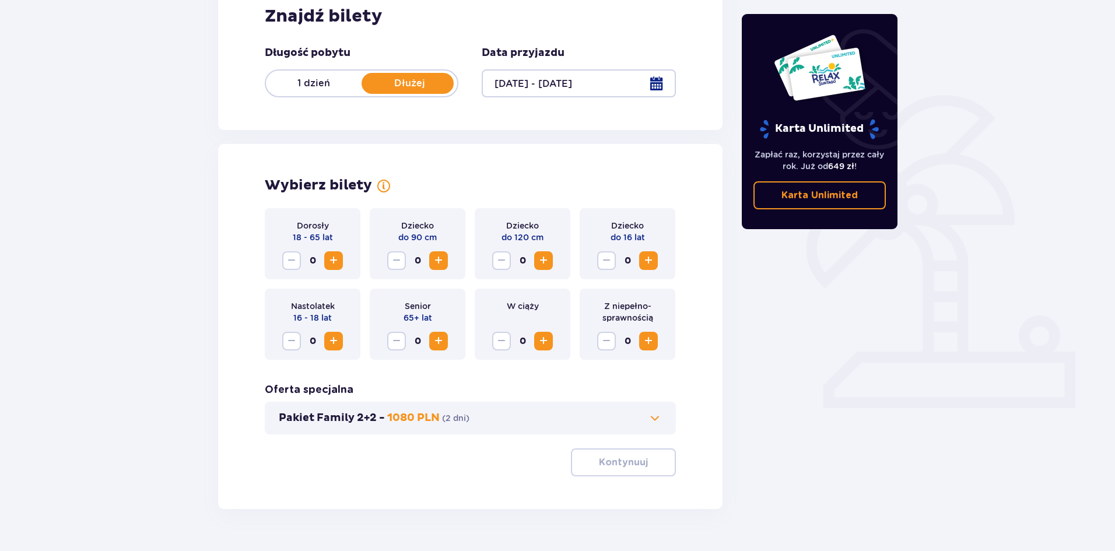
scroll to position [222, 0]
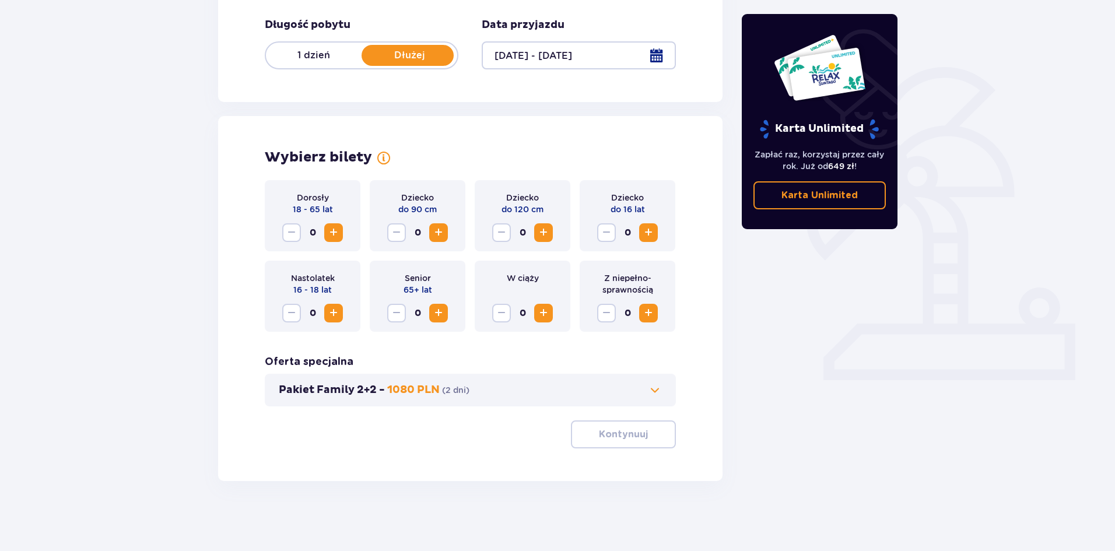
click at [338, 231] on span "Zwiększ" at bounding box center [334, 233] width 14 height 14
click at [628, 437] on p "Kontynuuj" at bounding box center [623, 434] width 49 height 13
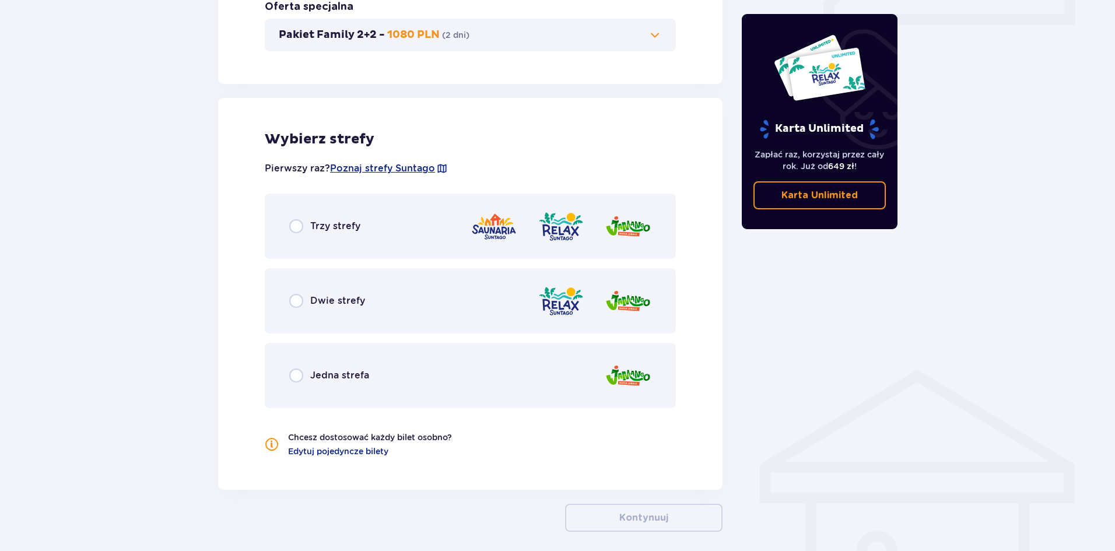
scroll to position [628, 0]
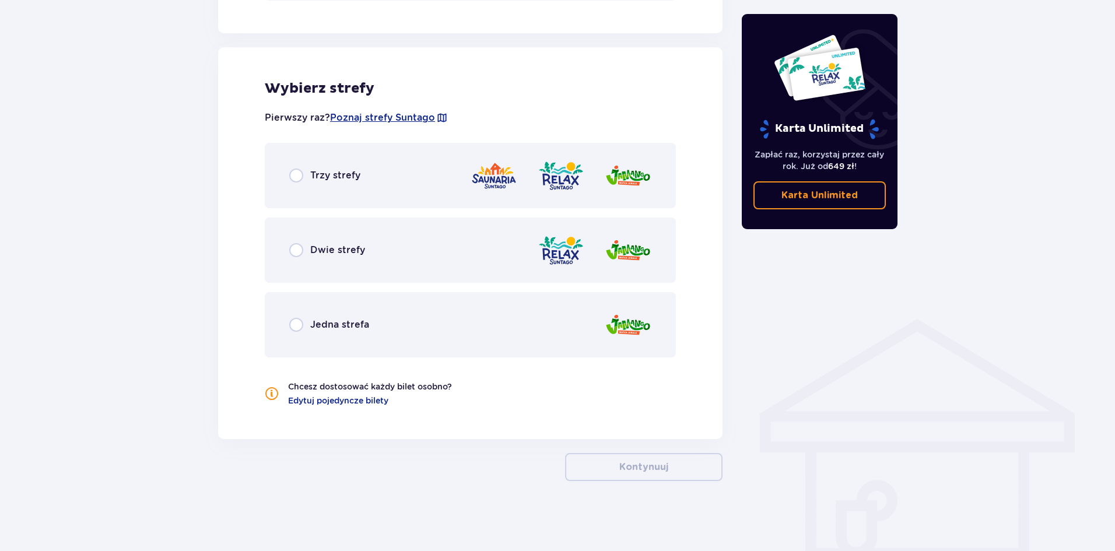
click at [312, 174] on span "Trzy strefy" at bounding box center [335, 175] width 50 height 13
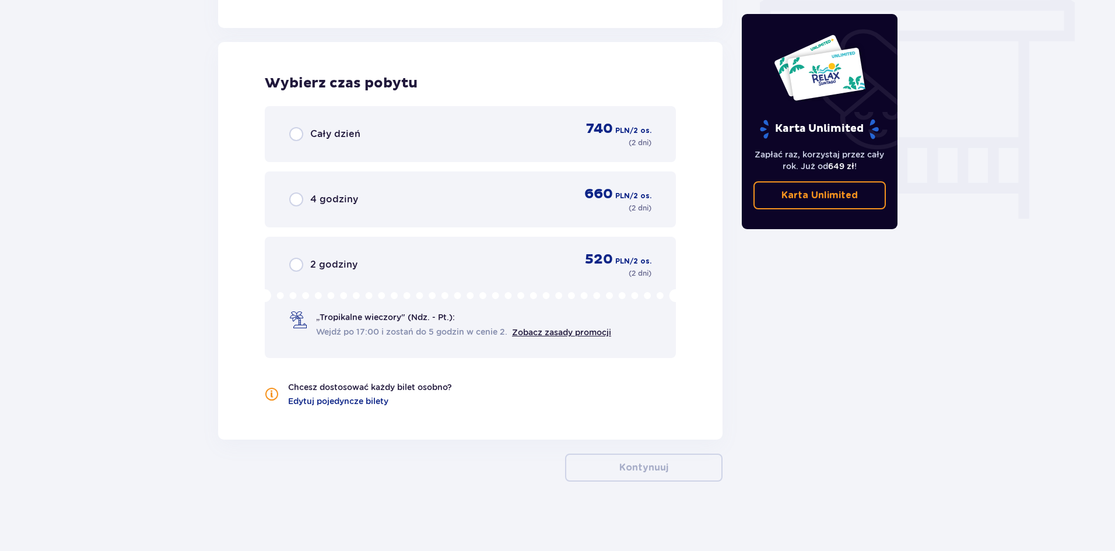
scroll to position [1040, 0]
click at [328, 117] on div "Cały dzień 740 PLN / 2 os. ( 2 dni )" at bounding box center [470, 134] width 411 height 56
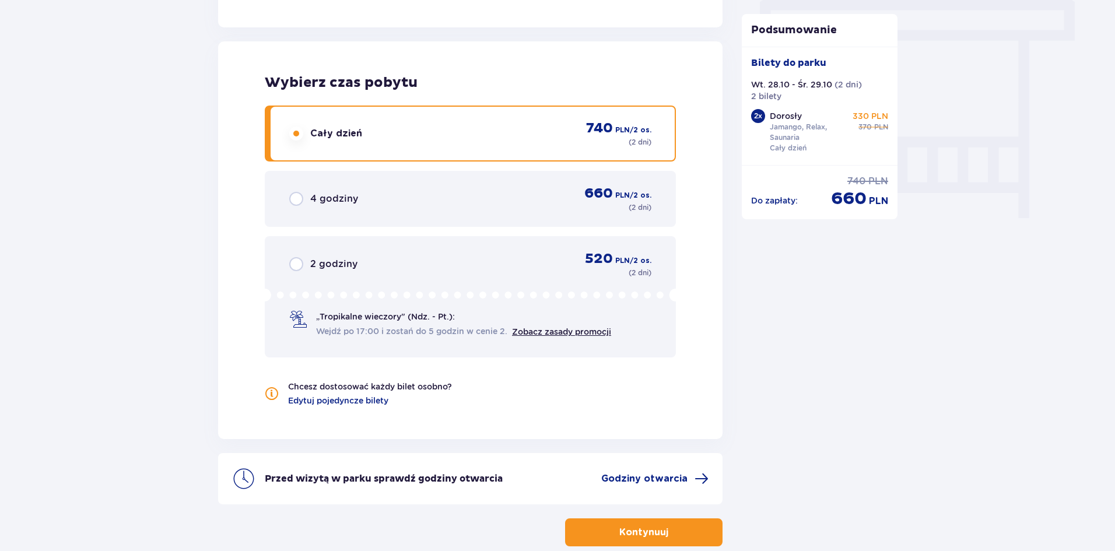
click at [665, 535] on span "button" at bounding box center [671, 532] width 14 height 14
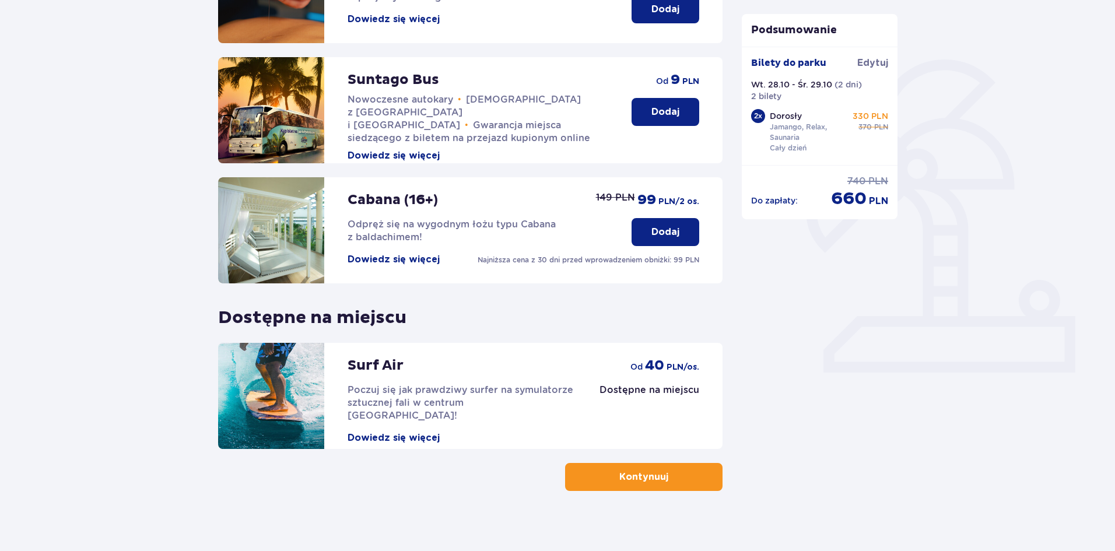
scroll to position [240, 0]
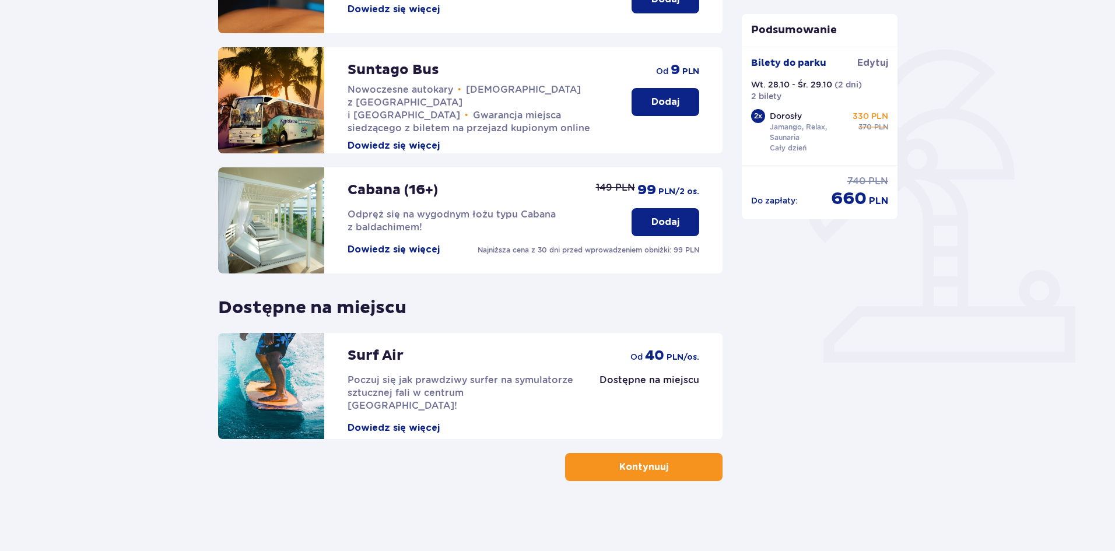
click at [420, 422] on button "Dowiedz się więcej" at bounding box center [394, 428] width 92 height 13
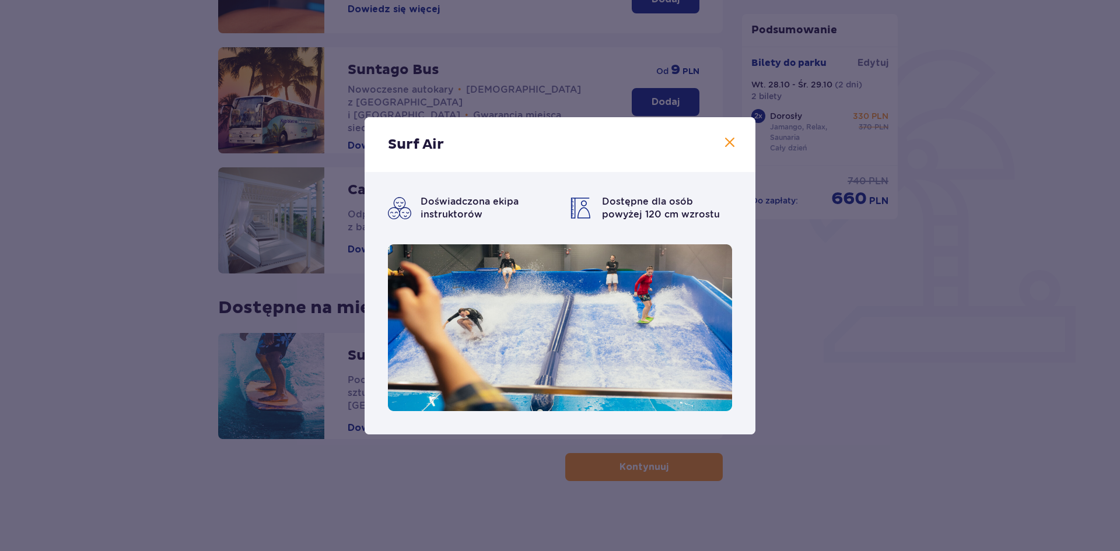
click at [725, 146] on span at bounding box center [729, 143] width 14 height 14
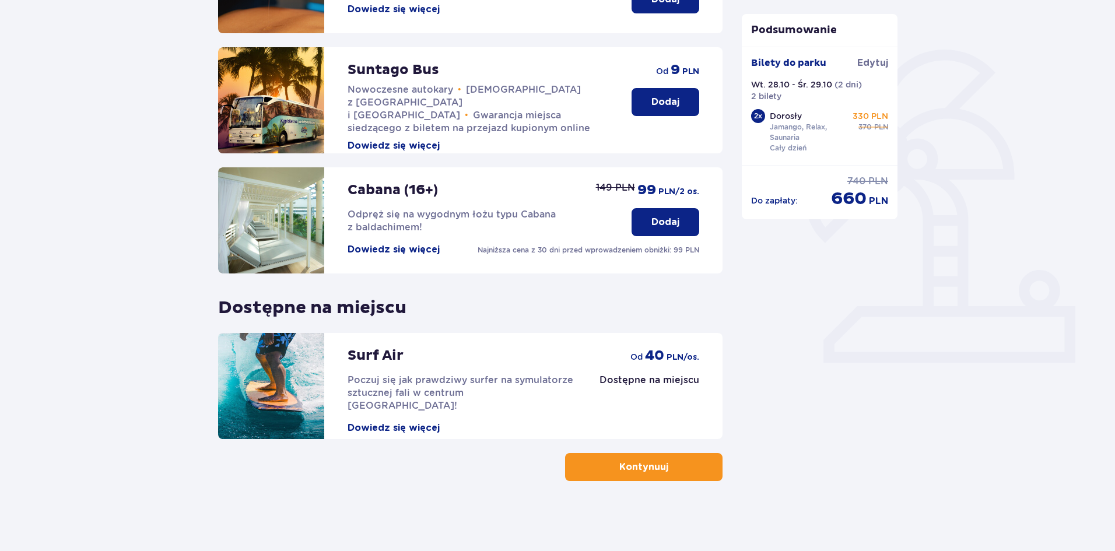
click at [504, 381] on span "Poczuj się jak prawdziwy surfer na symulatorze sztucznej fali w centrum [GEOGRA…" at bounding box center [461, 392] width 226 height 37
drag, startPoint x: 455, startPoint y: 210, endPoint x: 447, endPoint y: 217, distance: 10.7
click at [447, 217] on span "Odpręż się na wygodnym łożu typu Cabana z baldachimem!" at bounding box center [452, 221] width 208 height 24
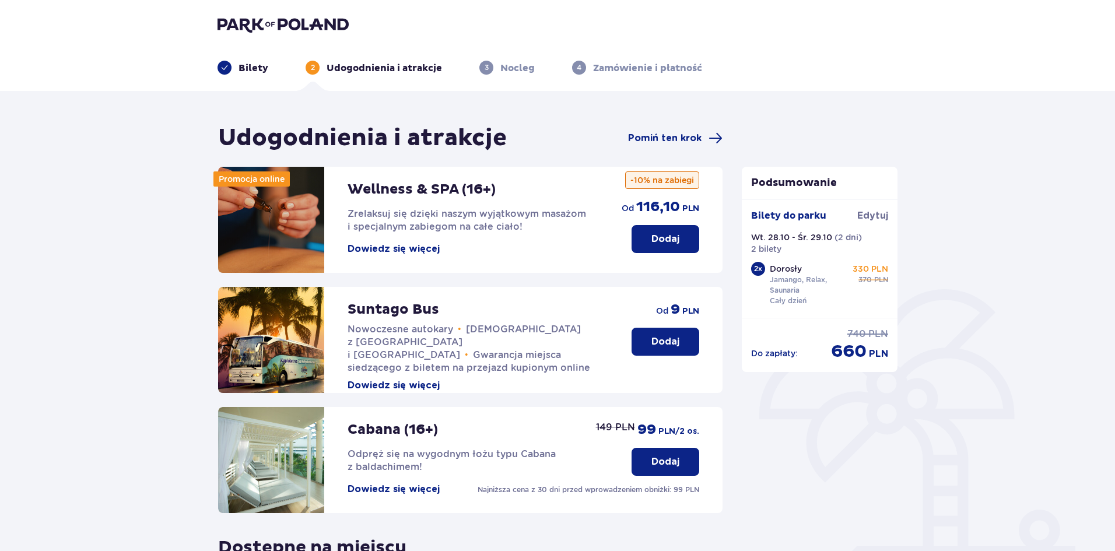
click at [585, 280] on div "Promocja online Wellness & SPA (16+) Zrelaksuj się dzięki naszym wyjątkowym mas…" at bounding box center [470, 423] width 504 height 512
click at [671, 238] on p "Dodaj" at bounding box center [665, 239] width 28 height 13
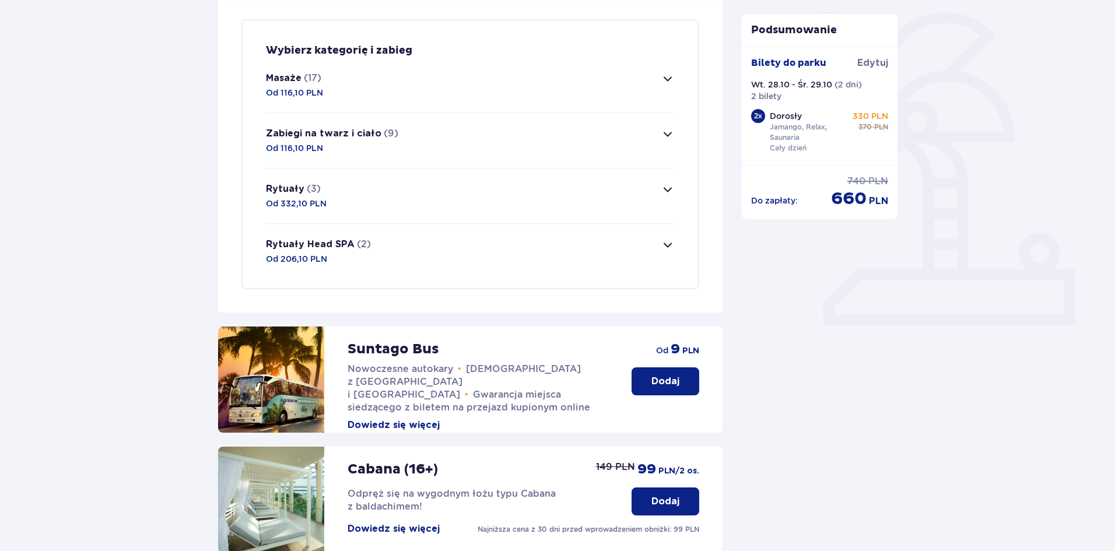
scroll to position [282, 0]
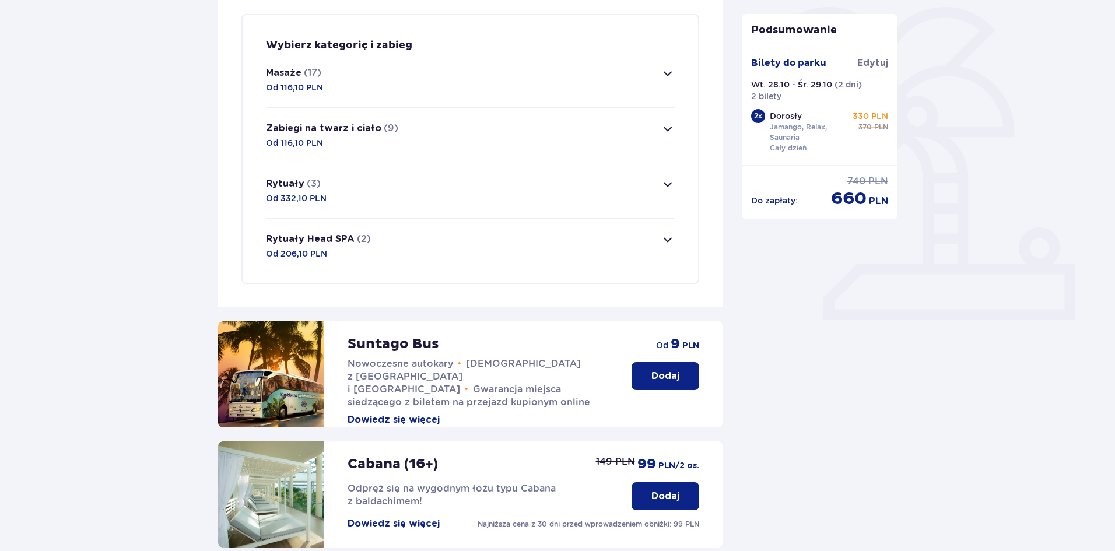
click at [660, 95] on button "Masaże (17) Od 116,10 PLN" at bounding box center [470, 79] width 409 height 55
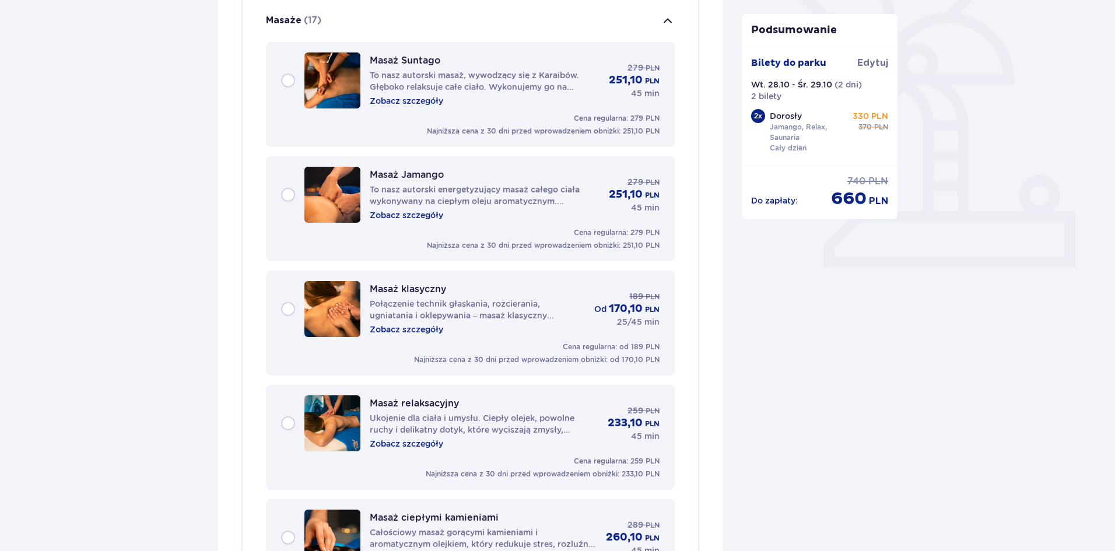
scroll to position [0, 0]
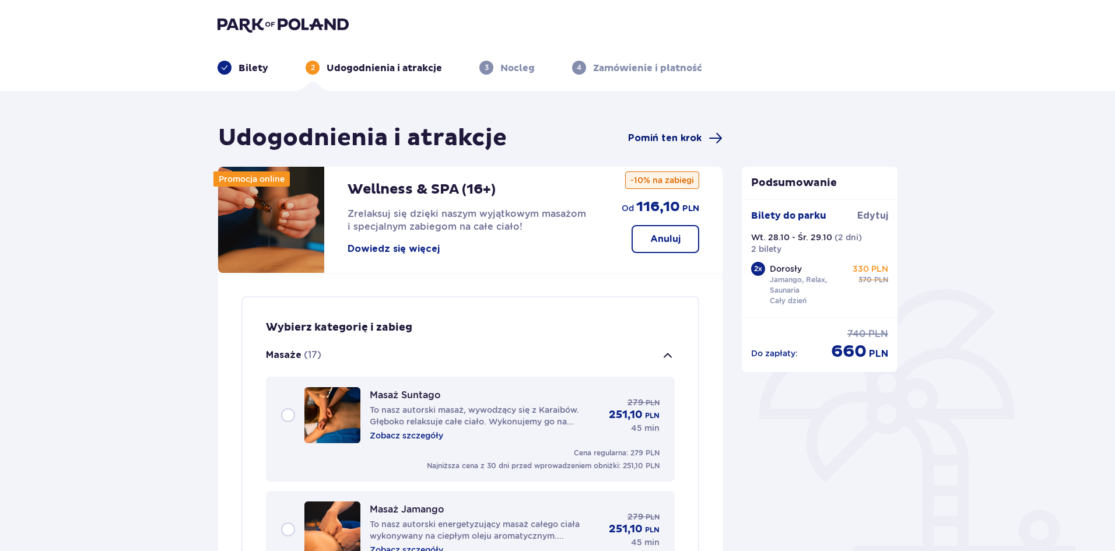
click at [672, 132] on span "Pomiń ten krok" at bounding box center [664, 138] width 73 height 13
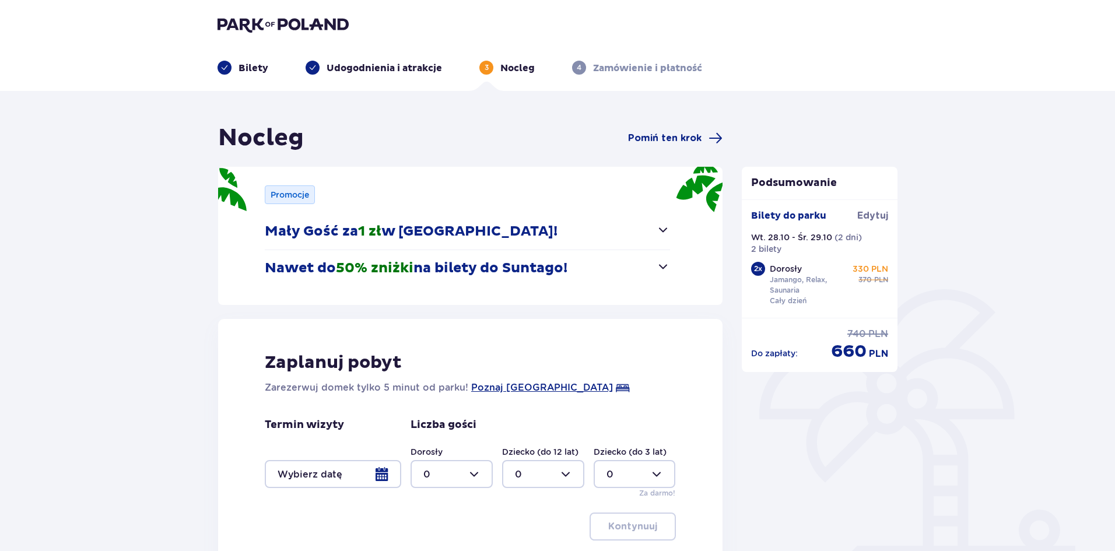
click at [377, 478] on div at bounding box center [333, 474] width 136 height 28
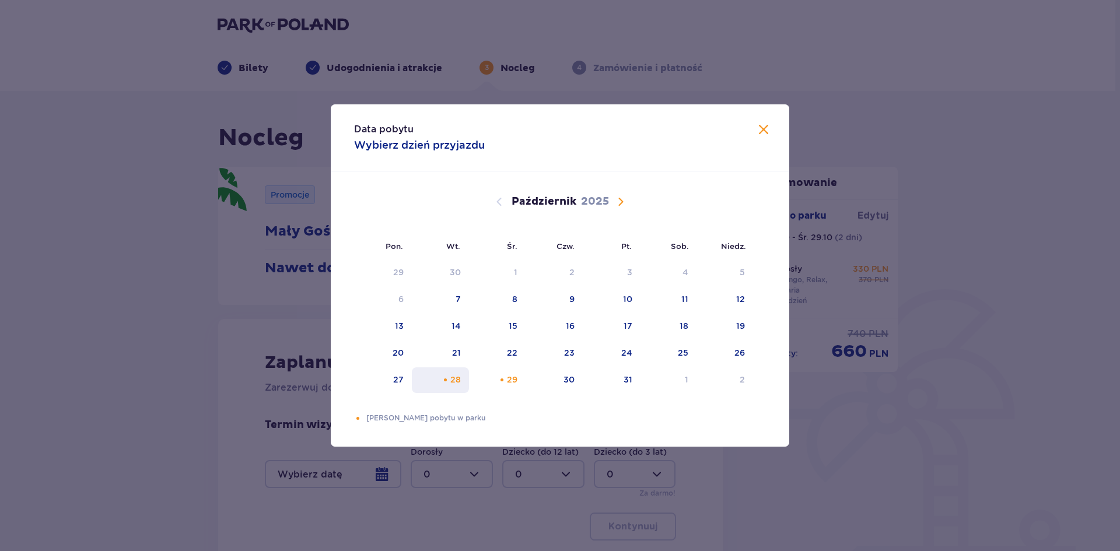
click at [456, 383] on div "28" at bounding box center [455, 380] width 10 height 12
click at [501, 380] on div "Pomarańczowa kropka" at bounding box center [502, 380] width 8 height 8
type input "[DATE] - [DATE]"
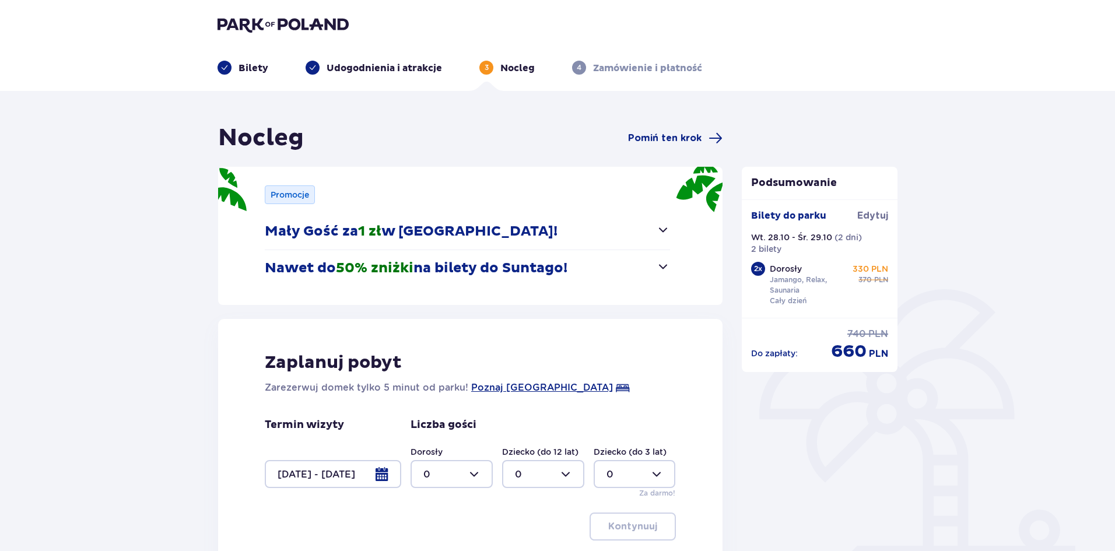
click at [461, 480] on div at bounding box center [452, 474] width 82 height 28
click at [458, 411] on div "2" at bounding box center [451, 409] width 57 height 13
type input "2"
click at [619, 530] on p "Kontynuuj" at bounding box center [632, 526] width 49 height 13
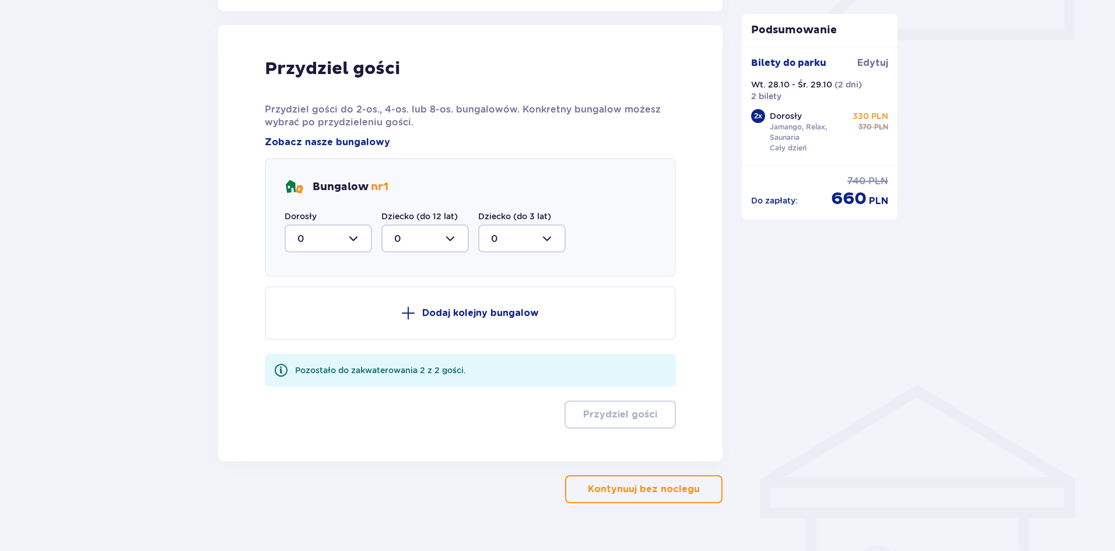
scroll to position [573, 0]
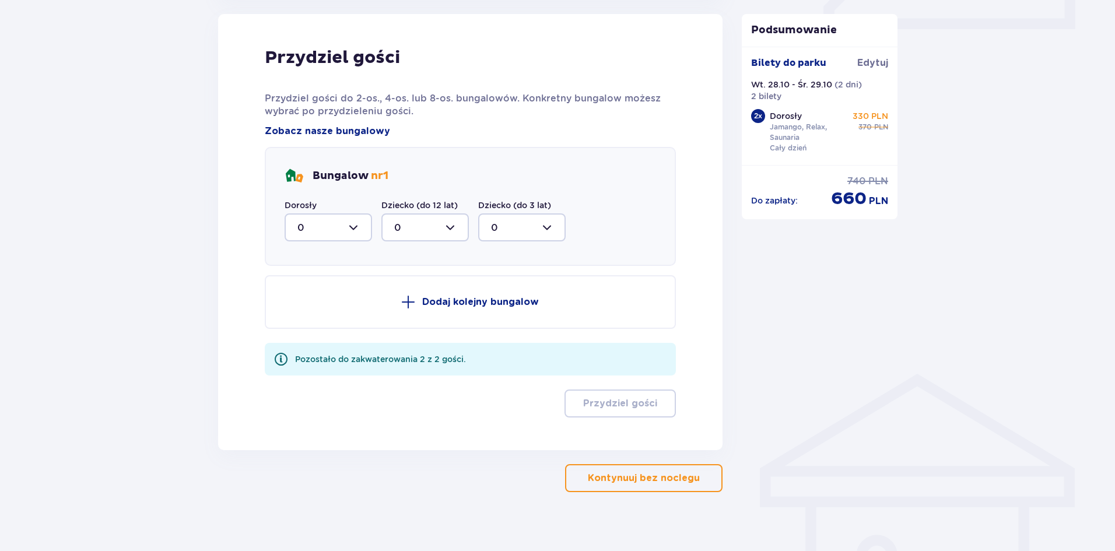
click at [934, 266] on div "Nocleg Pomiń ten krok Promocje Mały Gość za 1 zł w Suntago Village! Noc za złot…" at bounding box center [557, 40] width 1115 height 1044
click at [334, 222] on div at bounding box center [328, 227] width 87 height 28
click at [315, 306] on div "2" at bounding box center [328, 312] width 62 height 13
type input "2"
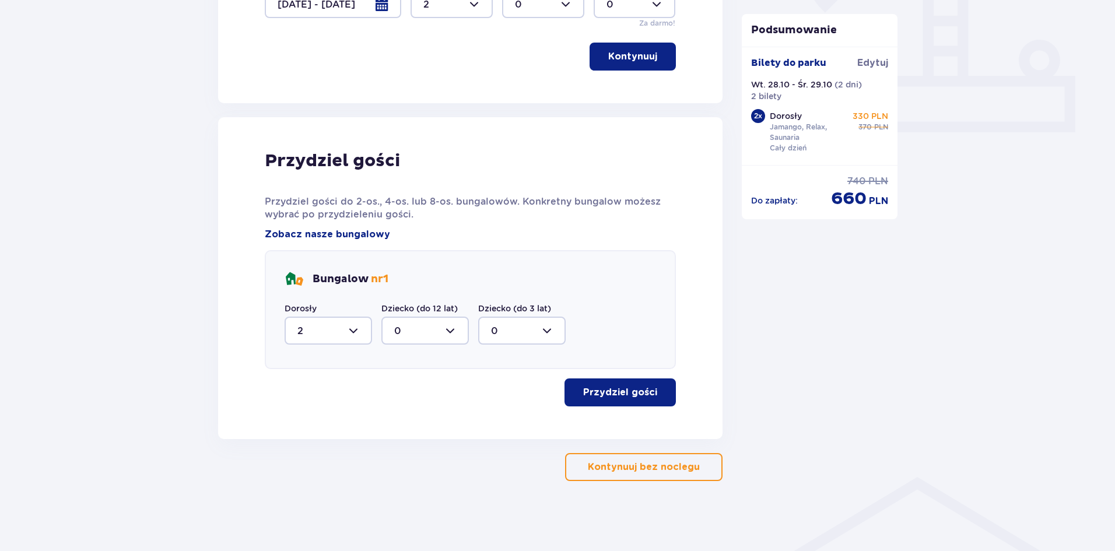
scroll to position [470, 0]
click at [637, 402] on button "Przydziel gości" at bounding box center [619, 392] width 111 height 28
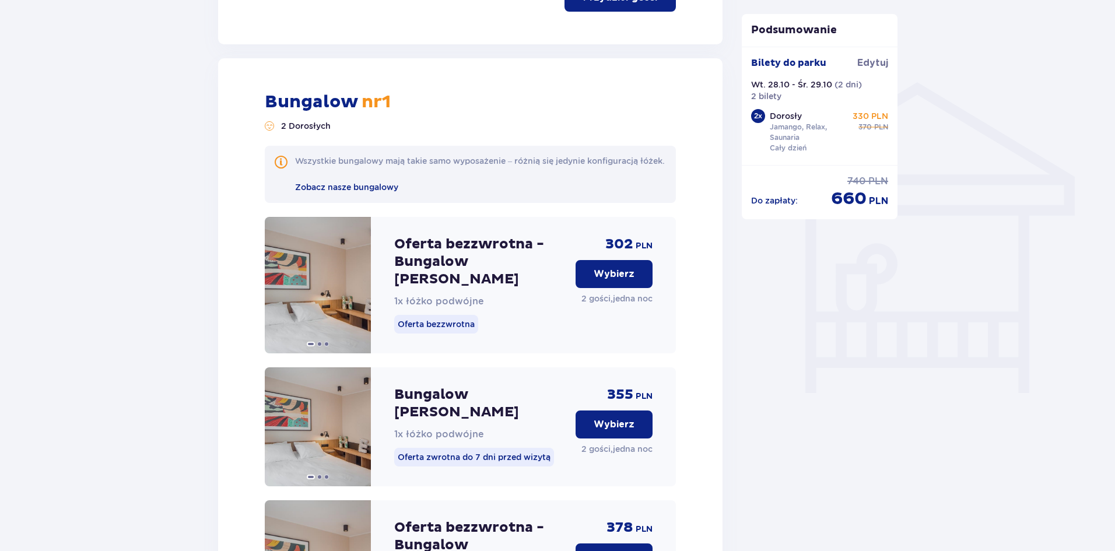
scroll to position [909, 0]
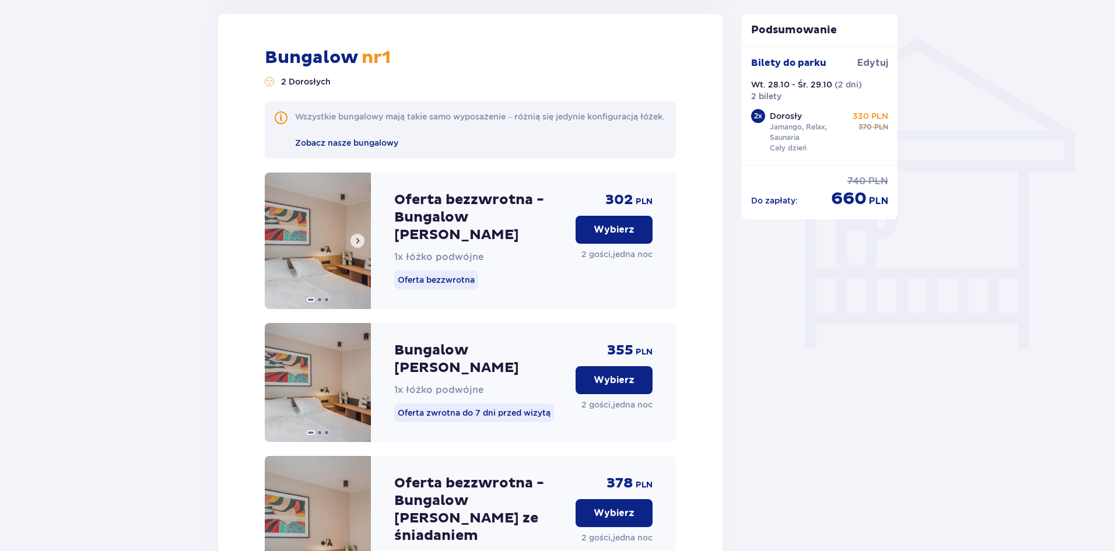
click at [321, 243] on img at bounding box center [318, 241] width 106 height 136
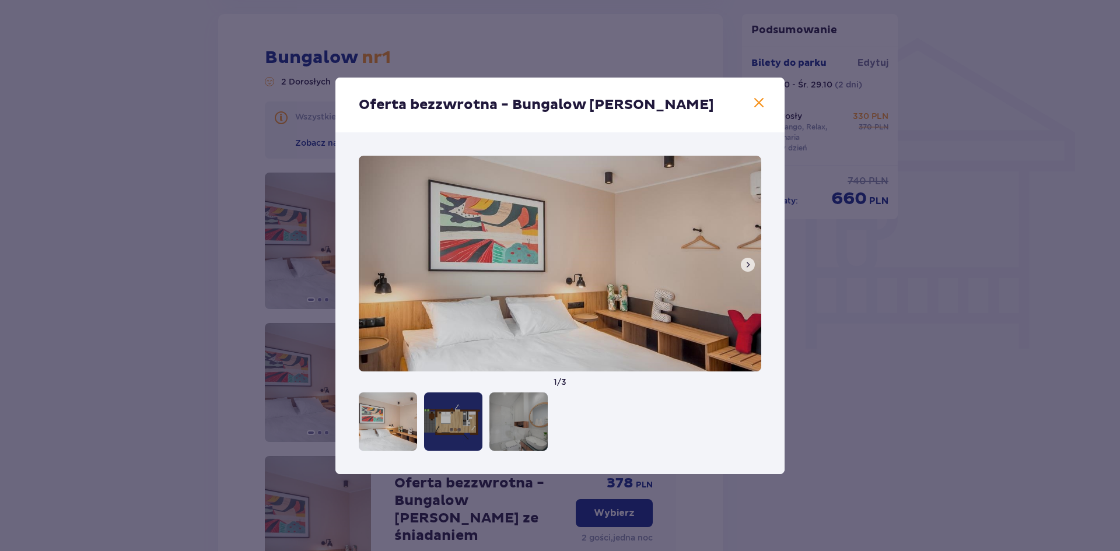
click at [753, 266] on button at bounding box center [748, 265] width 14 height 14
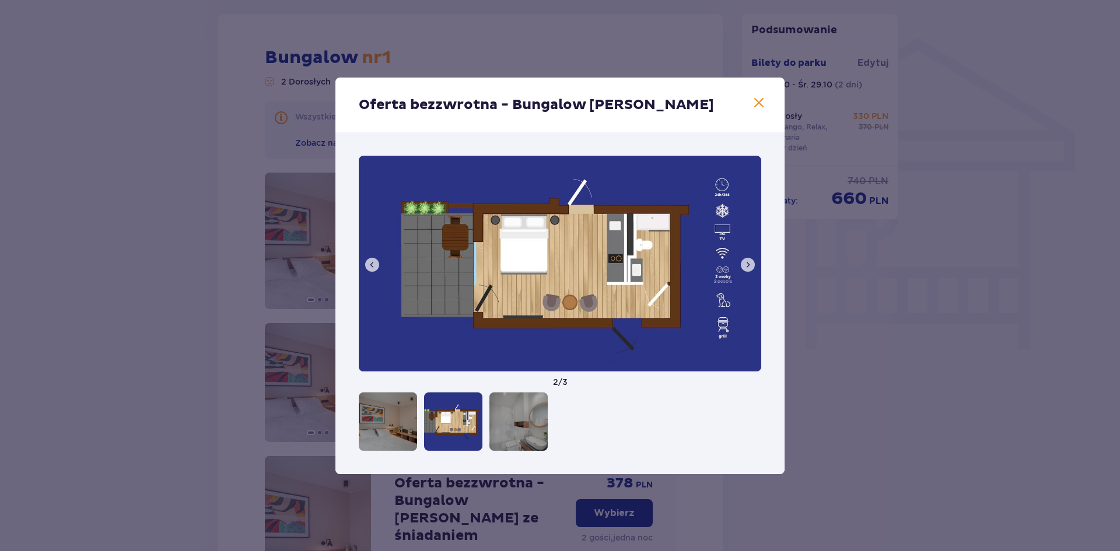
click at [753, 266] on button at bounding box center [748, 265] width 14 height 14
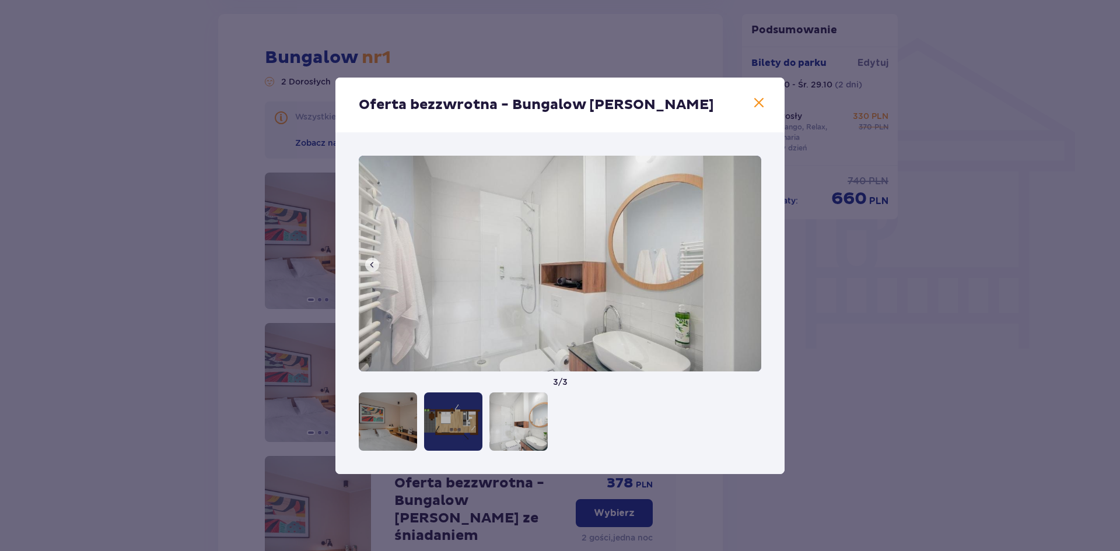
click at [753, 266] on img at bounding box center [560, 264] width 402 height 216
click at [401, 421] on div at bounding box center [388, 421] width 58 height 58
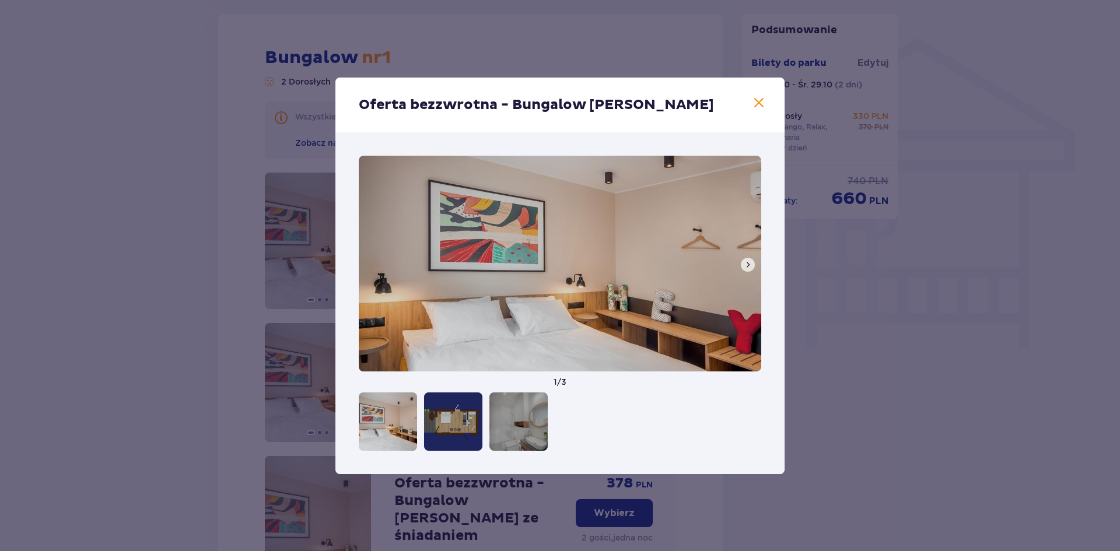
click at [759, 101] on span at bounding box center [759, 103] width 14 height 14
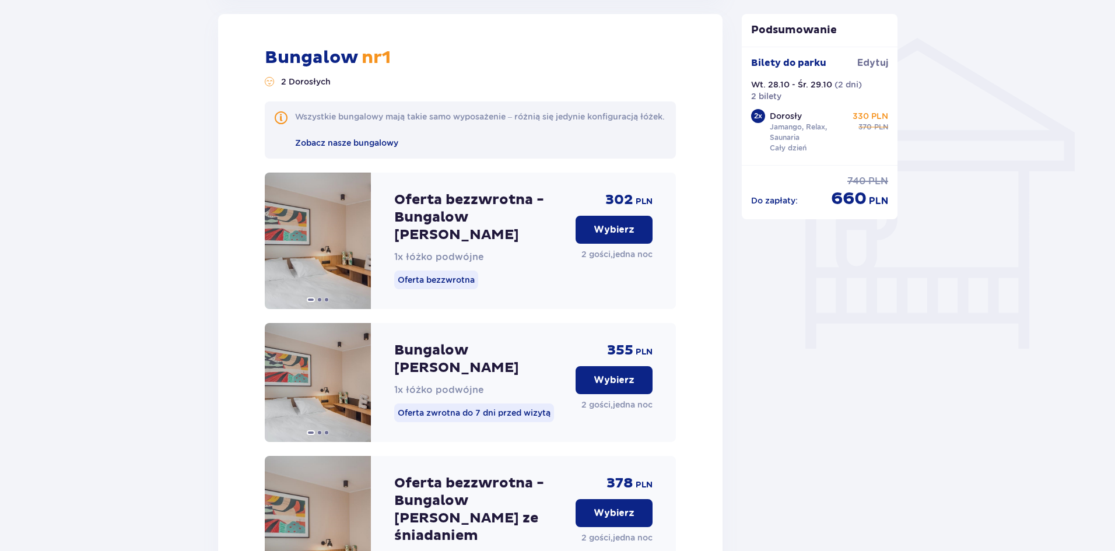
click at [616, 499] on button "Wybierz" at bounding box center [614, 513] width 77 height 28
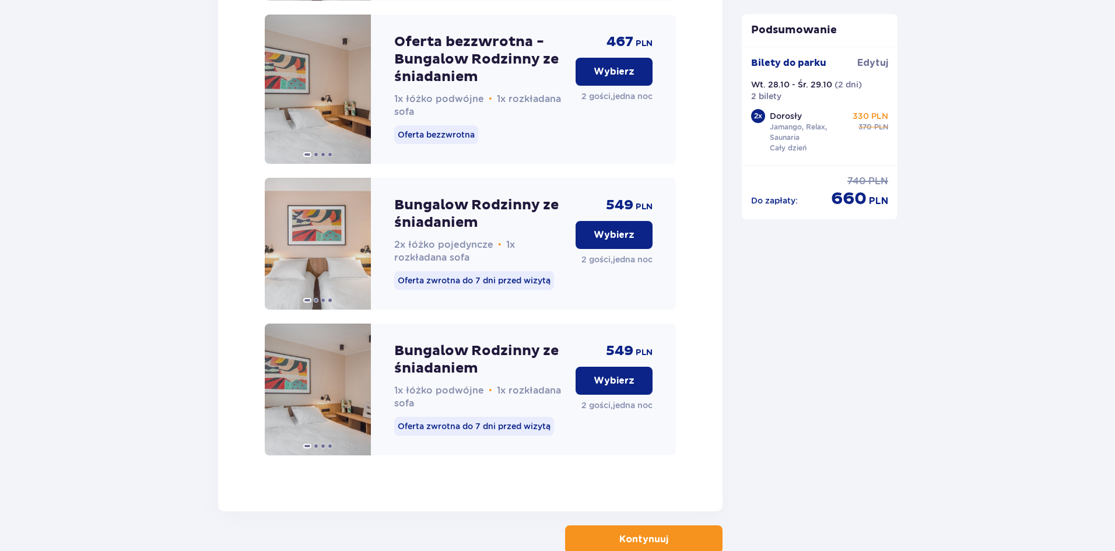
scroll to position [2399, 0]
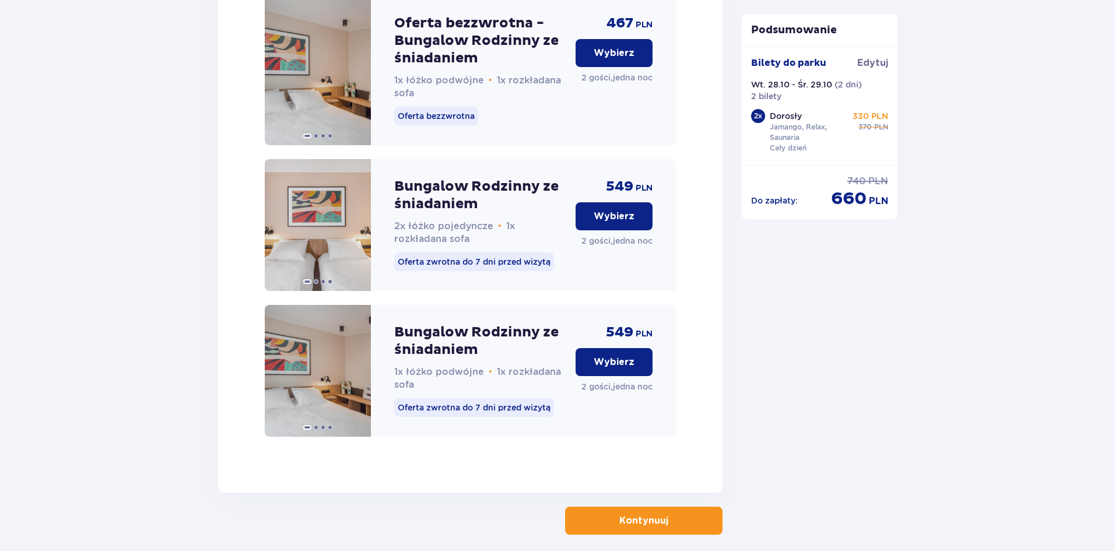
click at [627, 507] on button "Kontynuuj" at bounding box center [643, 521] width 157 height 28
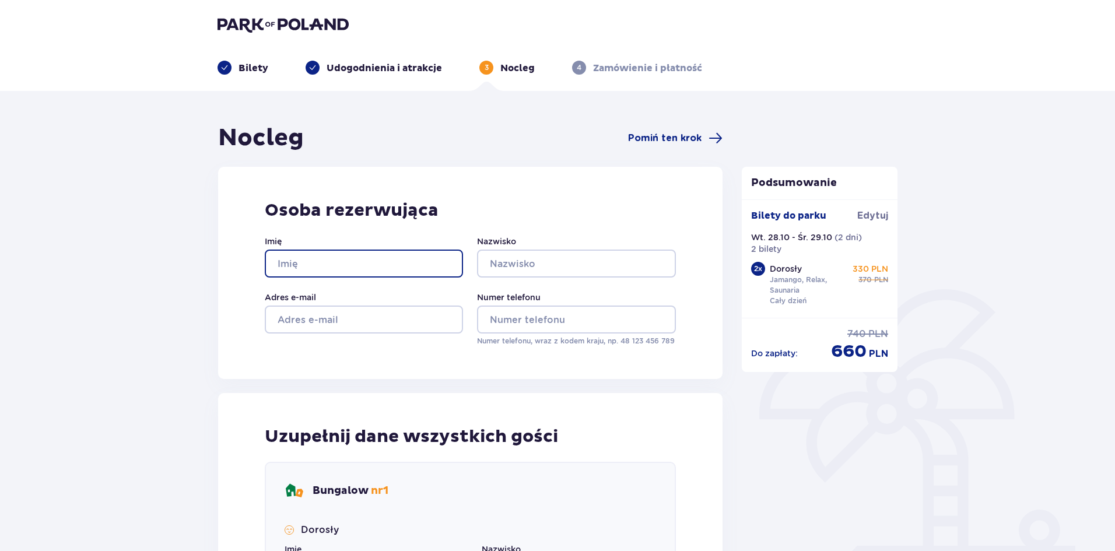
click at [353, 267] on input "Imię" at bounding box center [364, 264] width 198 height 28
type input "Ł"
type input "ł"
type input "[PERSON_NAME]"
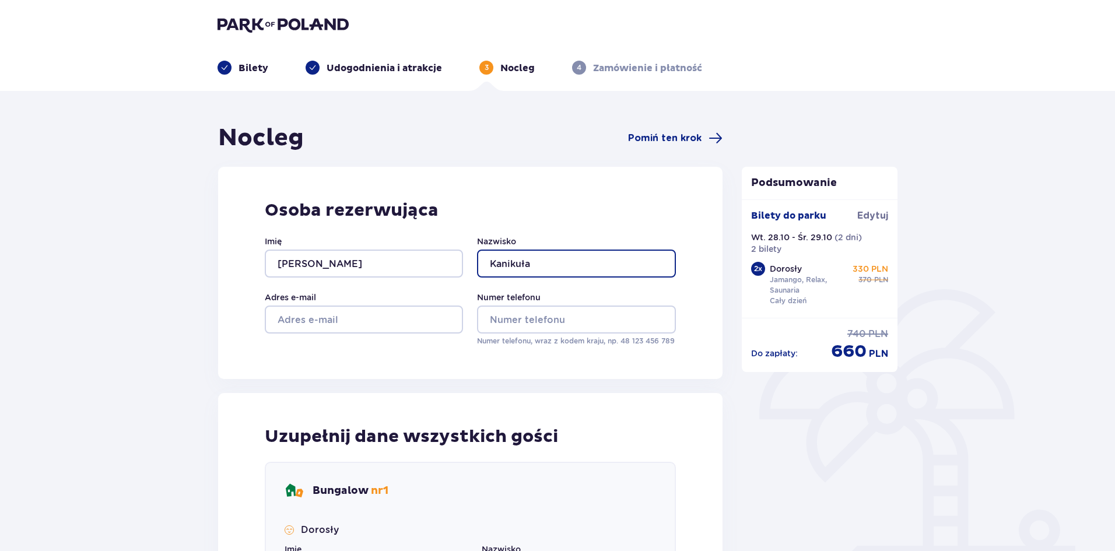
type input "Kanikuła"
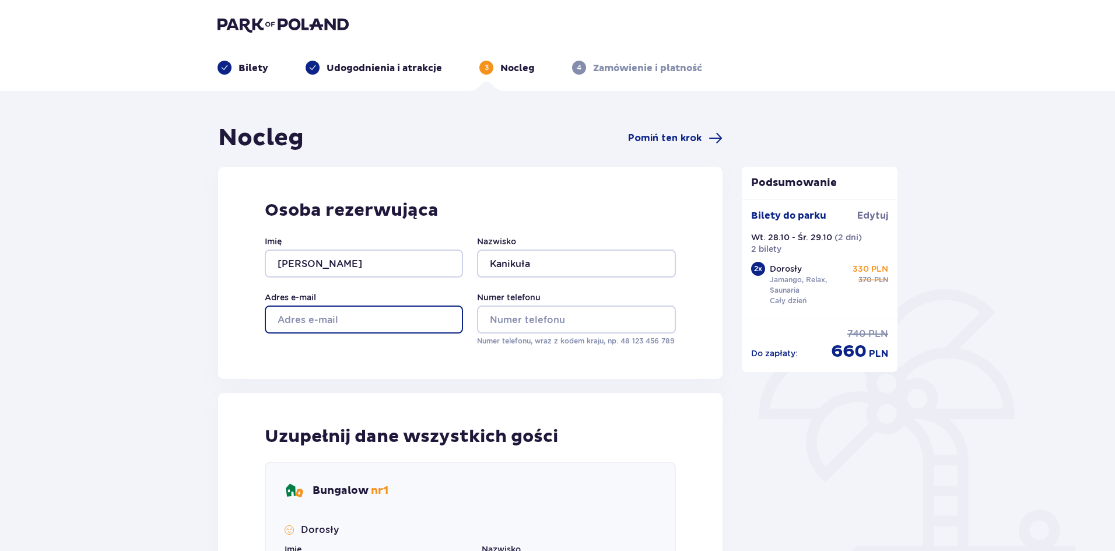
click at [352, 321] on input "Adres e-mail" at bounding box center [364, 320] width 198 height 28
type input "[EMAIL_ADDRESS][DOMAIN_NAME]"
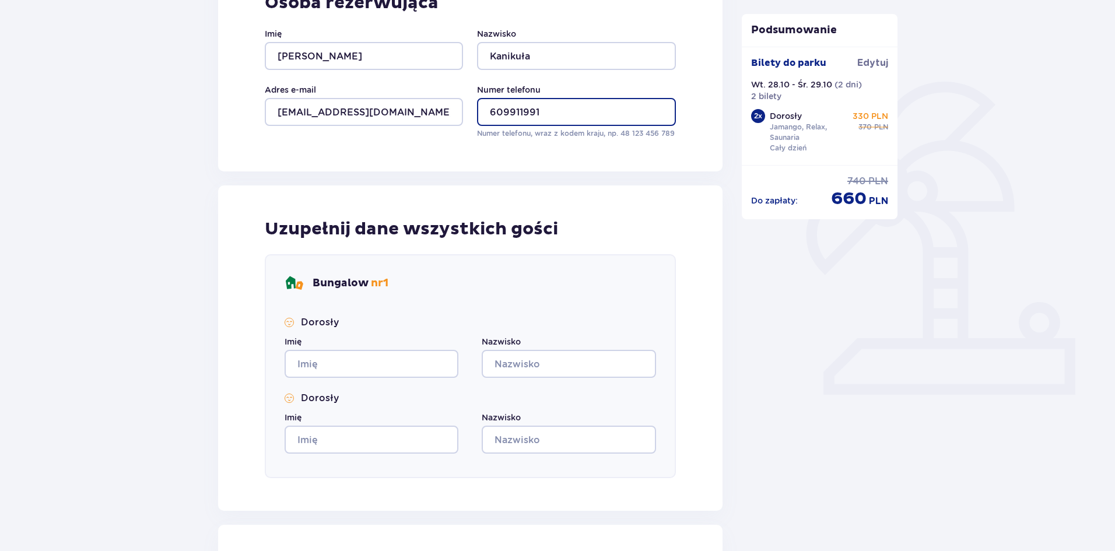
scroll to position [209, 0]
type input "609911991"
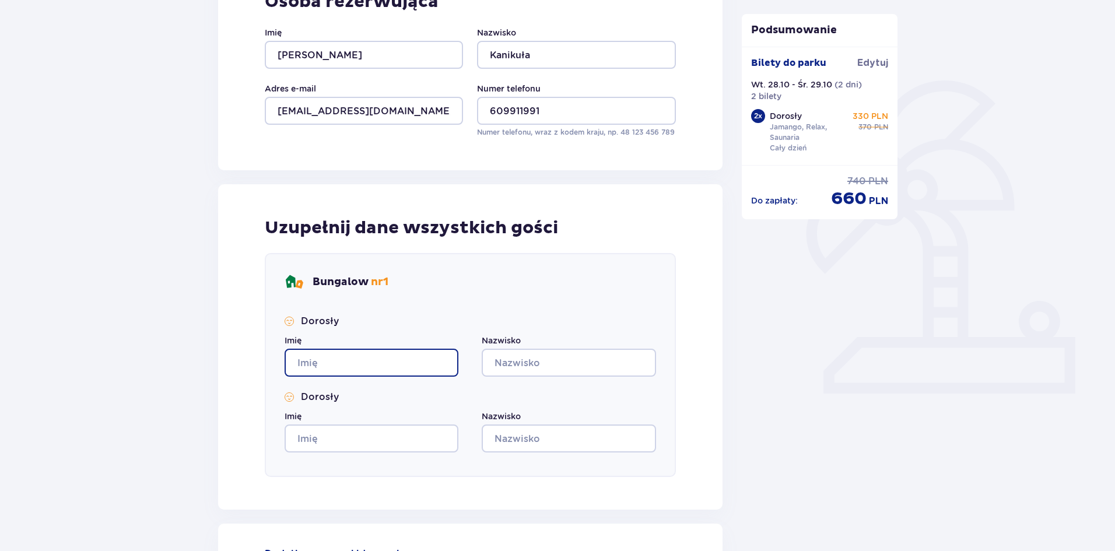
click at [326, 363] on input "Imię" at bounding box center [372, 363] width 174 height 28
type input "[PERSON_NAME]"
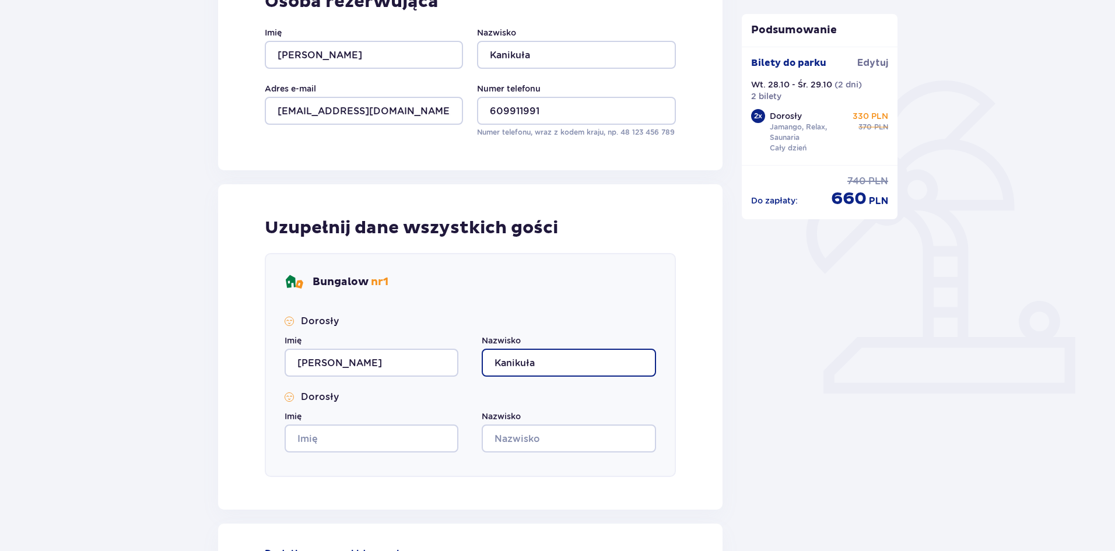
type input "Kanikuła"
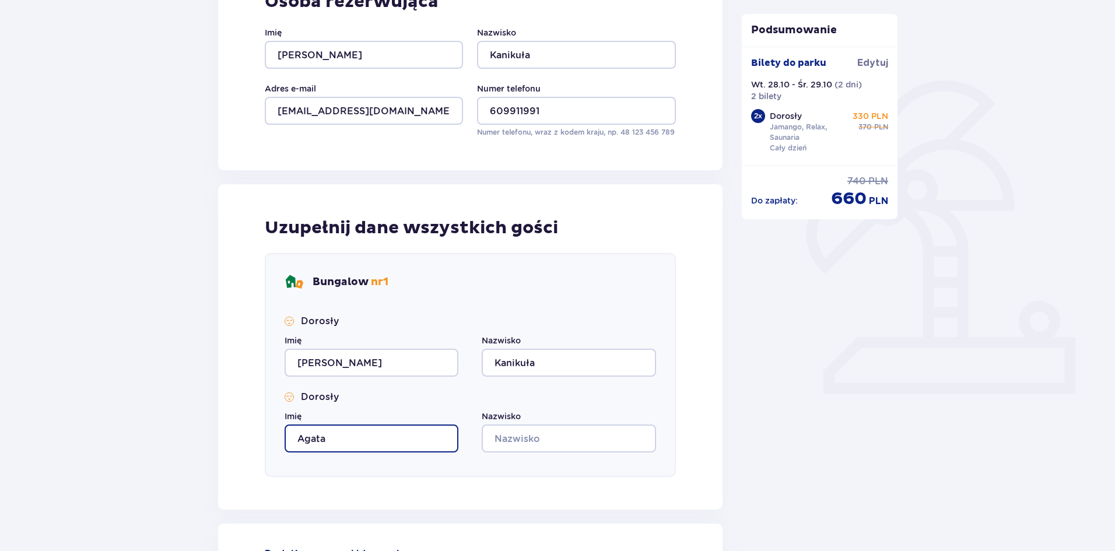
type input "Agata"
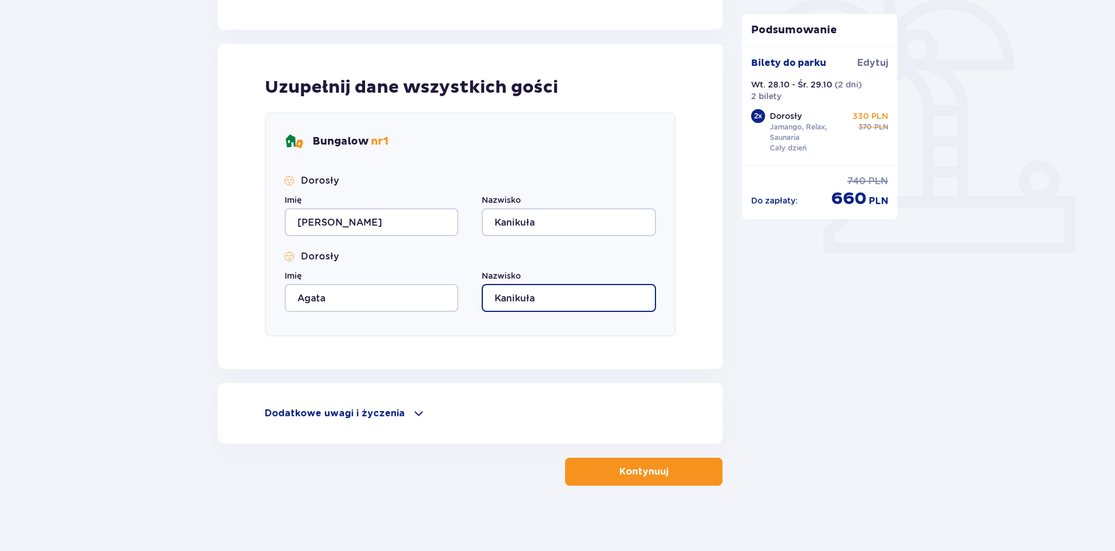
scroll to position [354, 0]
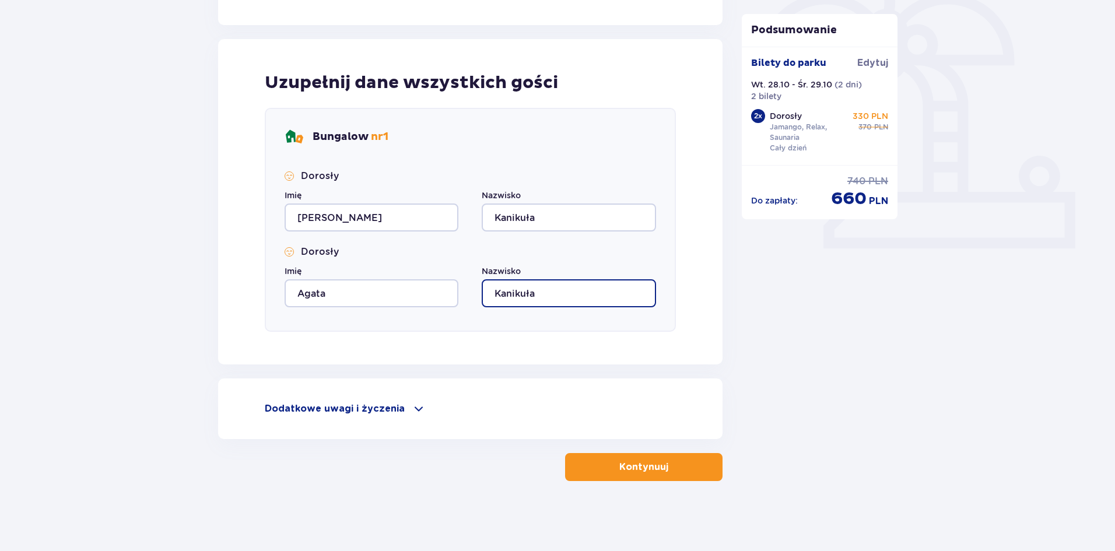
type input "Kanikuła"
click at [733, 462] on div "Podsumowanie Dodano bilety do zamówienia Bilety do parku Edytuj Wt. 28.10 - Śr.…" at bounding box center [819, 125] width 175 height 711
click at [683, 464] on button "Kontynuuj" at bounding box center [643, 467] width 157 height 28
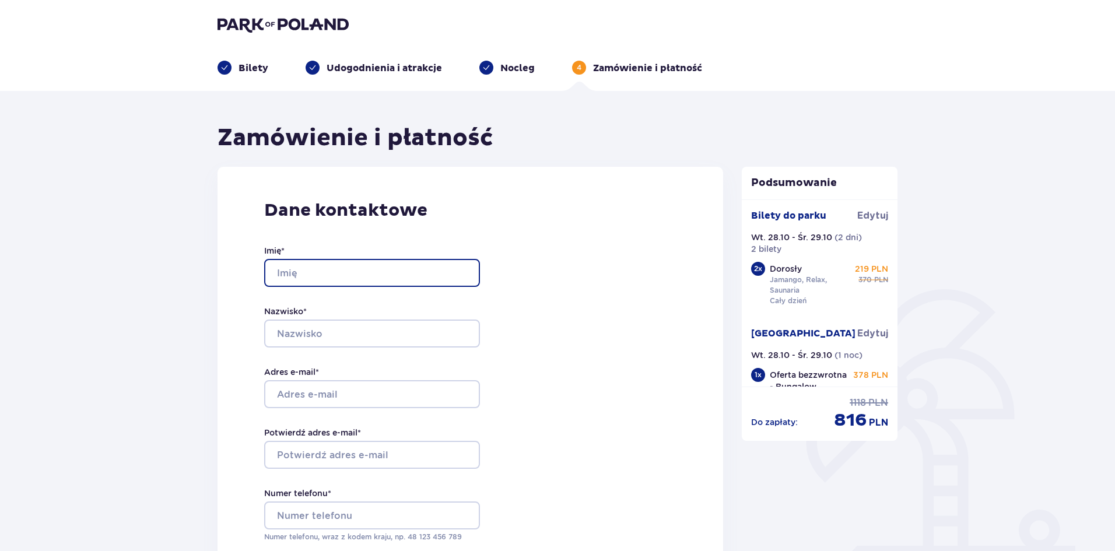
click at [387, 271] on input "Imię *" at bounding box center [372, 273] width 216 height 28
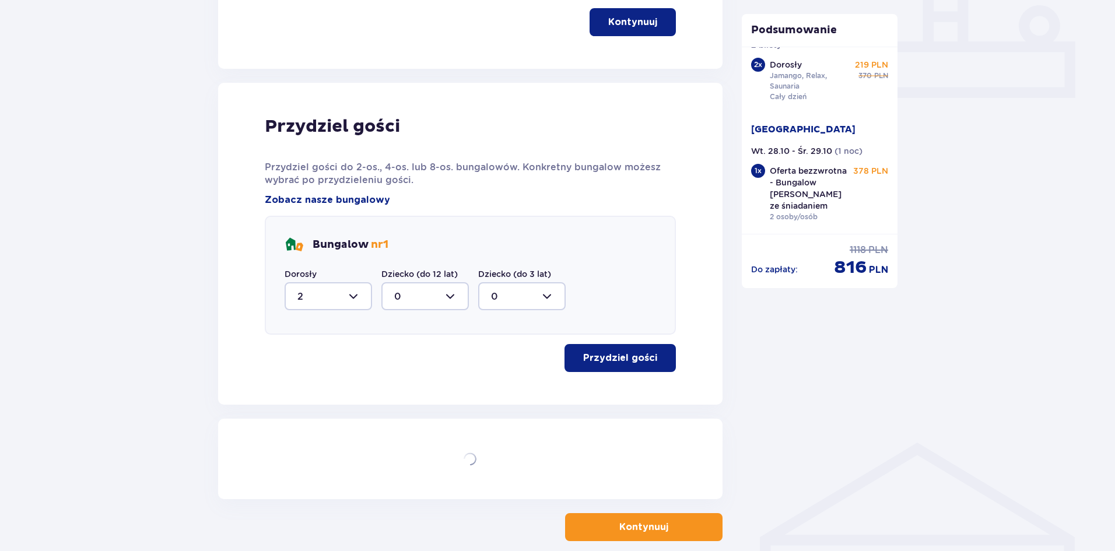
scroll to position [559, 0]
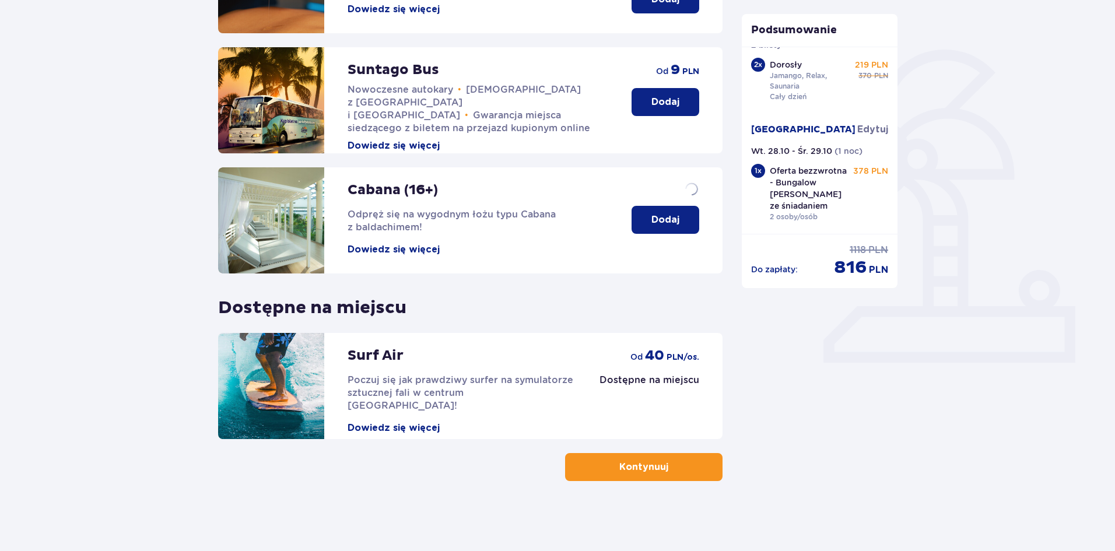
scroll to position [78, 0]
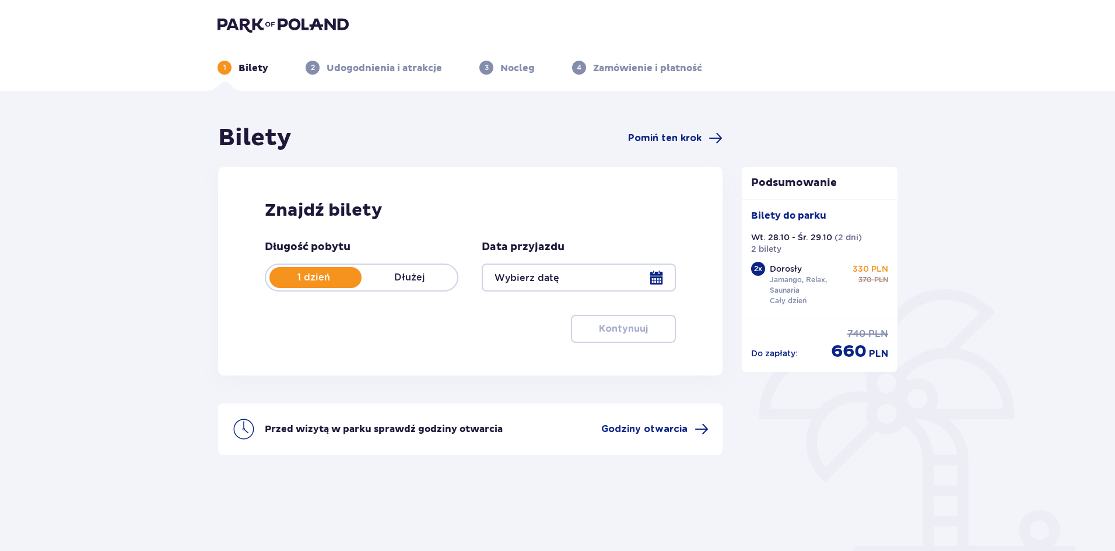
type input "[DATE] - [DATE]"
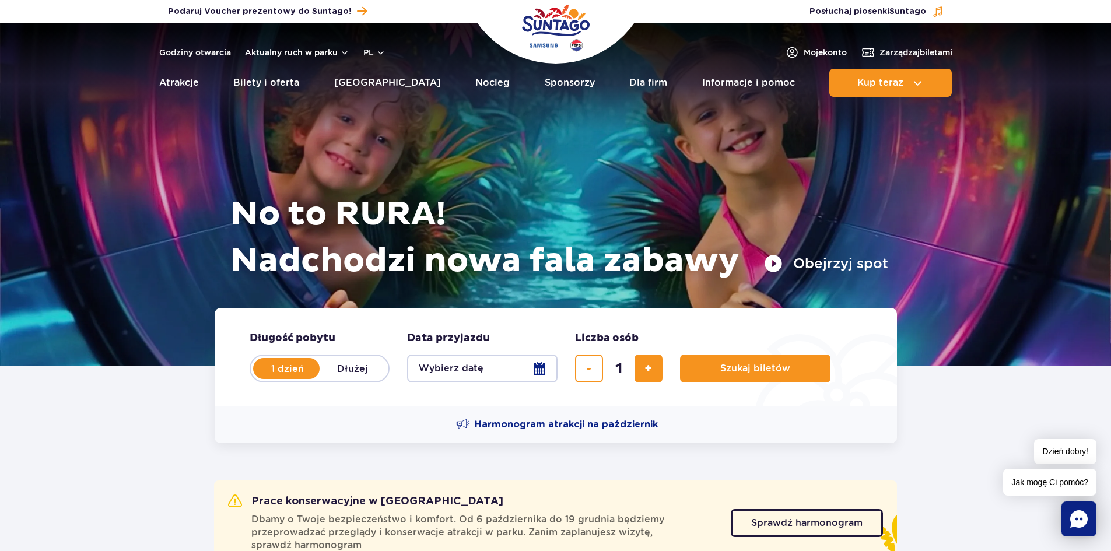
click at [483, 369] on button "Wybierz datę" at bounding box center [482, 369] width 150 height 28
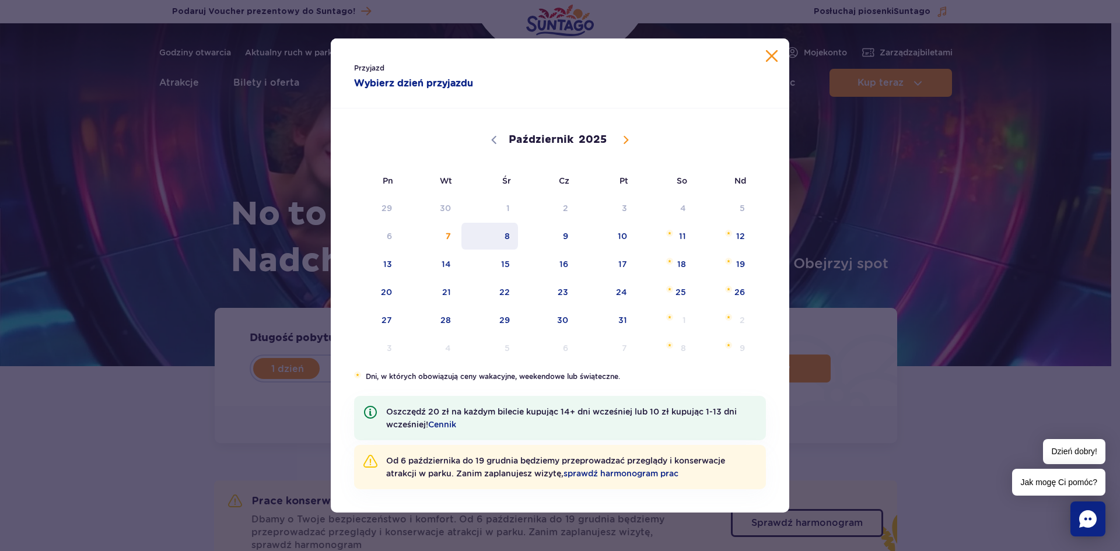
click at [501, 232] on span "8" at bounding box center [489, 236] width 59 height 27
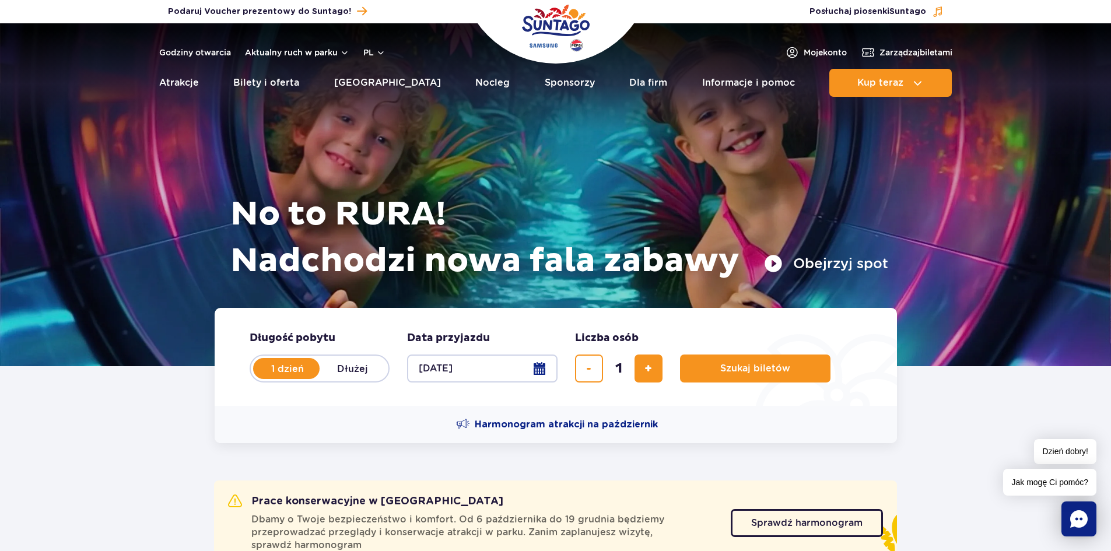
click at [376, 357] on label "Dłużej" at bounding box center [353, 368] width 66 height 24
click at [332, 378] on input "Dłużej" at bounding box center [326, 379] width 13 height 2
radio input "false"
radio input "true"
click at [467, 359] on button "Wybierz datę" at bounding box center [482, 369] width 150 height 28
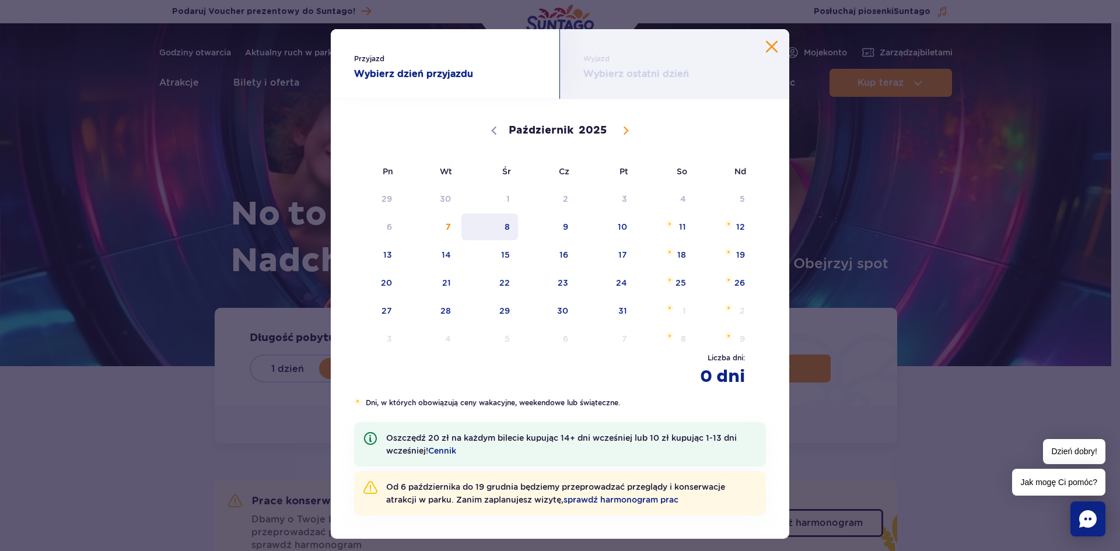
click at [498, 234] on span "8" at bounding box center [489, 226] width 59 height 27
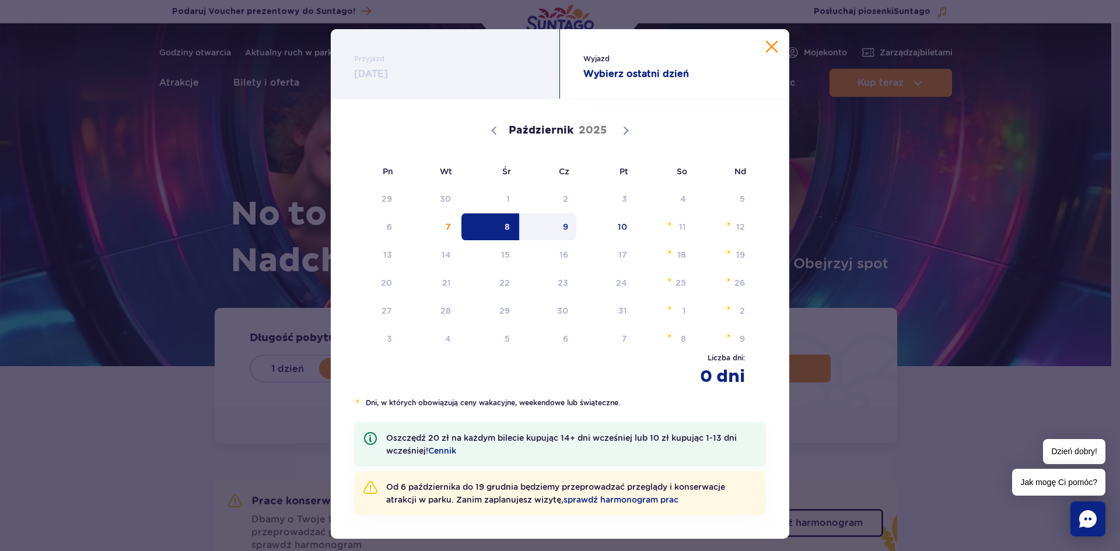
click at [548, 233] on span "9" at bounding box center [548, 226] width 59 height 27
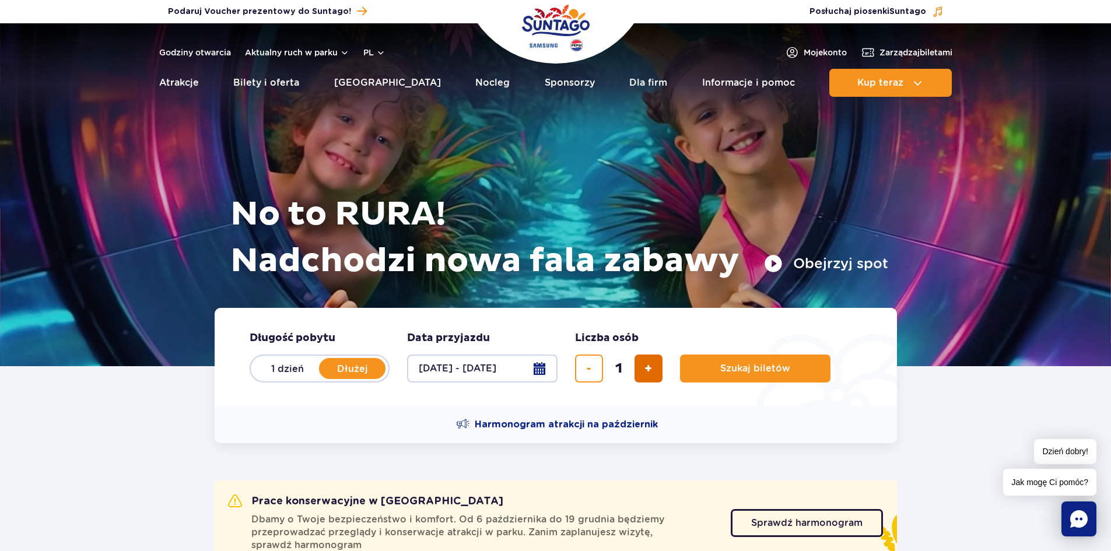
click at [640, 368] on button "dodaj bilet" at bounding box center [648, 369] width 28 height 28
type input "2"
click at [757, 376] on button "Szukaj biletów" at bounding box center [755, 369] width 150 height 28
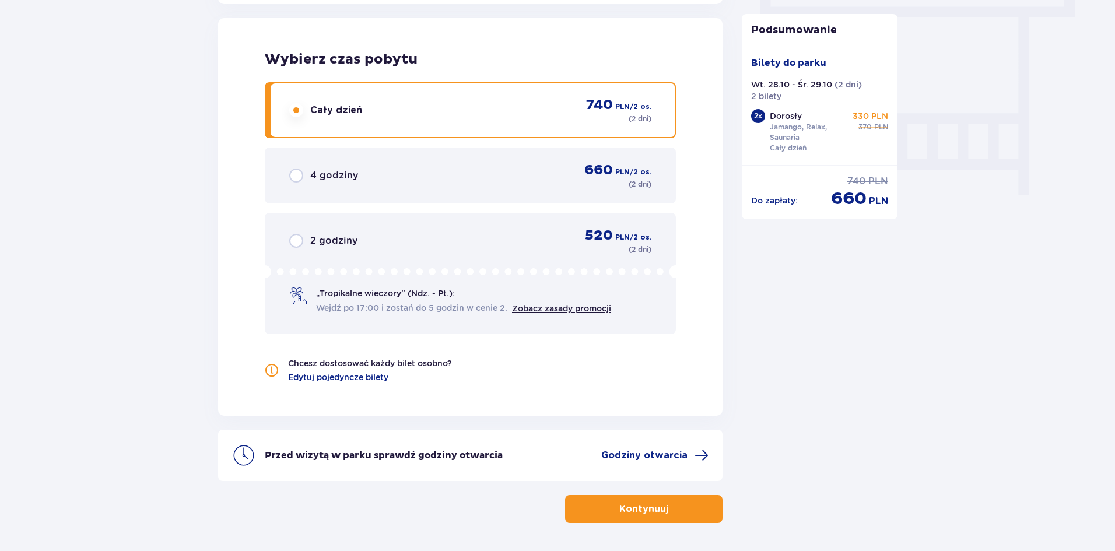
scroll to position [1105, 0]
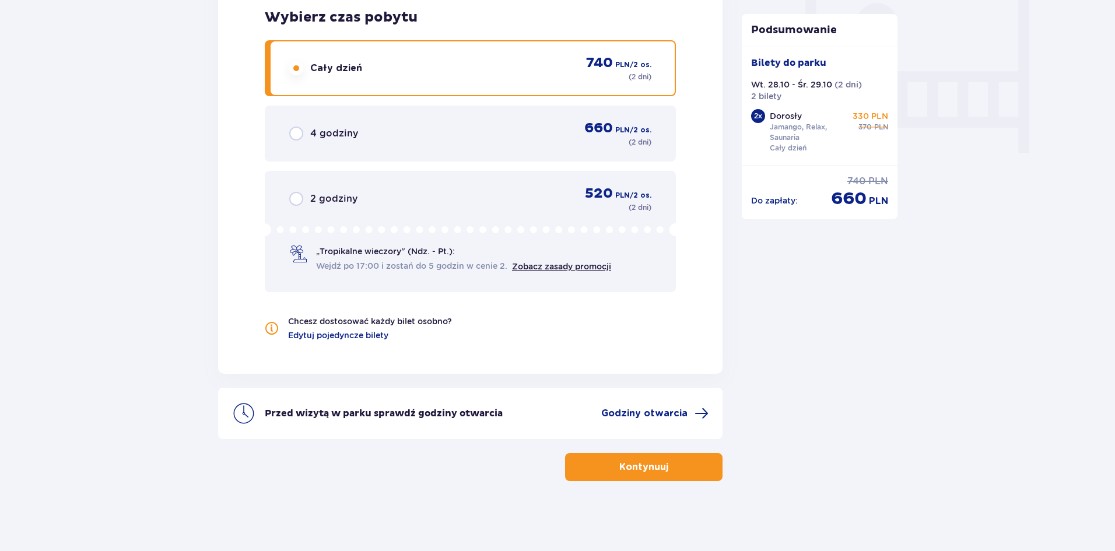
click at [659, 459] on button "Kontynuuj" at bounding box center [643, 467] width 157 height 28
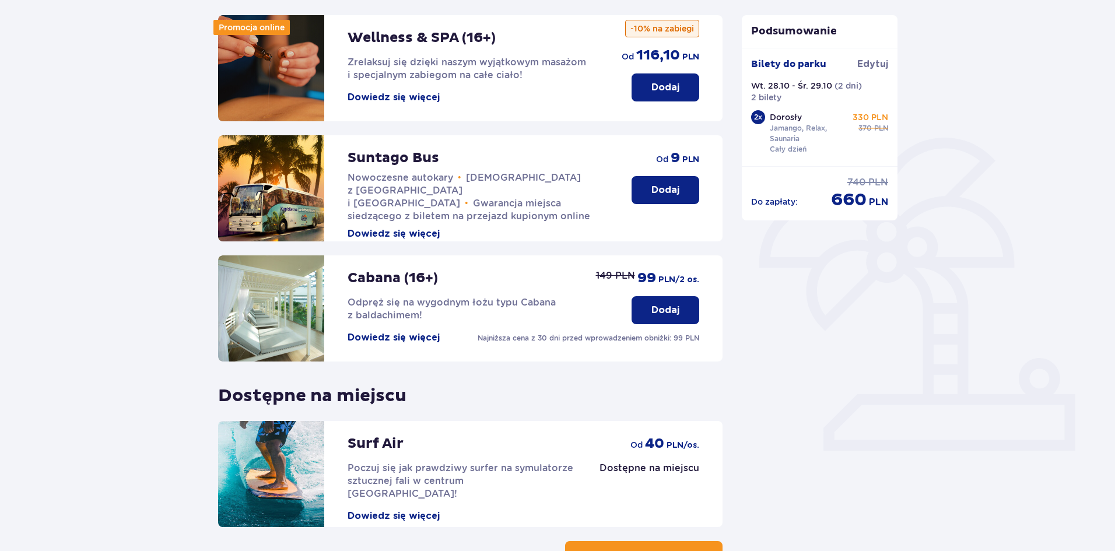
scroll to position [240, 0]
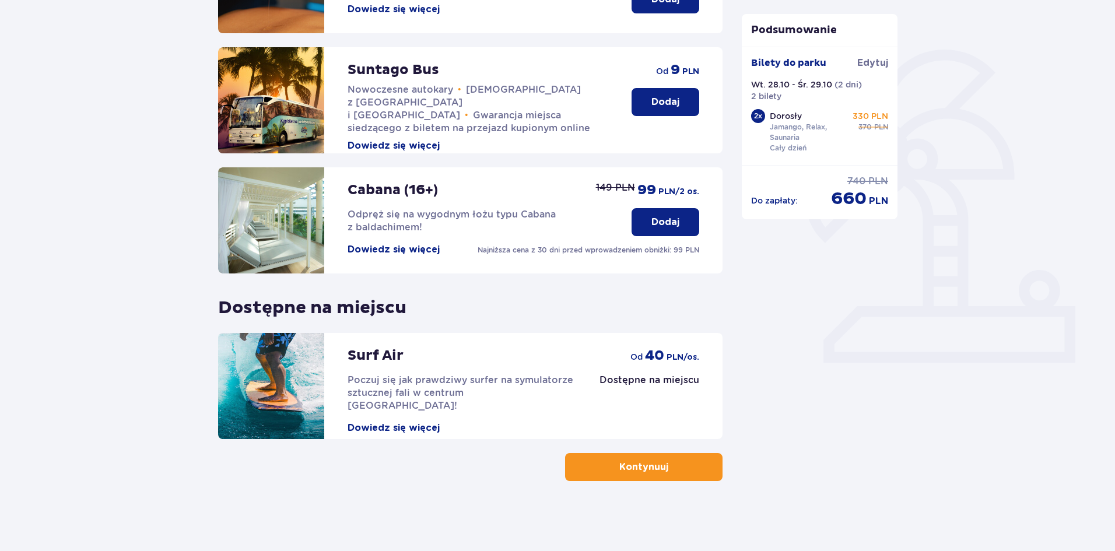
click at [666, 464] on span "button" at bounding box center [671, 467] width 14 height 14
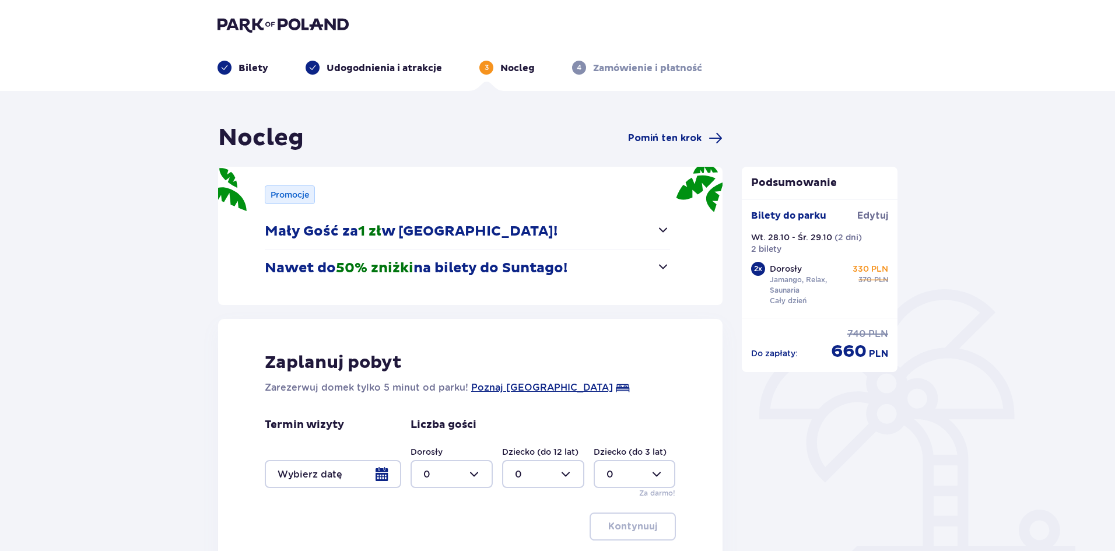
click at [365, 473] on div at bounding box center [333, 474] width 136 height 28
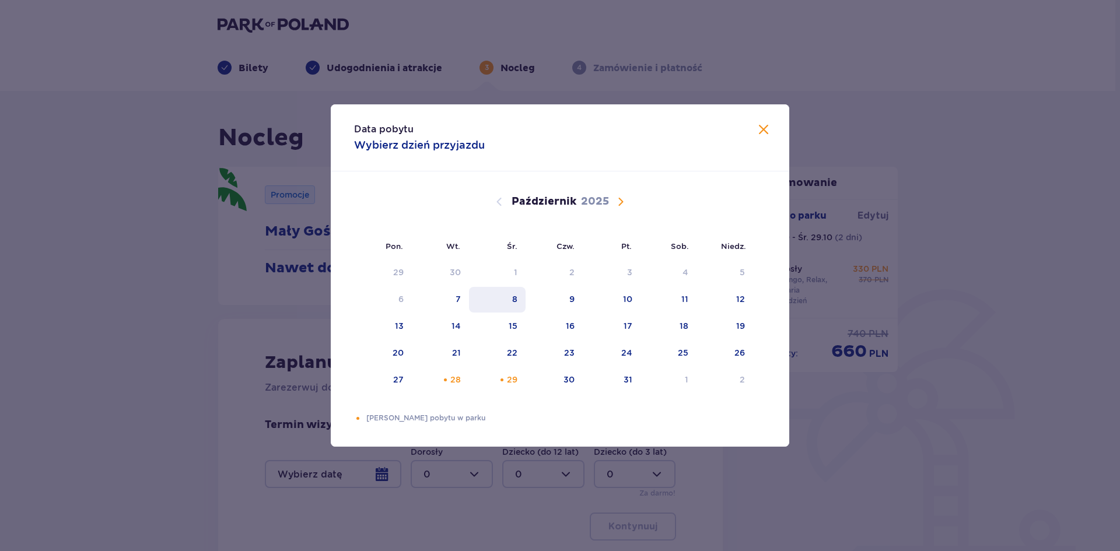
click at [472, 303] on div "8" at bounding box center [497, 300] width 57 height 26
click at [452, 303] on div "7" at bounding box center [441, 300] width 58 height 26
click at [512, 300] on div "8" at bounding box center [497, 300] width 57 height 26
type input "[DATE] - [DATE]"
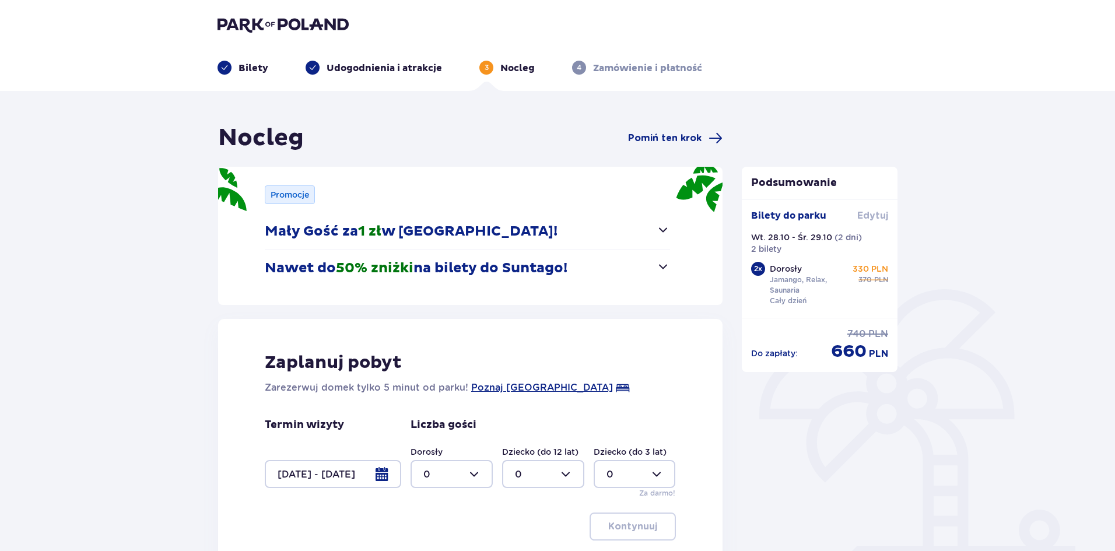
click at [883, 216] on span "Edytuj" at bounding box center [872, 215] width 31 height 13
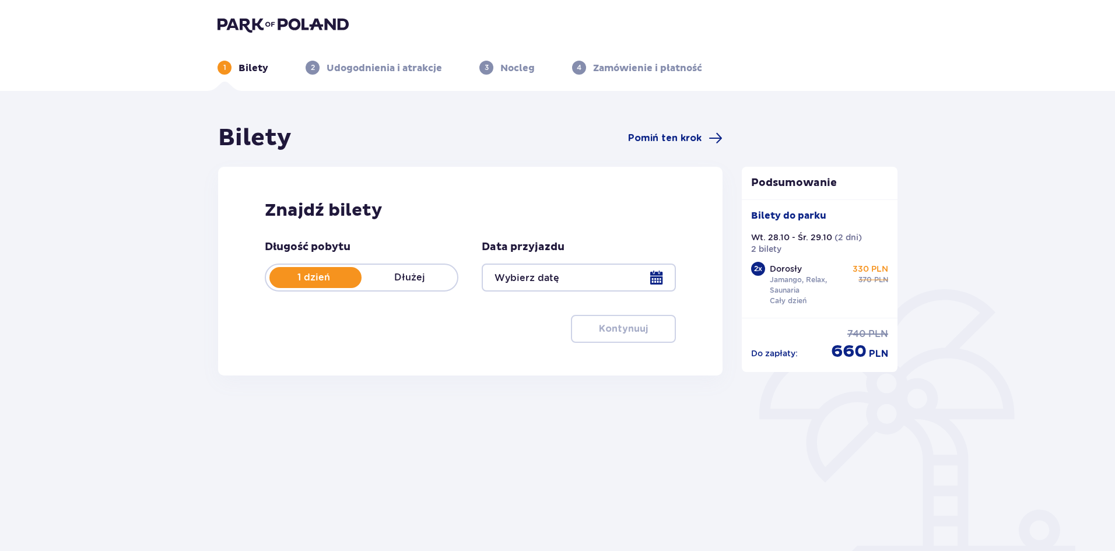
type input "[DATE] - [DATE]"
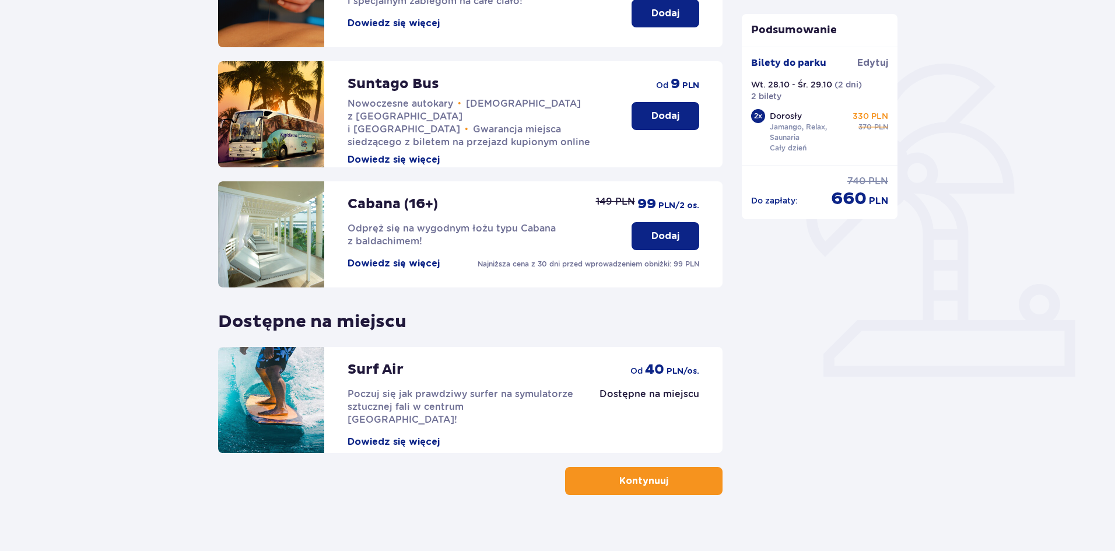
scroll to position [240, 0]
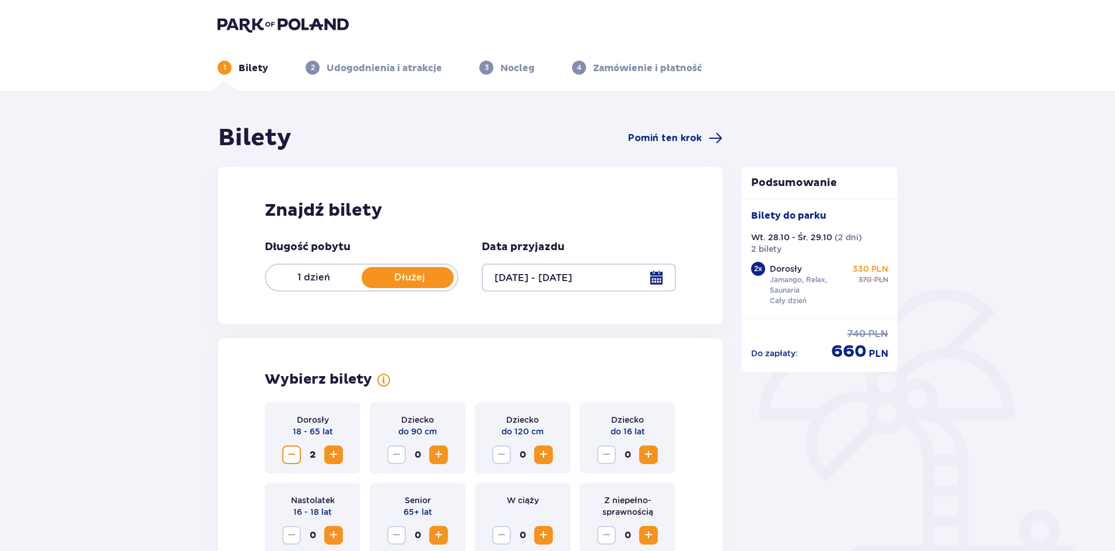
click at [542, 283] on div at bounding box center [579, 278] width 194 height 28
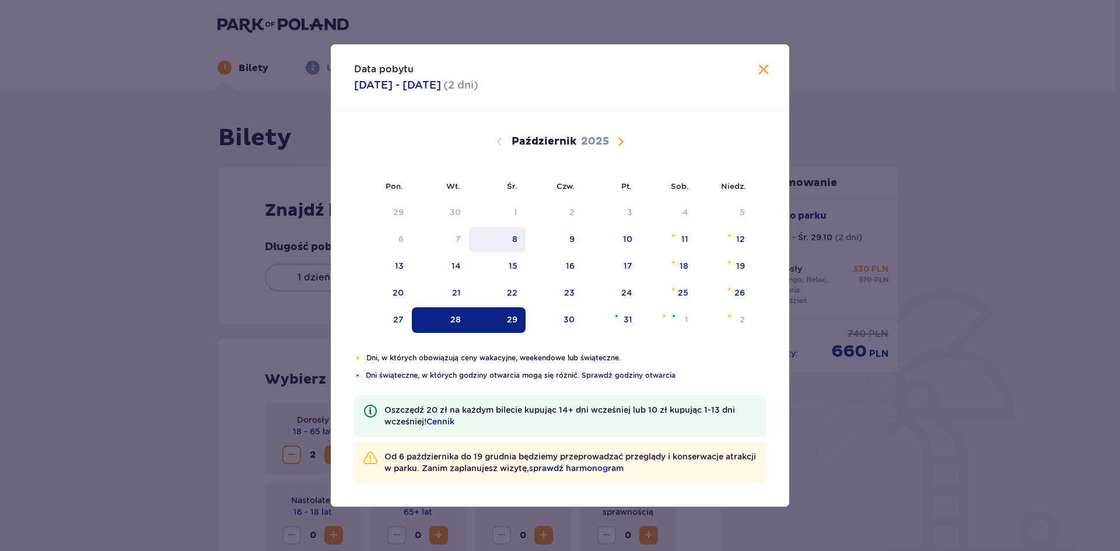
click at [521, 240] on div "8" at bounding box center [497, 240] width 57 height 26
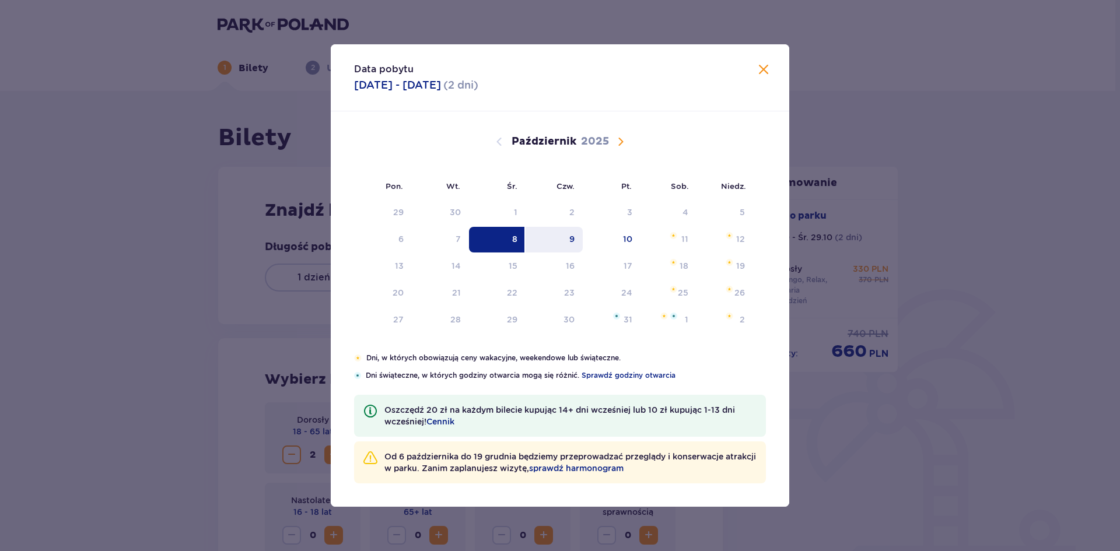
click at [574, 240] on div "9" at bounding box center [571, 239] width 5 height 12
type input "[DATE] - [DATE]"
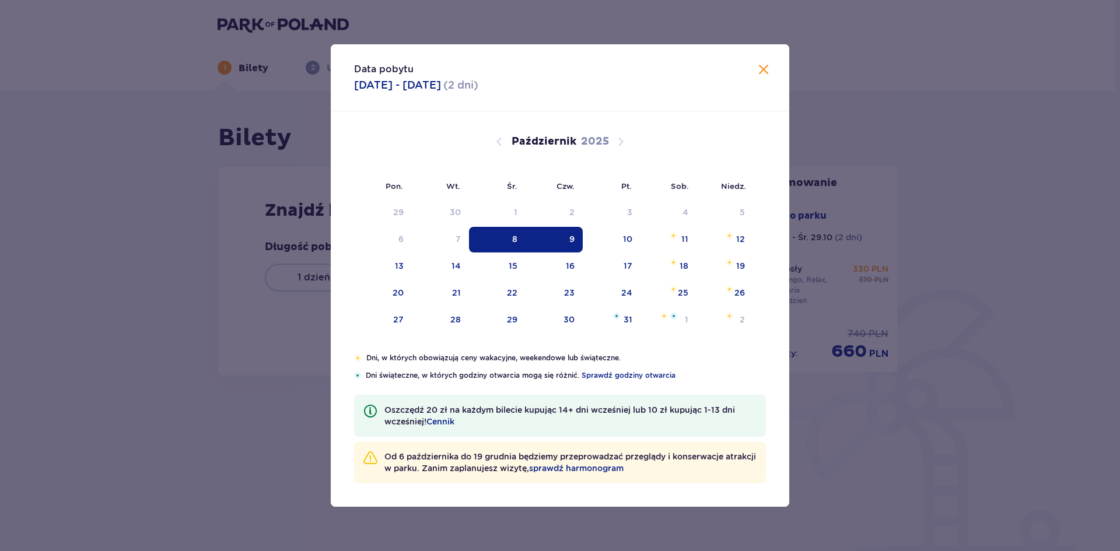
click at [574, 240] on div "9" at bounding box center [571, 239] width 5 height 12
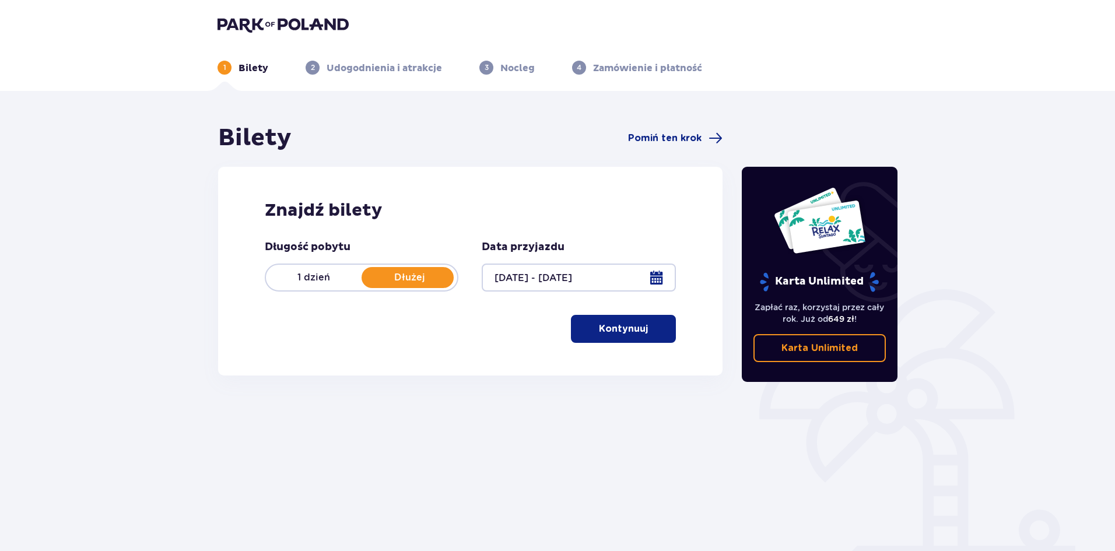
click at [606, 333] on p "Kontynuuj" at bounding box center [623, 328] width 49 height 13
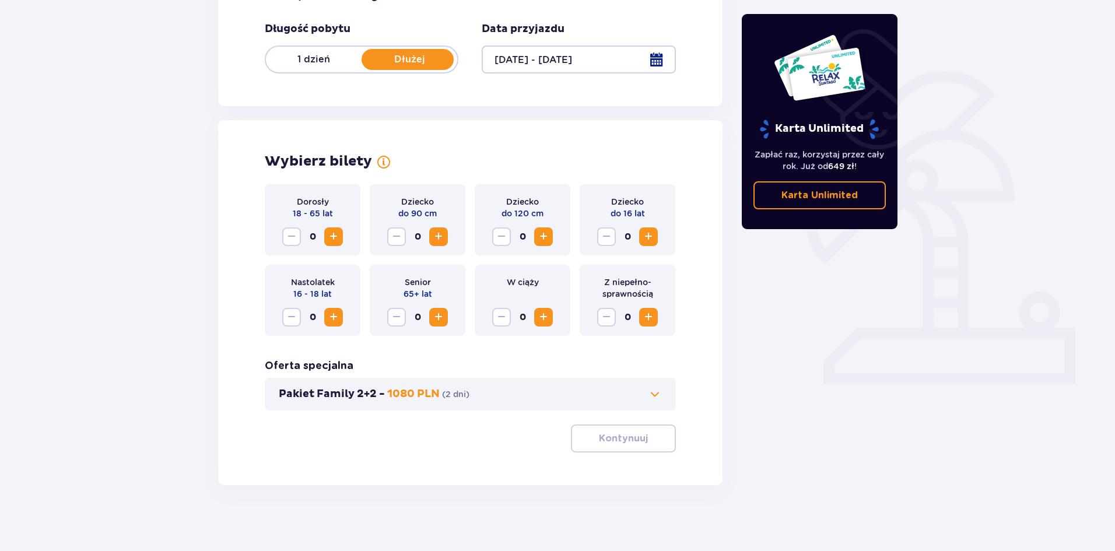
scroll to position [222, 0]
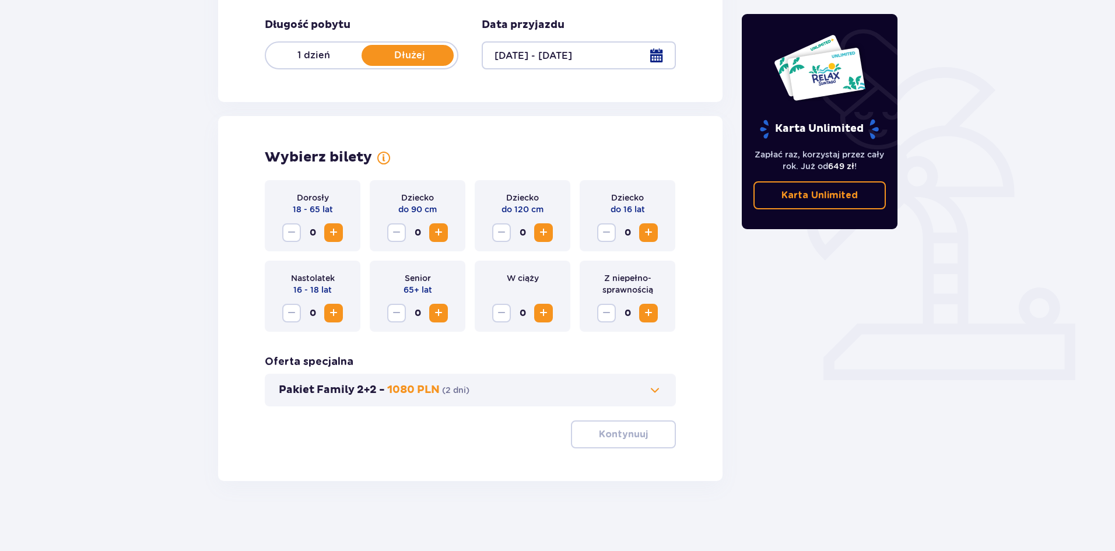
click at [339, 229] on span "Zwiększ" at bounding box center [334, 233] width 14 height 14
click at [617, 430] on p "Kontynuuj" at bounding box center [623, 434] width 49 height 13
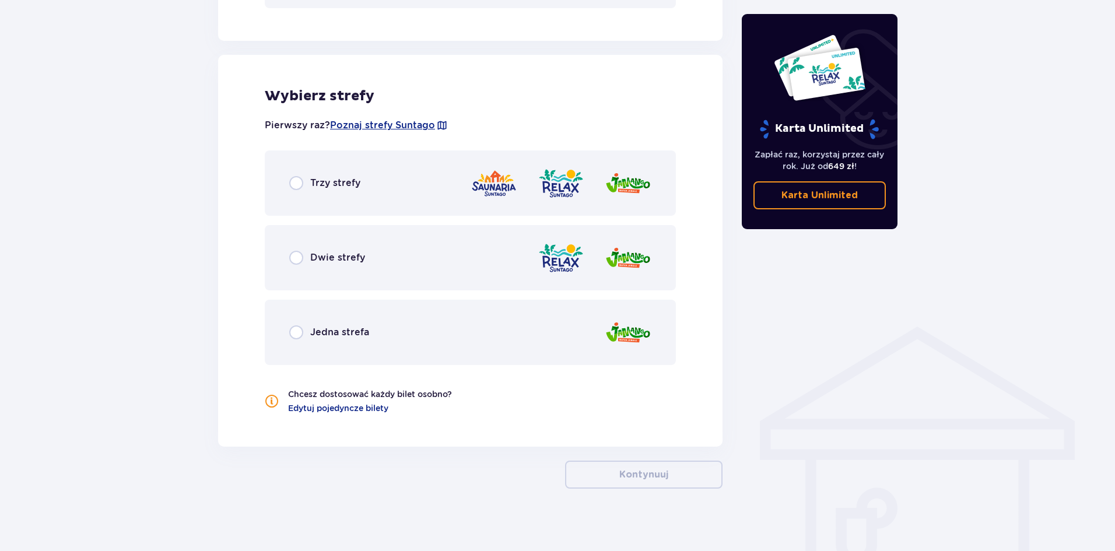
scroll to position [628, 0]
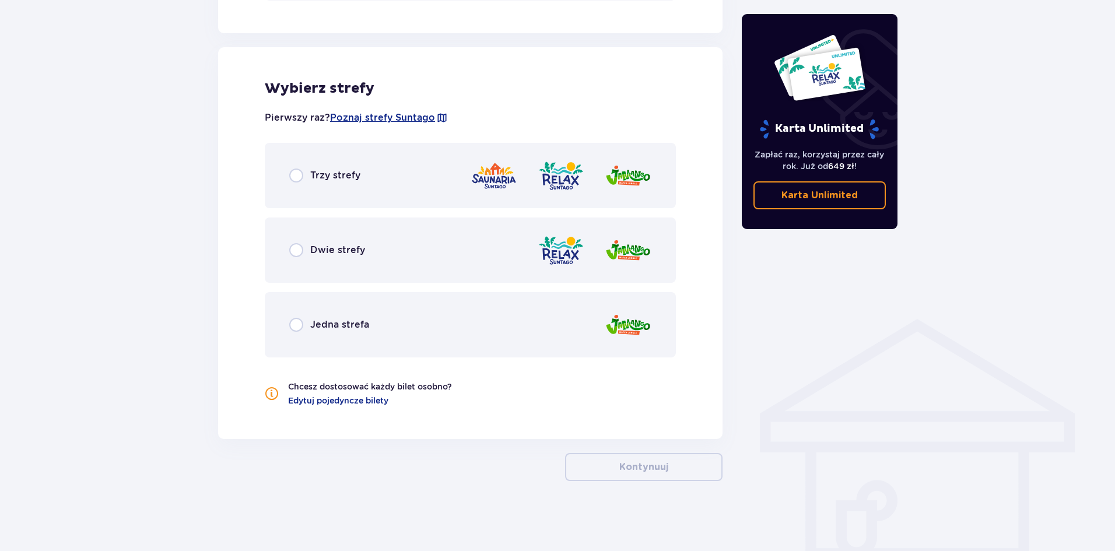
click at [309, 179] on div "Trzy strefy" at bounding box center [324, 176] width 71 height 14
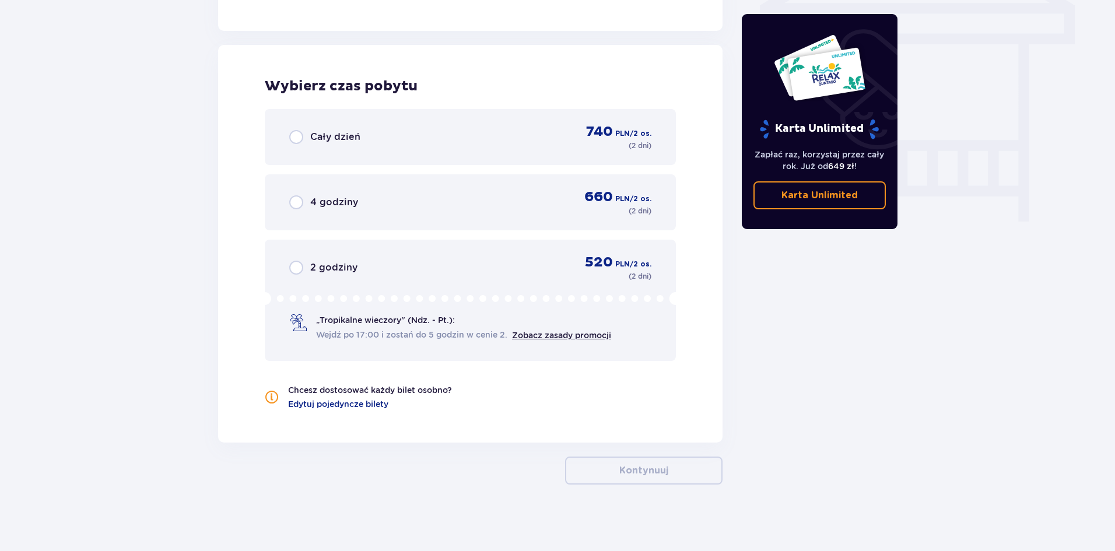
scroll to position [1040, 0]
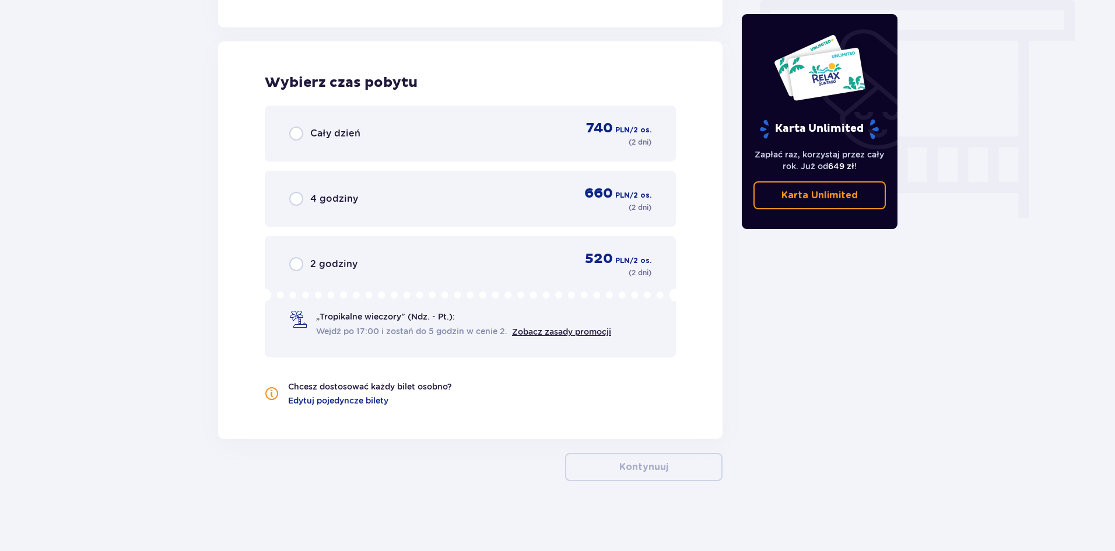
click at [352, 150] on div "Cały dzień 740 PLN / 2 os. ( 2 dni )" at bounding box center [470, 134] width 411 height 56
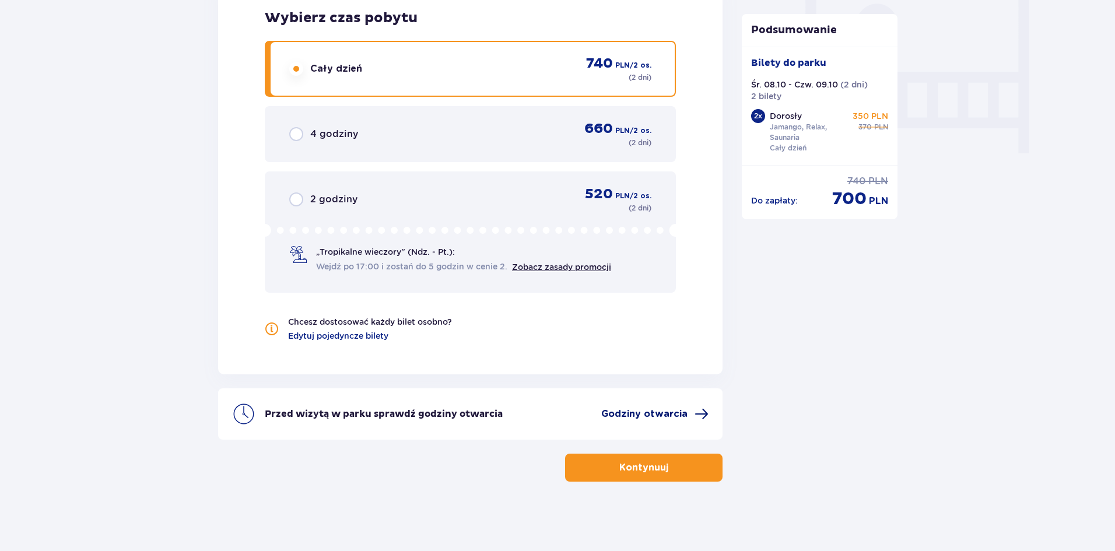
scroll to position [1105, 0]
click at [649, 469] on p "Kontynuuj" at bounding box center [643, 467] width 49 height 13
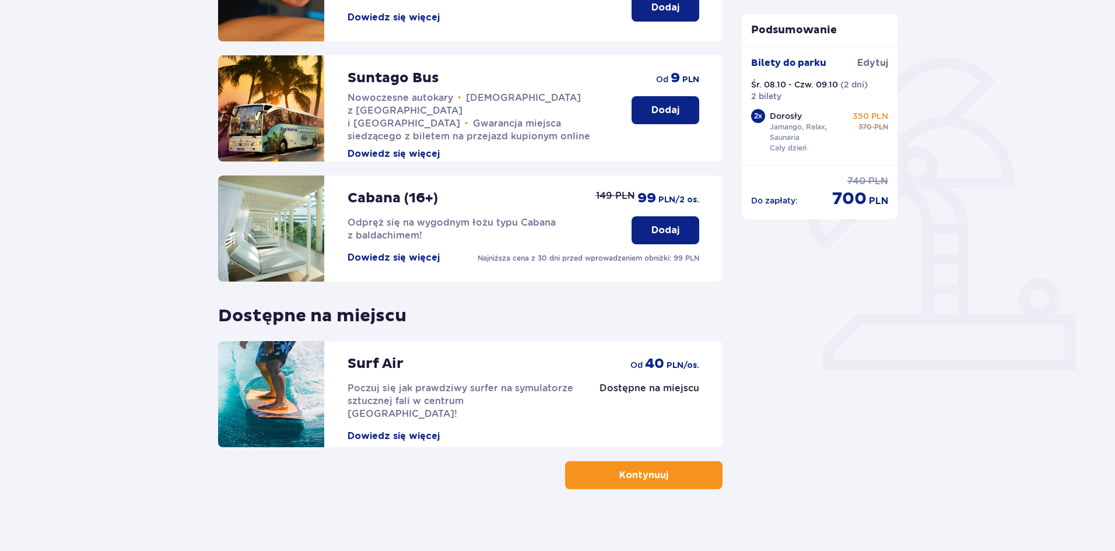
scroll to position [240, 0]
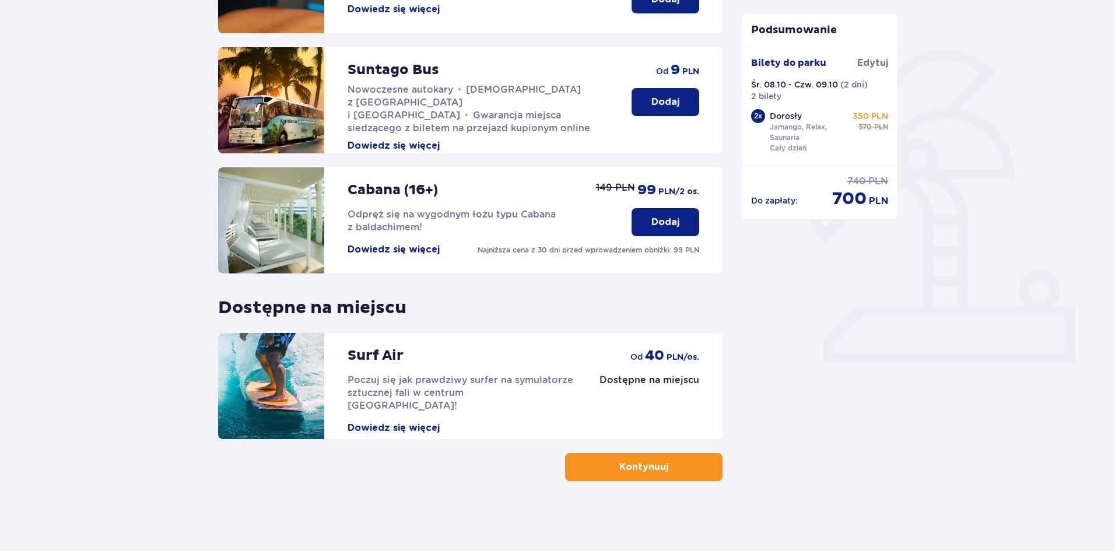
click at [676, 475] on button "Kontynuuj" at bounding box center [643, 467] width 157 height 28
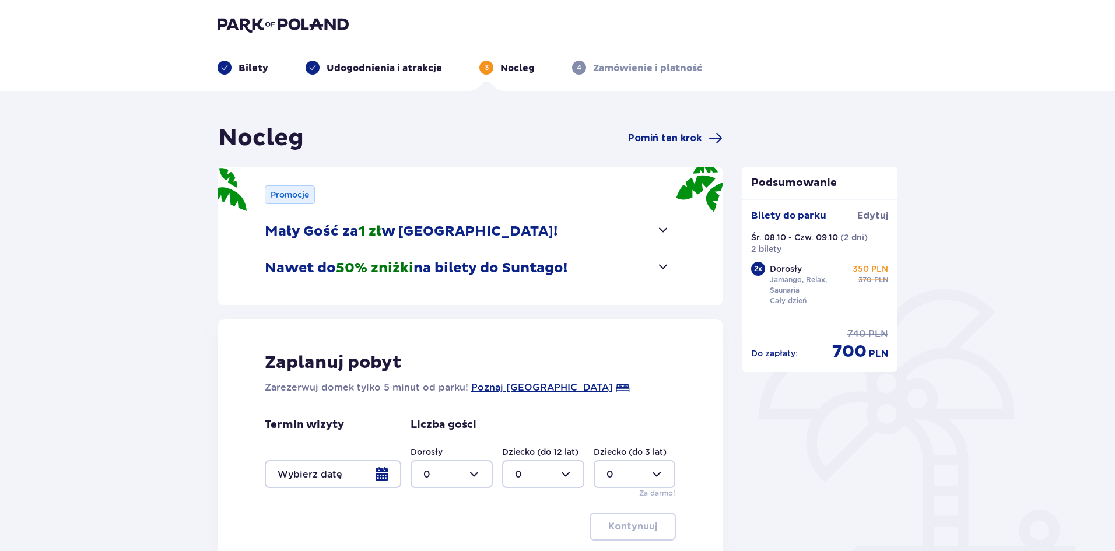
click at [350, 472] on div at bounding box center [333, 474] width 136 height 28
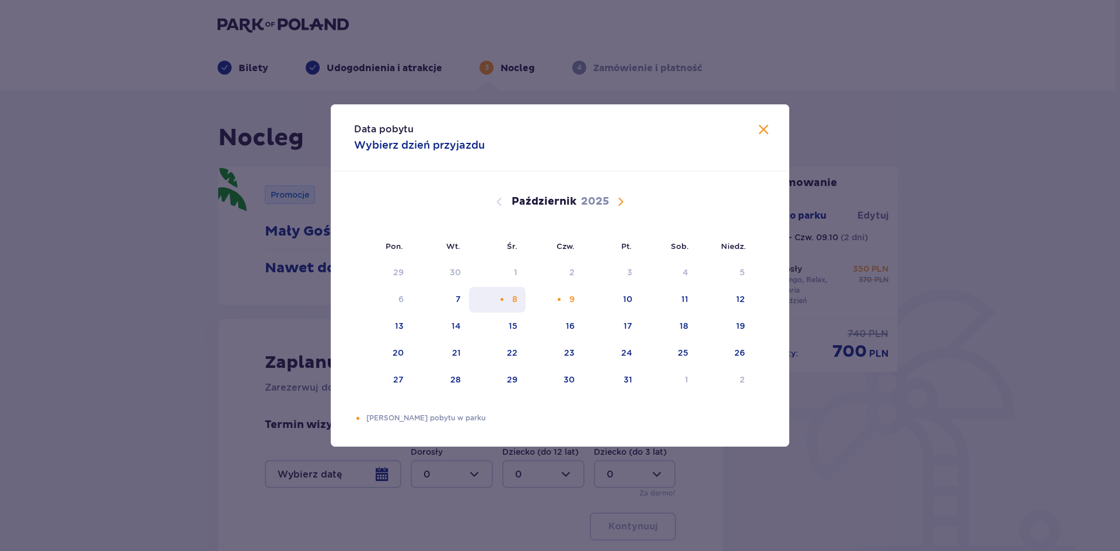
click at [515, 299] on div "8" at bounding box center [514, 299] width 5 height 12
click at [561, 304] on div "9" at bounding box center [554, 300] width 58 height 26
type input "[DATE] - [DATE]"
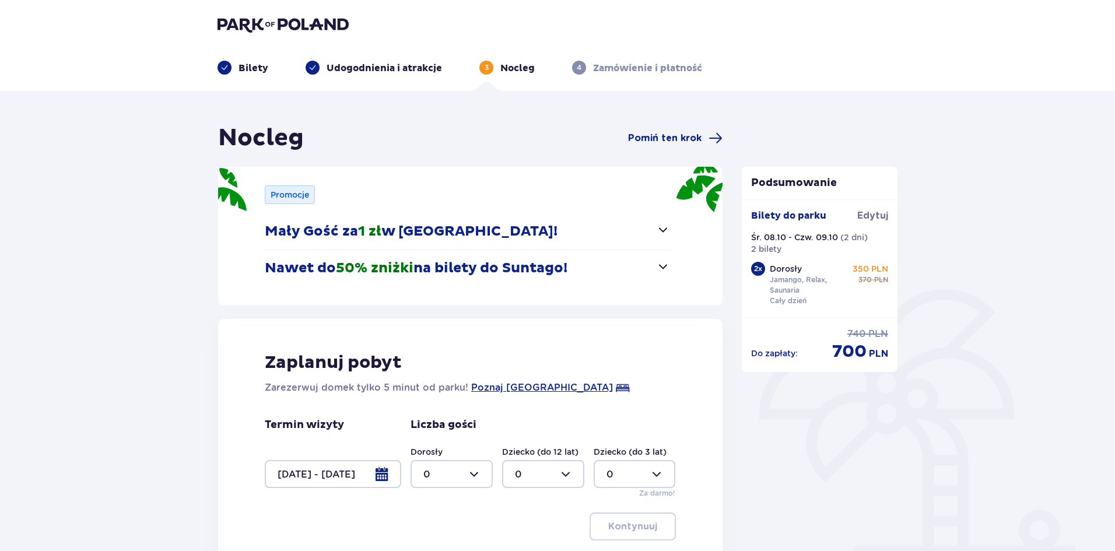
click at [469, 476] on div at bounding box center [452, 474] width 82 height 28
click at [455, 405] on div "2" at bounding box center [451, 409] width 57 height 13
type input "2"
click at [614, 531] on p "Kontynuuj" at bounding box center [632, 526] width 49 height 13
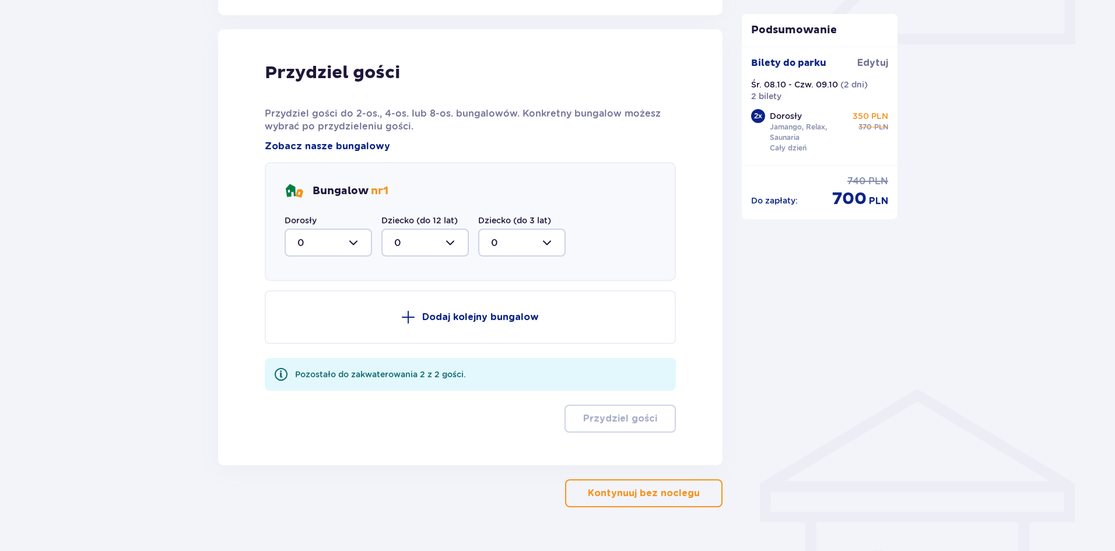
scroll to position [573, 0]
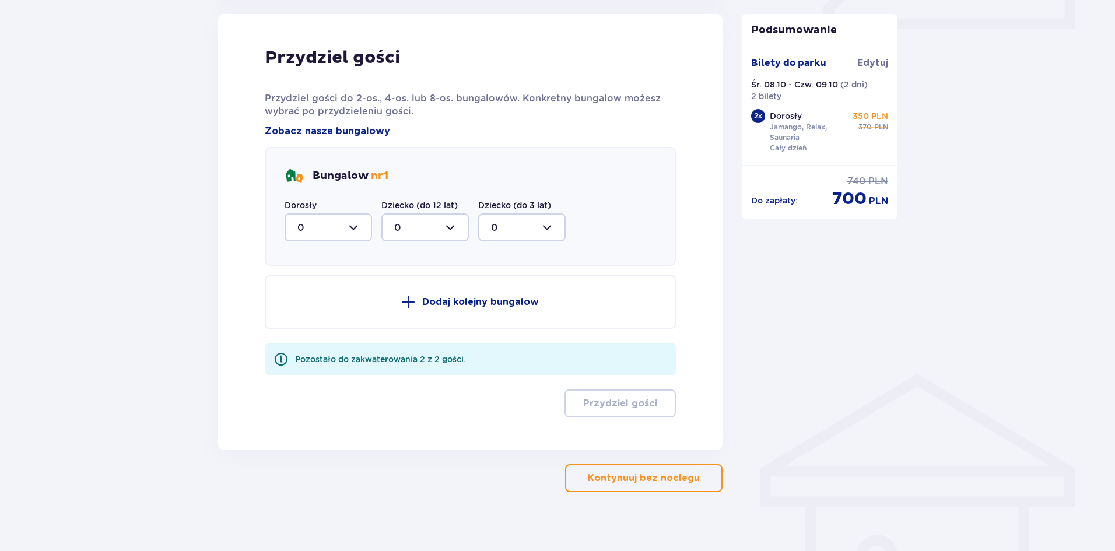
click at [333, 233] on div at bounding box center [328, 227] width 87 height 28
click at [321, 311] on div "2" at bounding box center [328, 312] width 62 height 13
type input "2"
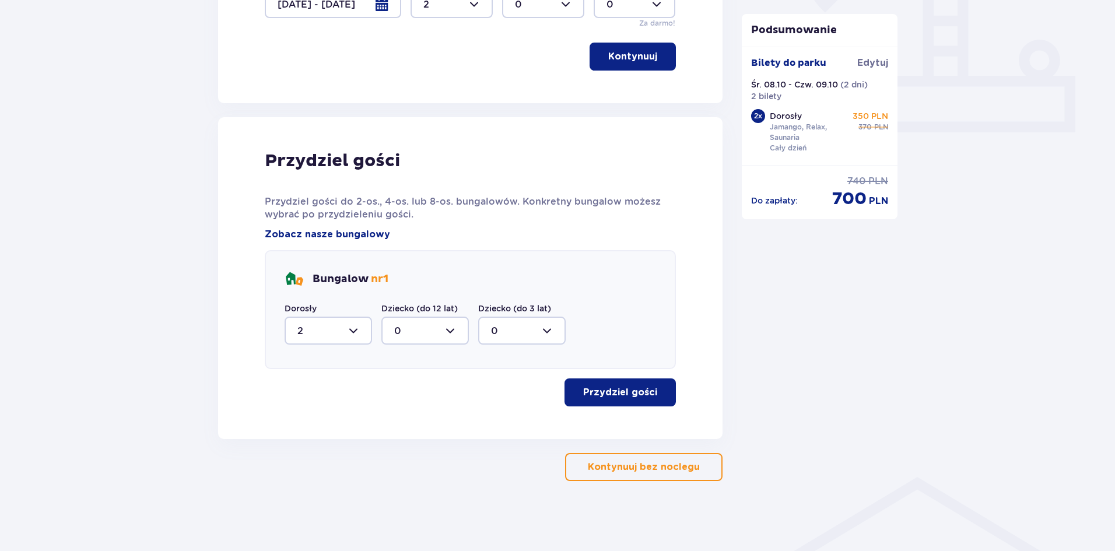
scroll to position [470, 0]
click at [630, 399] on p "Przydziel gości" at bounding box center [620, 392] width 74 height 13
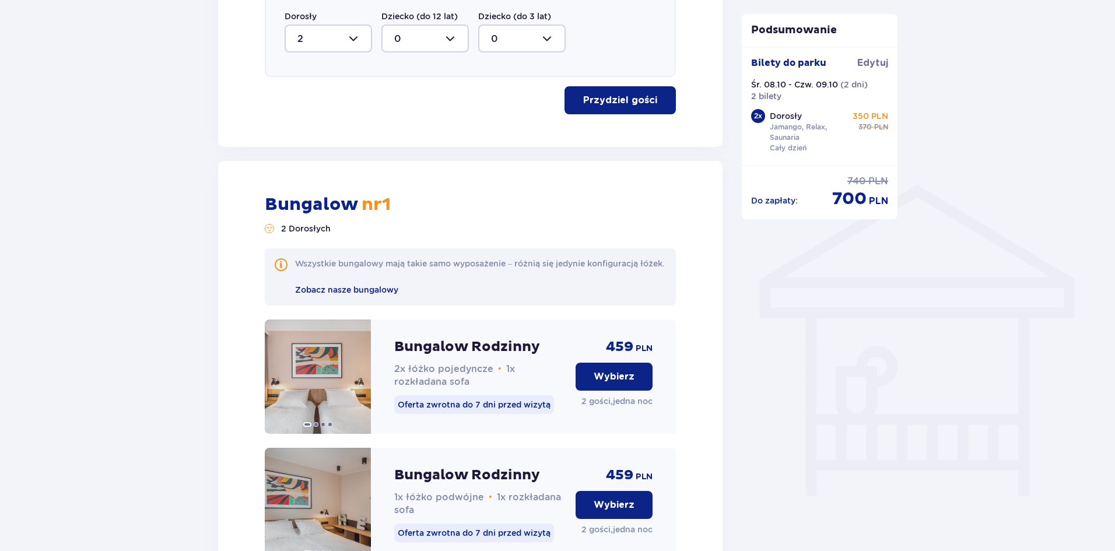
scroll to position [1244, 0]
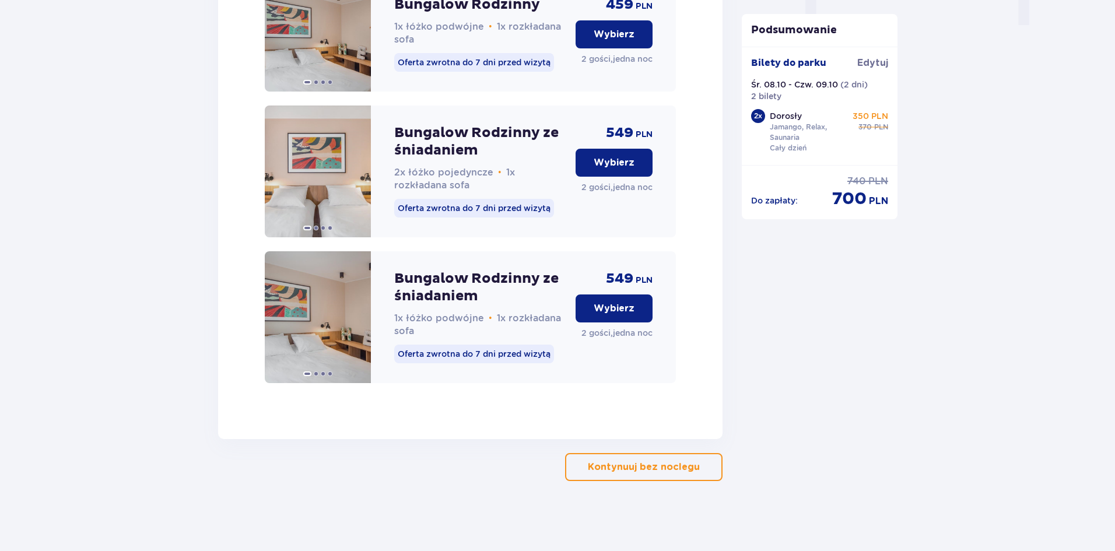
click at [624, 30] on p "Wybierz" at bounding box center [614, 34] width 41 height 13
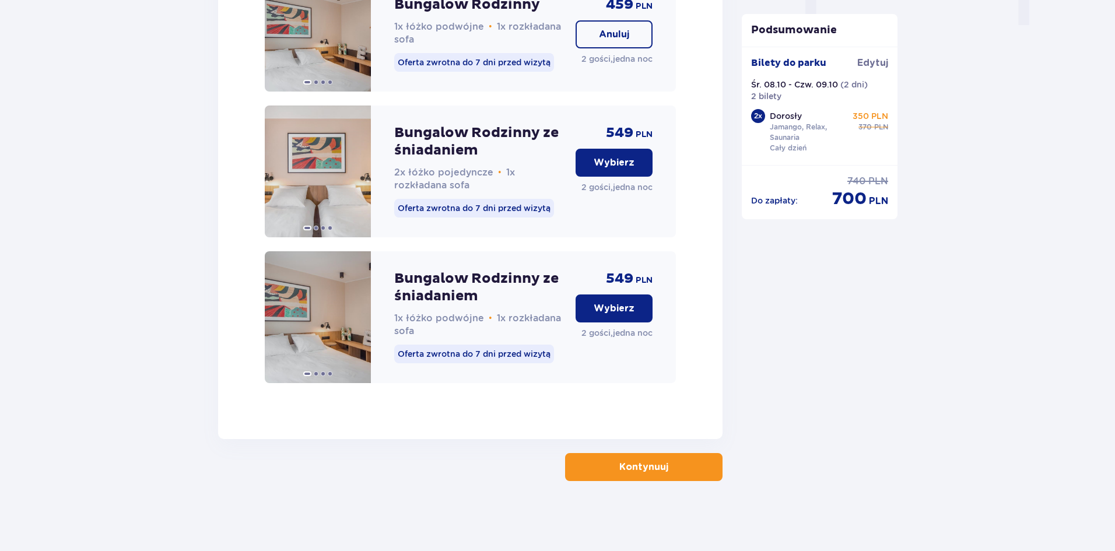
click at [627, 471] on p "Kontynuuj" at bounding box center [643, 467] width 49 height 13
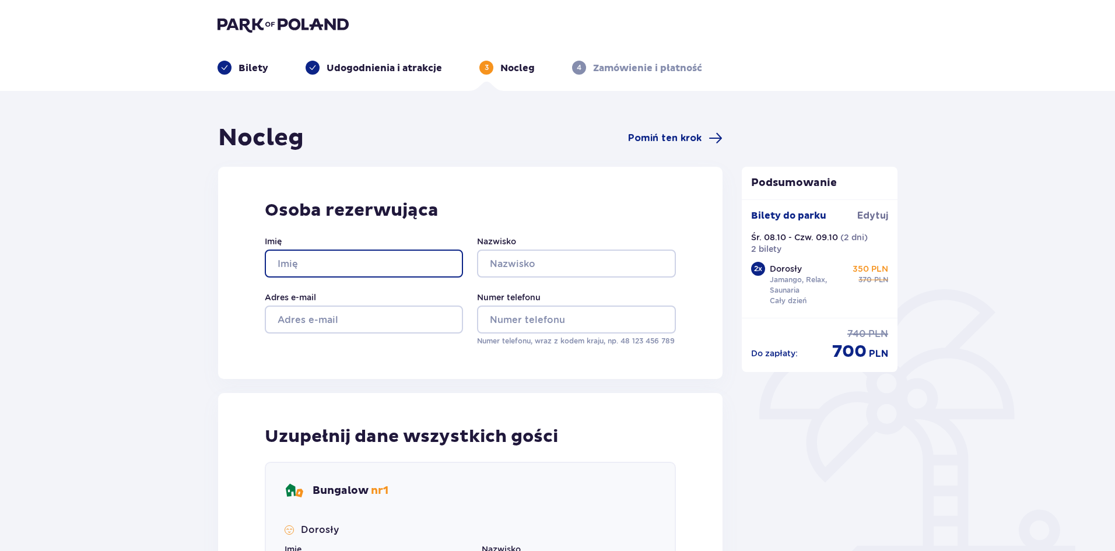
click at [367, 258] on input "Imię" at bounding box center [364, 264] width 198 height 28
type input "[PERSON_NAME]"
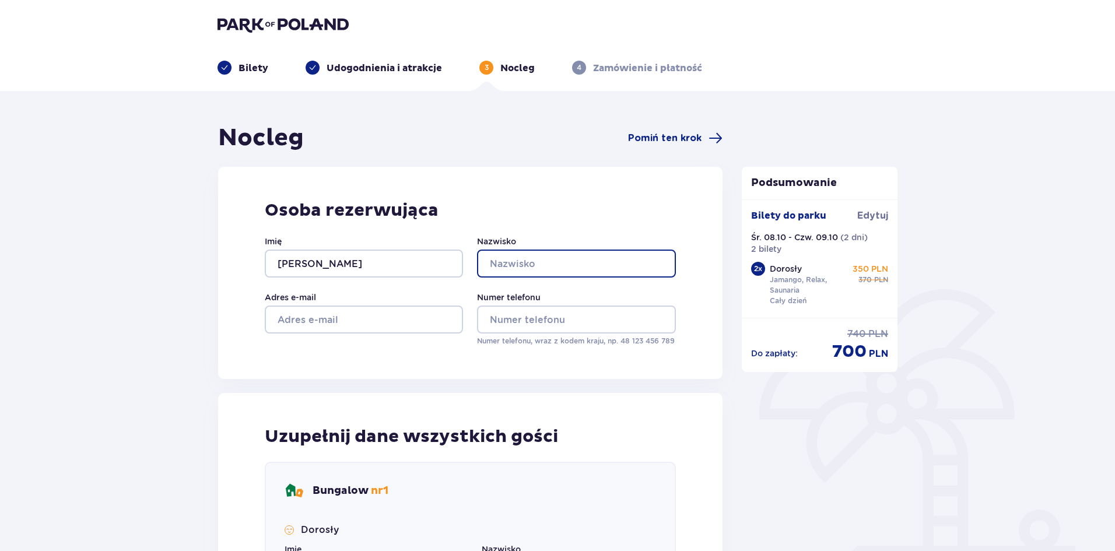
click at [536, 252] on input "Nazwisko" at bounding box center [576, 264] width 198 height 28
type input "Kanikuła"
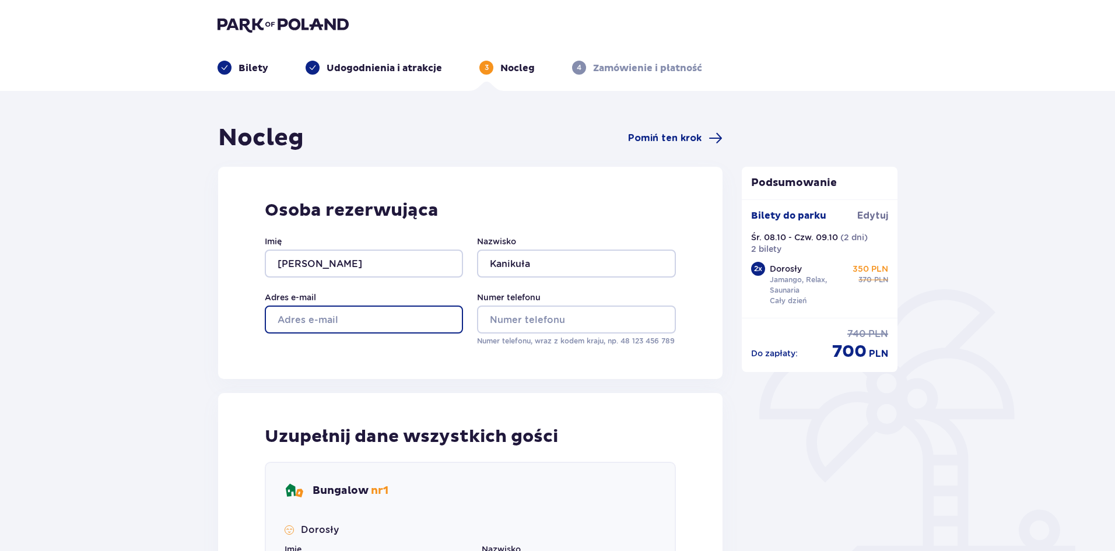
click at [422, 318] on input "Adres e-mail" at bounding box center [364, 320] width 198 height 28
type input "[EMAIL_ADDRESS][DOMAIN_NAME]"
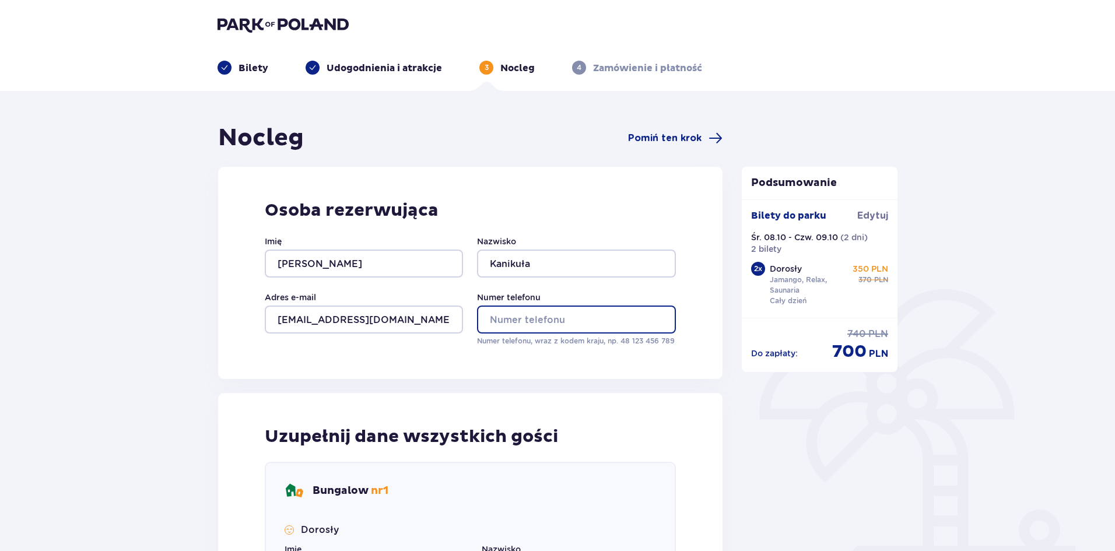
click at [535, 333] on input "Numer telefonu" at bounding box center [576, 320] width 198 height 28
click at [524, 325] on input "Numer telefonu" at bounding box center [576, 320] width 198 height 28
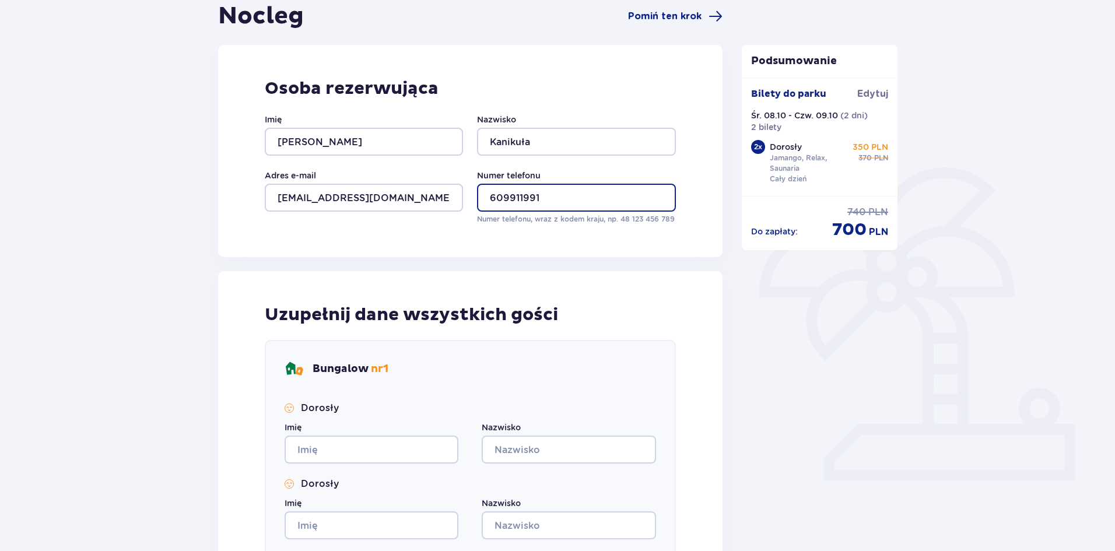
type input "609911991"
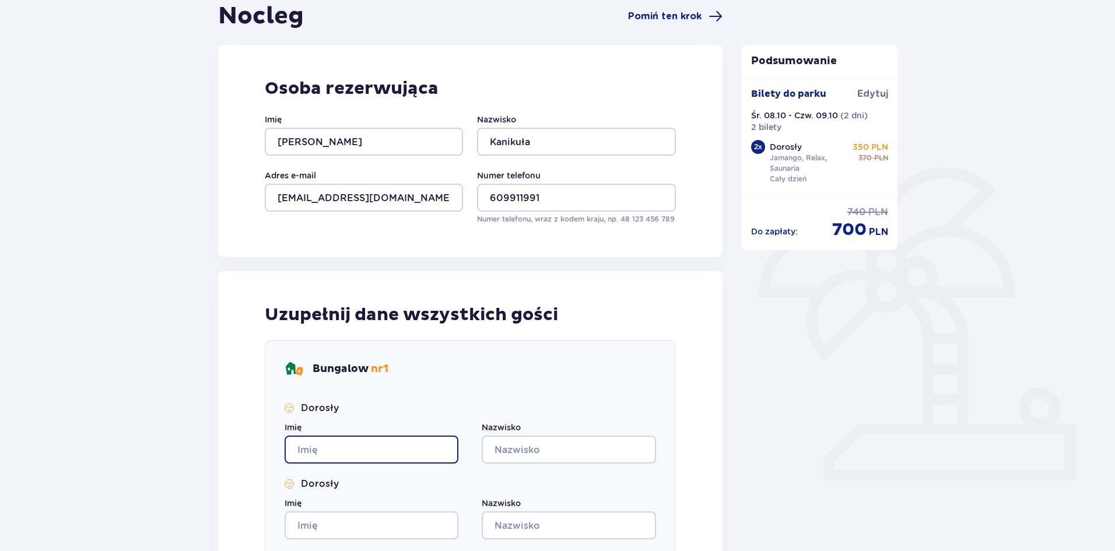
click at [413, 445] on input "Imię" at bounding box center [372, 450] width 174 height 28
type input "[PERSON_NAME]"
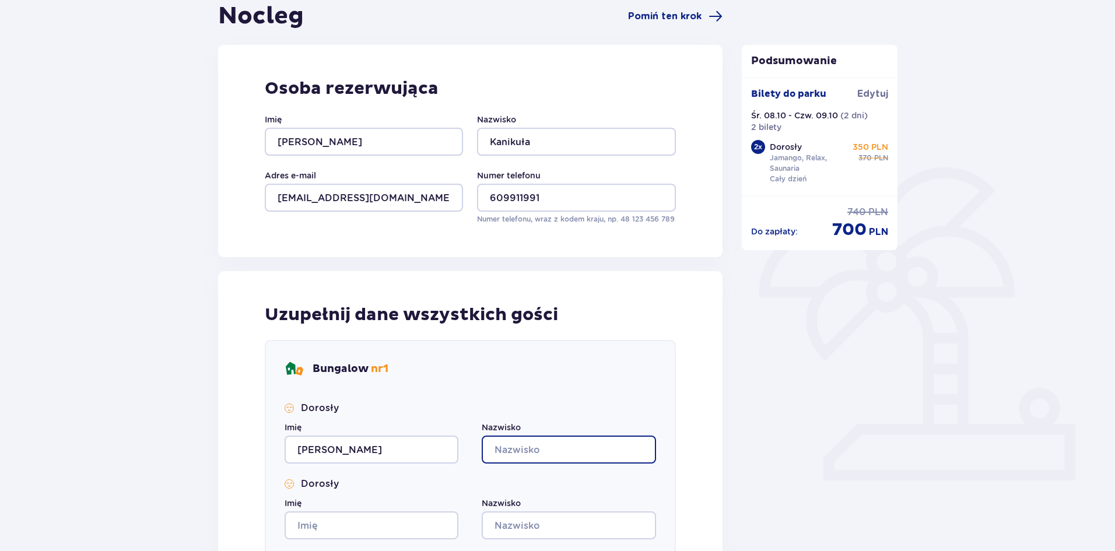
click at [511, 457] on input "Nazwisko" at bounding box center [569, 450] width 174 height 28
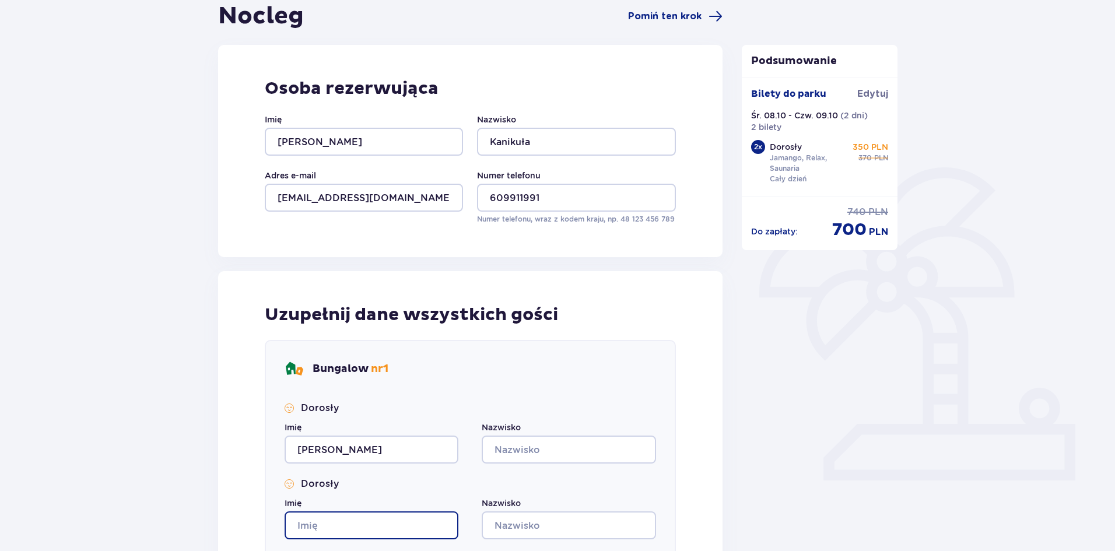
click at [352, 534] on input "Imię" at bounding box center [372, 525] width 174 height 28
type input "Agata"
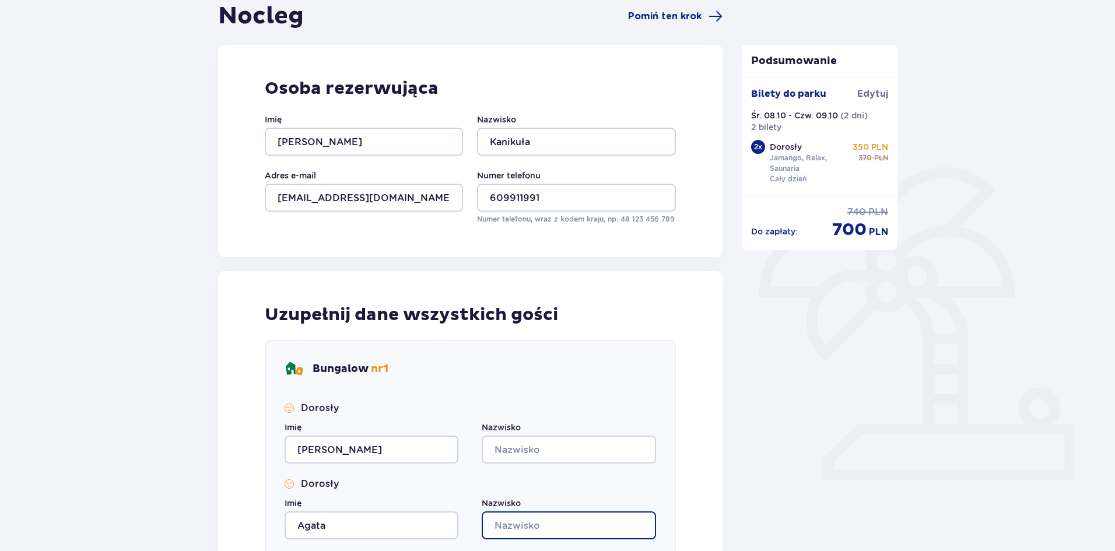
click at [497, 522] on input "Nazwisko" at bounding box center [569, 525] width 174 height 28
type input "Kanikuła"
click at [1108, 482] on div "Nocleg Pomiń ten krok Osoba rezerwująca Imię [PERSON_NAME] Kanikuła Adres e-mai…" at bounding box center [557, 376] width 1115 height 814
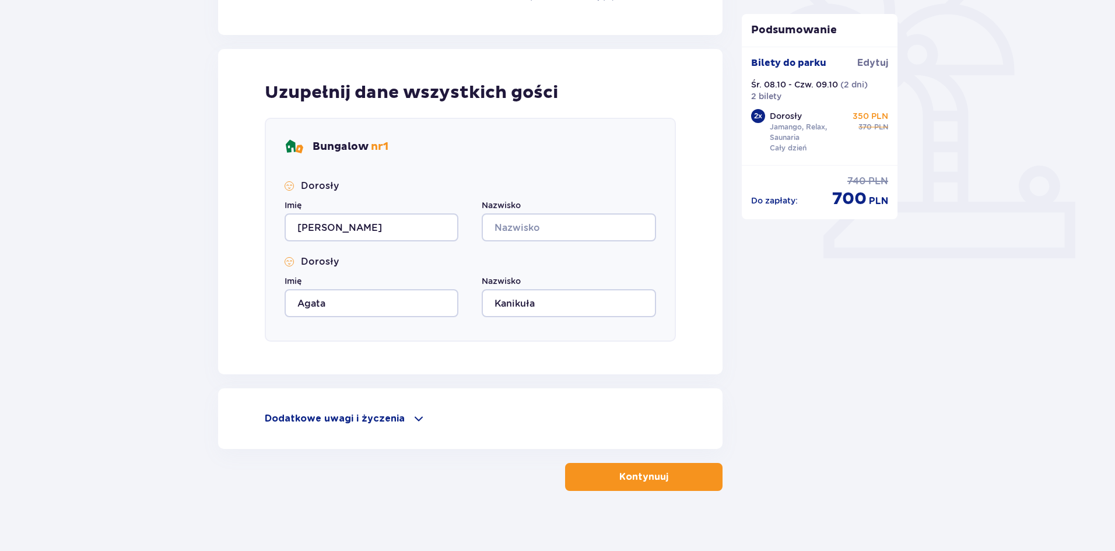
scroll to position [354, 0]
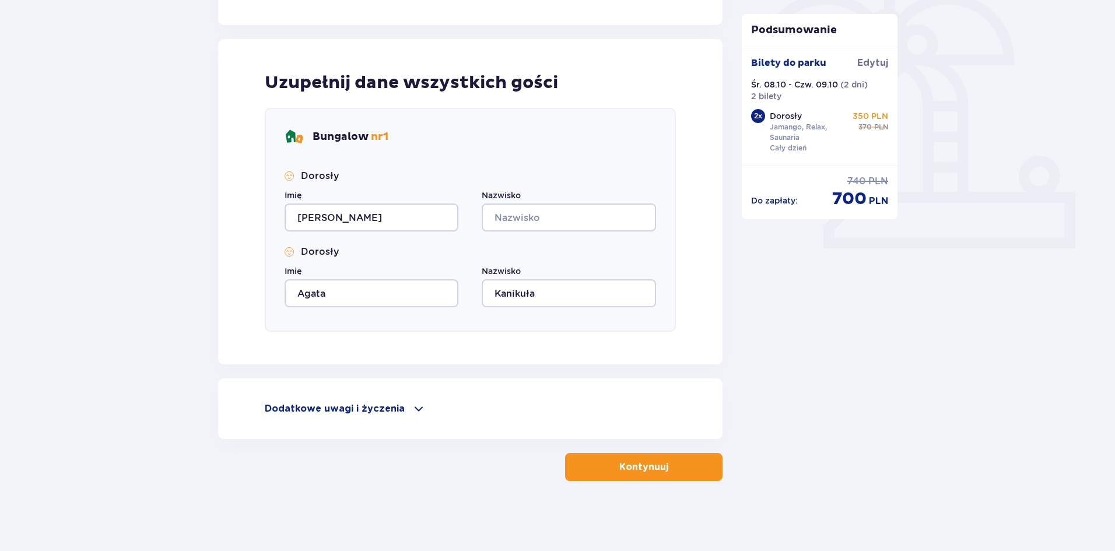
click at [608, 461] on button "Kontynuuj" at bounding box center [643, 467] width 157 height 28
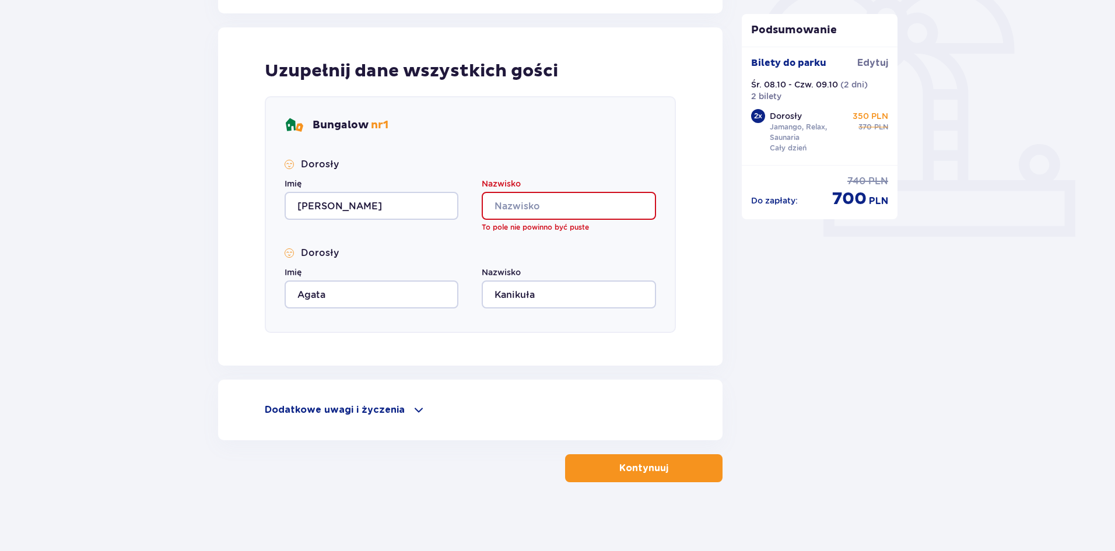
scroll to position [367, 0]
click at [541, 202] on input "Nazwisko" at bounding box center [569, 205] width 174 height 28
type input "Kanikuła"
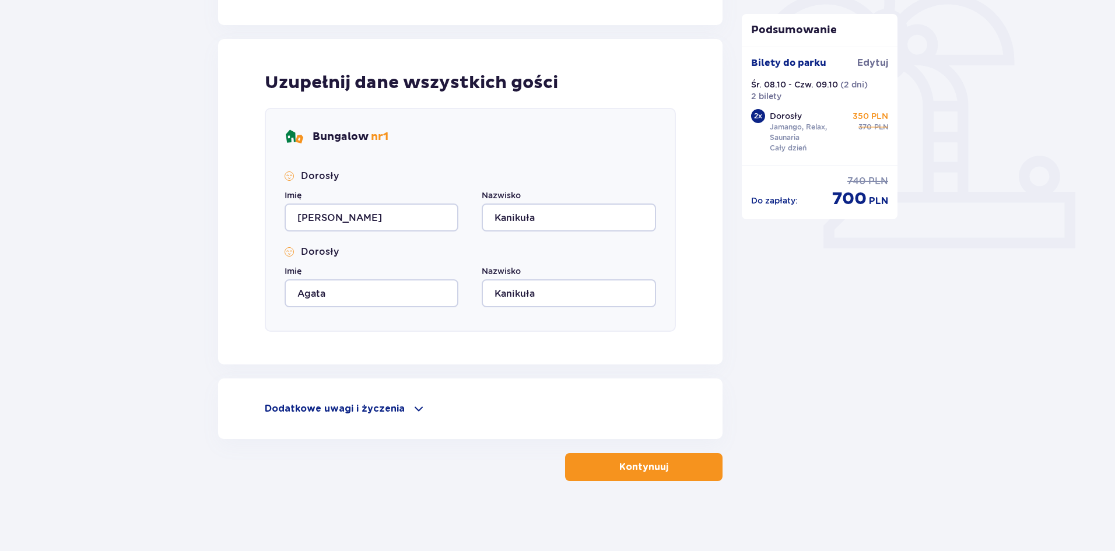
click at [658, 457] on button "Kontynuuj" at bounding box center [643, 467] width 157 height 28
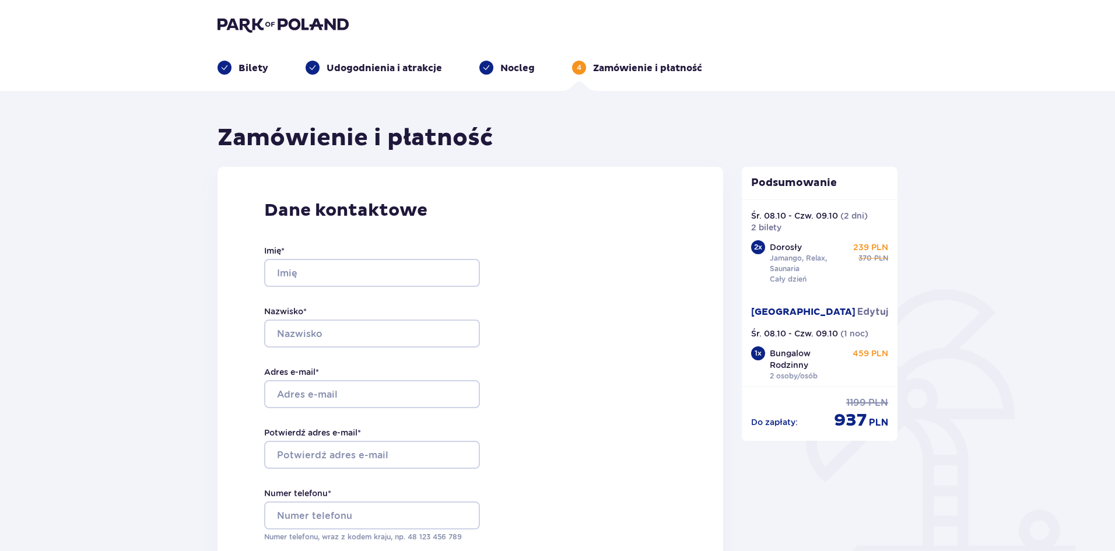
scroll to position [28, 0]
